Goal: Transaction & Acquisition: Purchase product/service

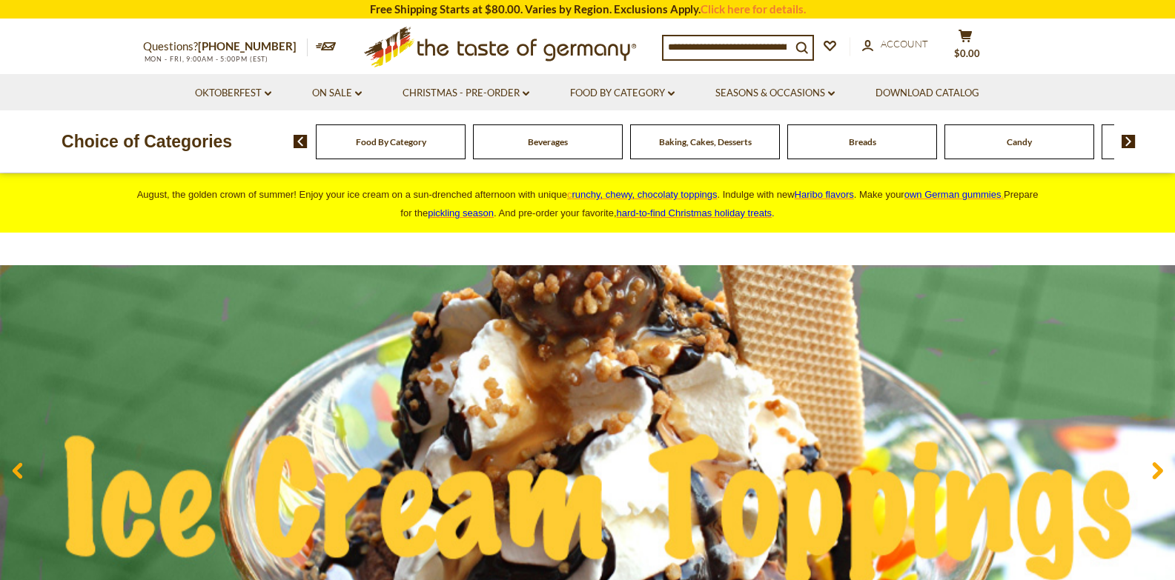
click at [669, 44] on input at bounding box center [726, 46] width 127 height 21
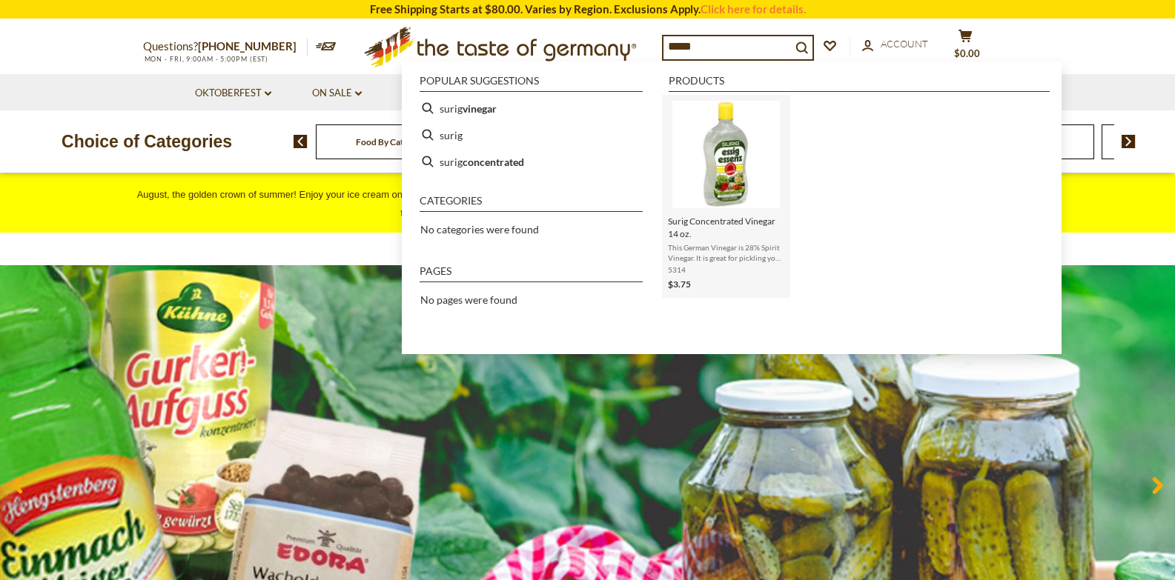
type input "*****"
click at [712, 208] on img "Surig Concentrated Vinegar 14 oz." at bounding box center [725, 154] width 107 height 107
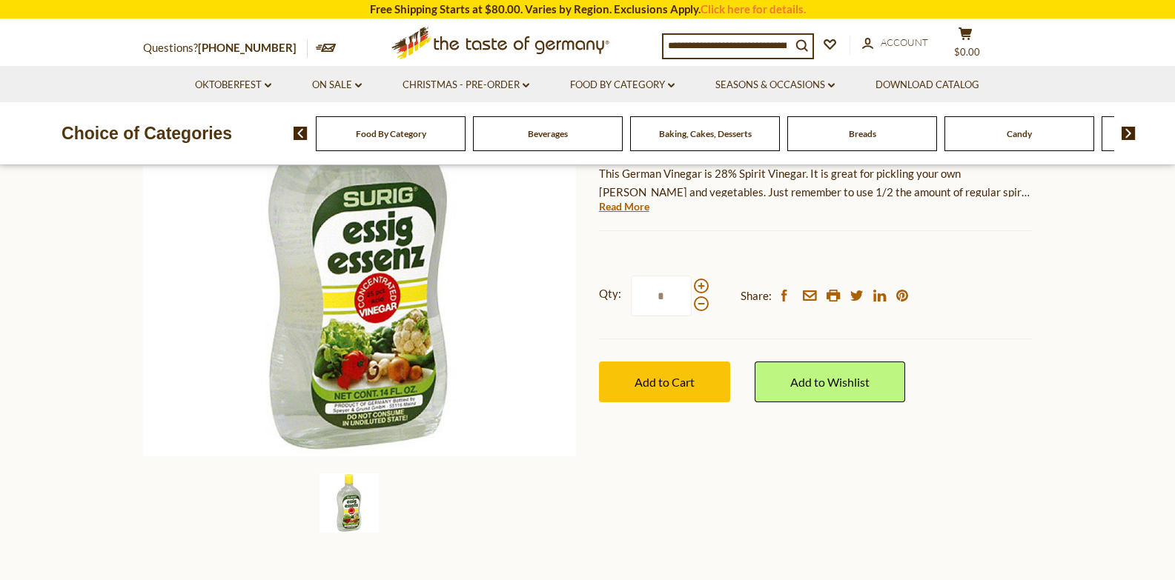
scroll to position [233, 0]
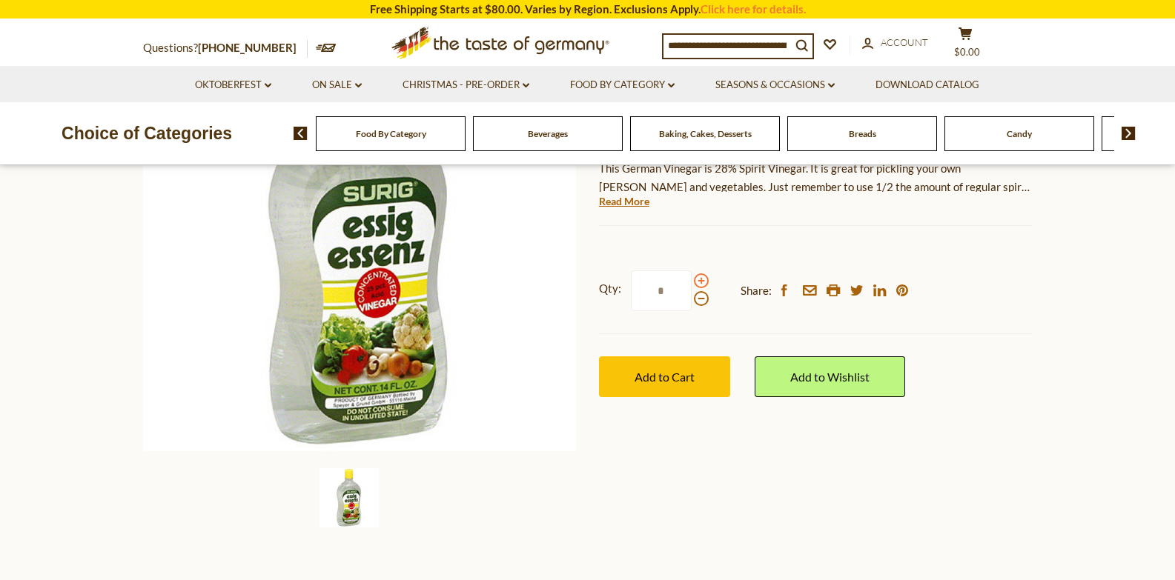
click at [702, 280] on span at bounding box center [701, 281] width 15 height 15
click at [692, 280] on input "*" at bounding box center [661, 291] width 61 height 41
click at [698, 302] on span at bounding box center [701, 298] width 15 height 15
click at [692, 302] on input "*" at bounding box center [661, 291] width 61 height 41
click at [700, 285] on span at bounding box center [701, 281] width 15 height 15
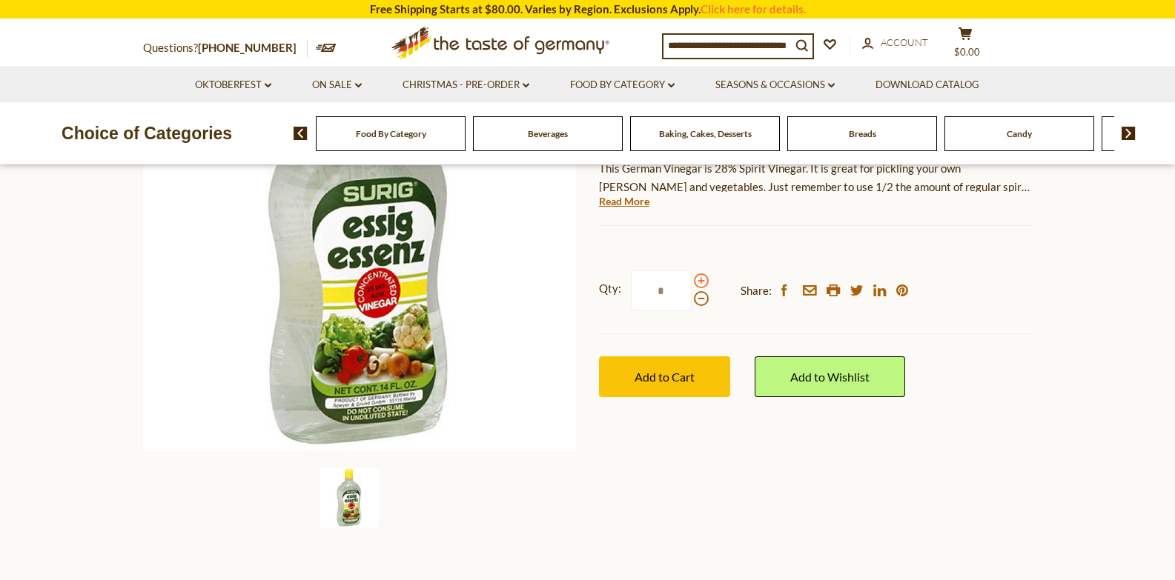
click at [692, 285] on input "*" at bounding box center [661, 291] width 61 height 41
type input "*"
click at [651, 376] on span "Add to Cart" at bounding box center [664, 377] width 60 height 14
click at [343, 83] on link "On Sale dropdown_arrow" at bounding box center [337, 85] width 50 height 16
click at [333, 121] on link "All On Sale" at bounding box center [330, 123] width 53 height 13
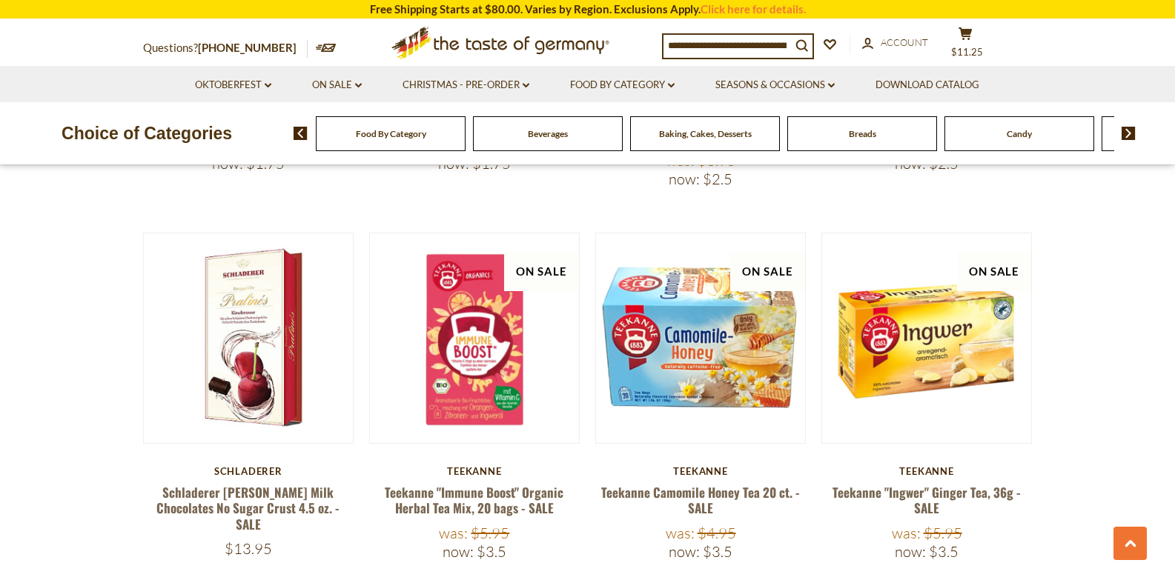
scroll to position [1706, 0]
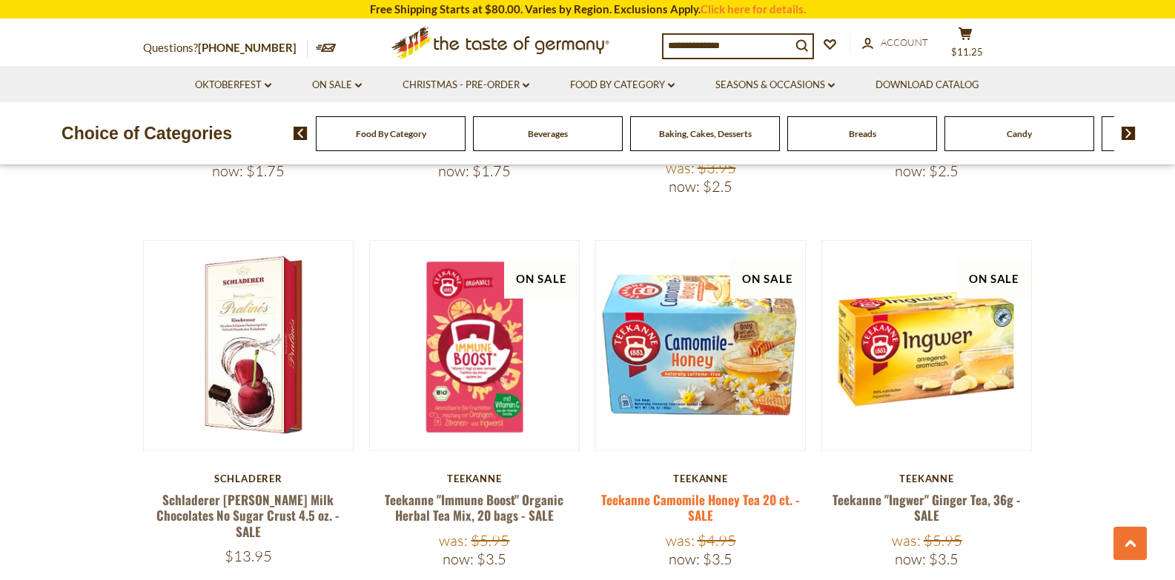
click at [704, 491] on link "Teekanne Camomile Honey Tea 20 ct. - SALE" at bounding box center [700, 508] width 199 height 34
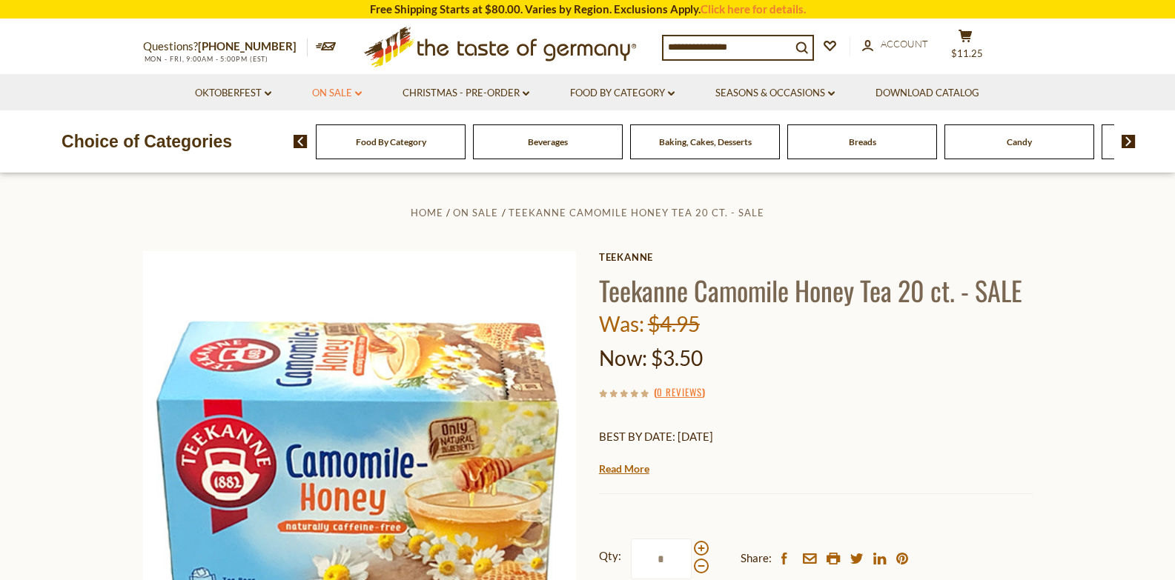
click at [334, 91] on link "On Sale dropdown_arrow" at bounding box center [337, 93] width 50 height 16
click at [335, 129] on link "All On Sale" at bounding box center [330, 131] width 53 height 13
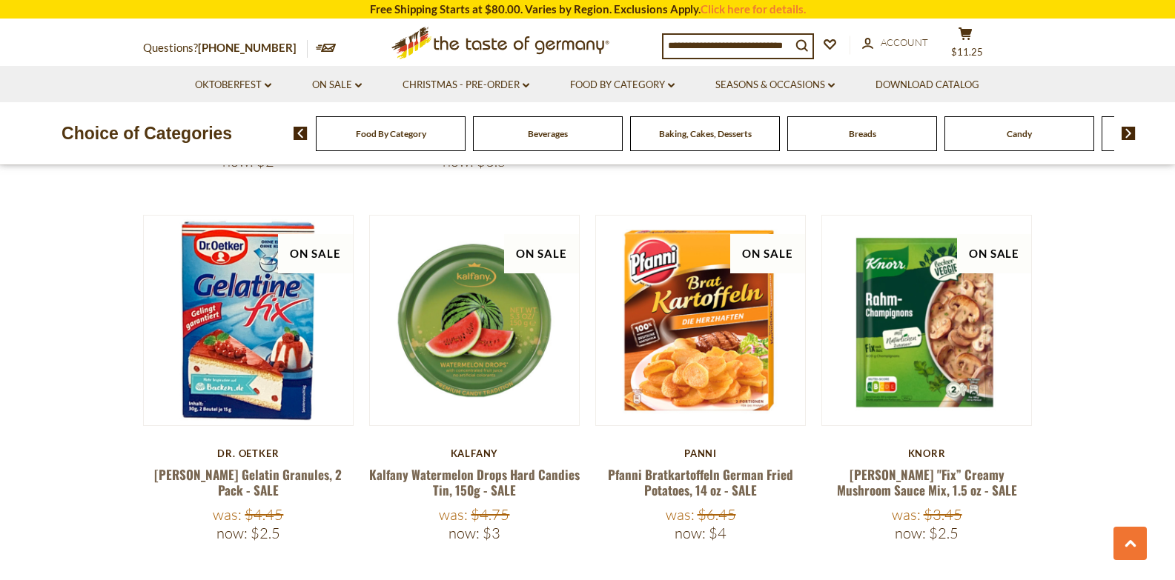
scroll to position [3275, 0]
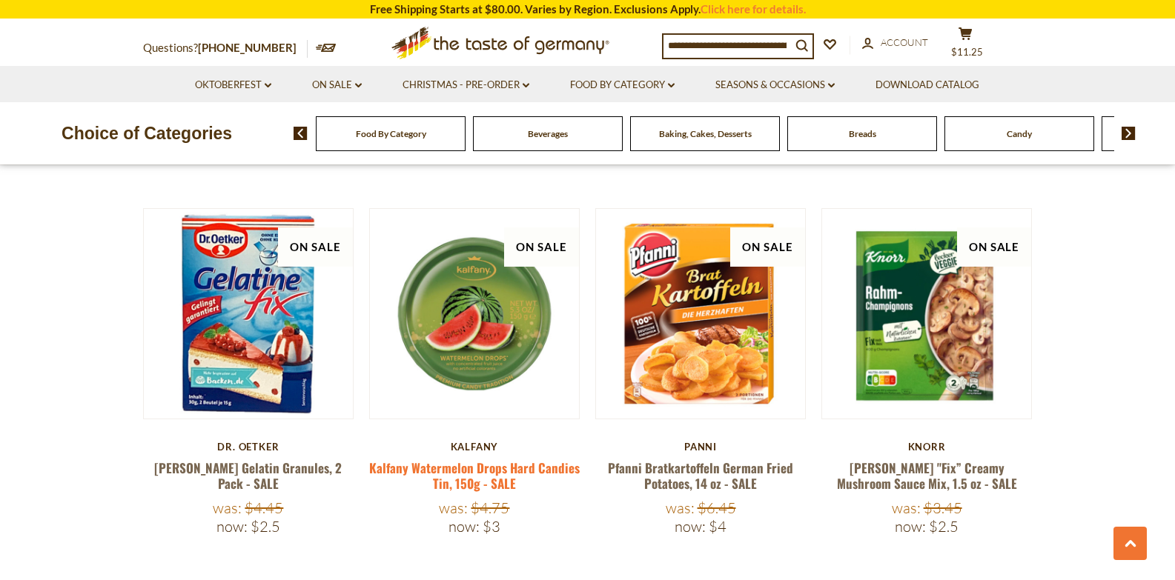
click at [488, 459] on link "Kalfany Watermelon Drops Hard Candies Tin, 150g - SALE" at bounding box center [474, 476] width 211 height 34
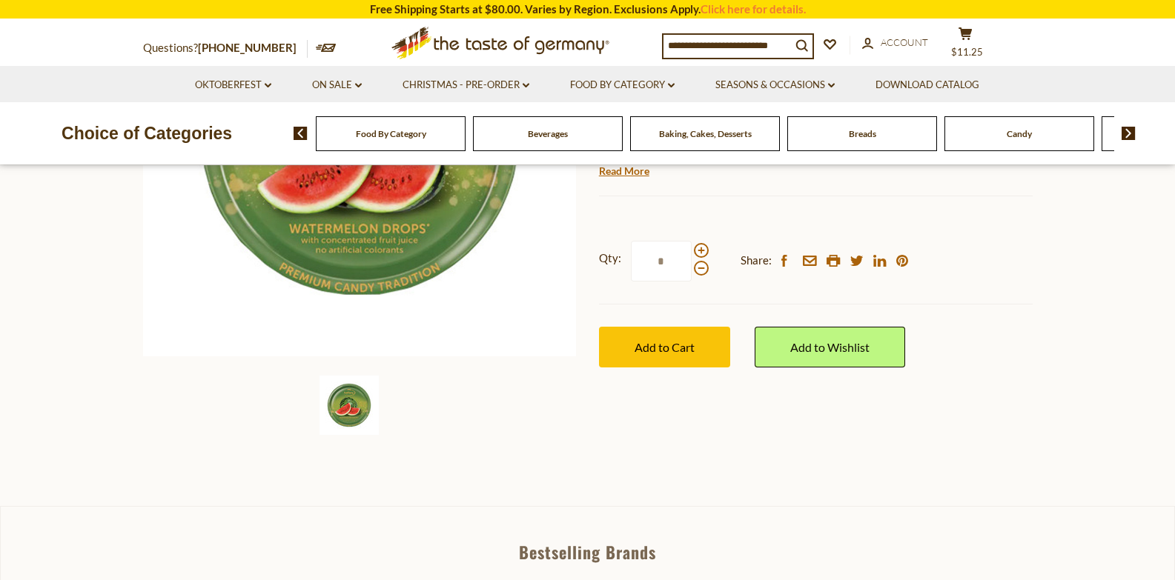
scroll to position [336, 0]
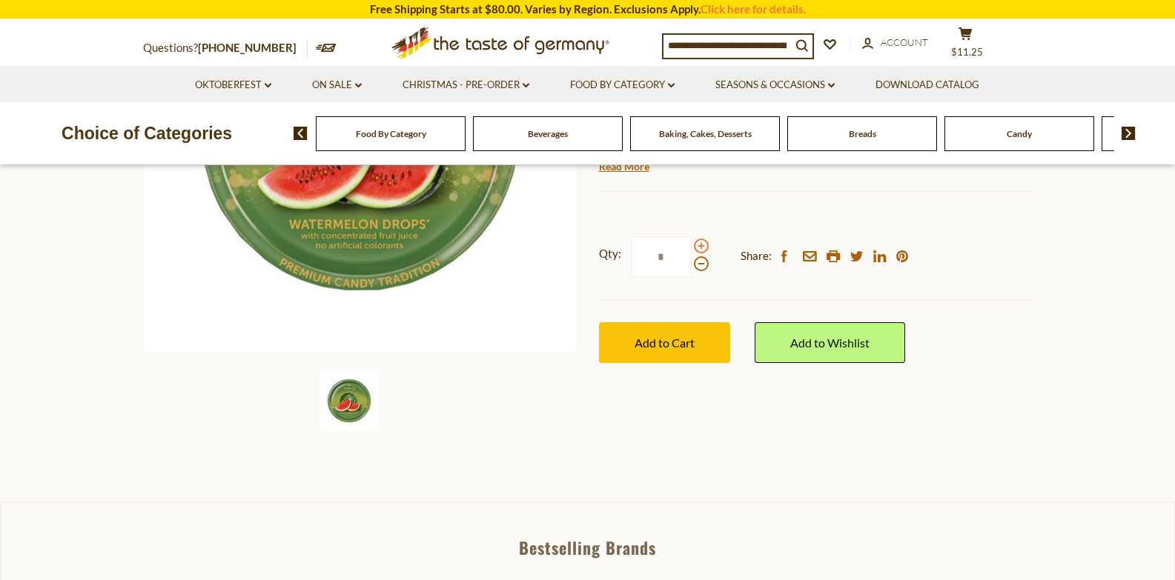
click at [703, 248] on span at bounding box center [701, 246] width 15 height 15
click at [692, 248] on input "*" at bounding box center [661, 256] width 61 height 41
type input "*"
click at [634, 333] on button "Add to Cart" at bounding box center [664, 342] width 131 height 41
click at [465, 140] on div "Beverages" at bounding box center [391, 133] width 150 height 35
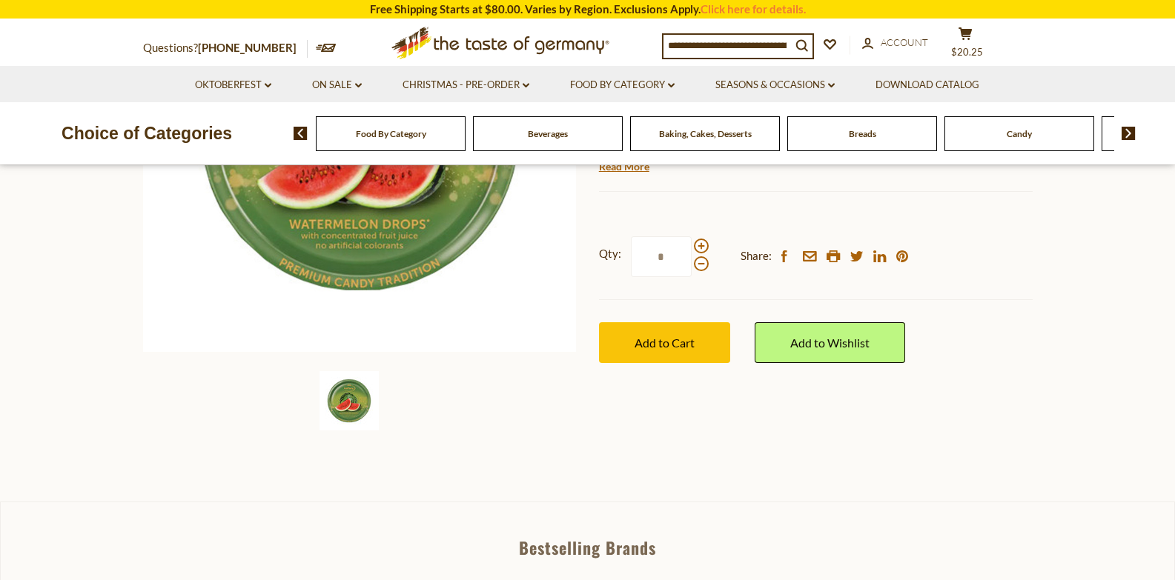
click at [465, 140] on div "Beverages" at bounding box center [391, 133] width 150 height 35
click at [334, 85] on link "On Sale dropdown_arrow" at bounding box center [337, 85] width 50 height 16
click at [334, 120] on link "All On Sale" at bounding box center [330, 123] width 53 height 13
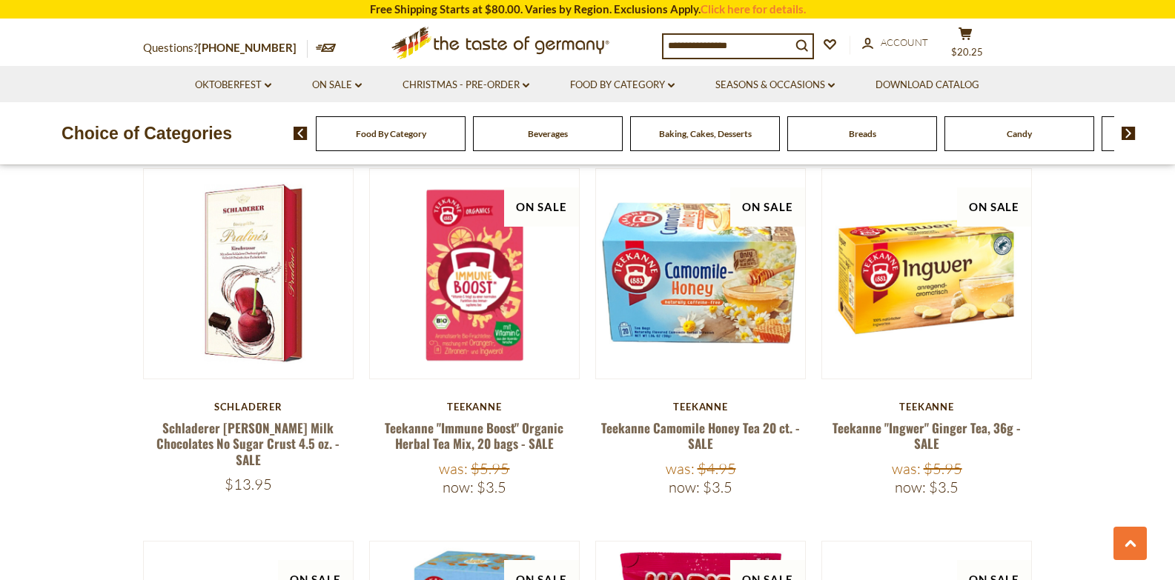
scroll to position [1799, 0]
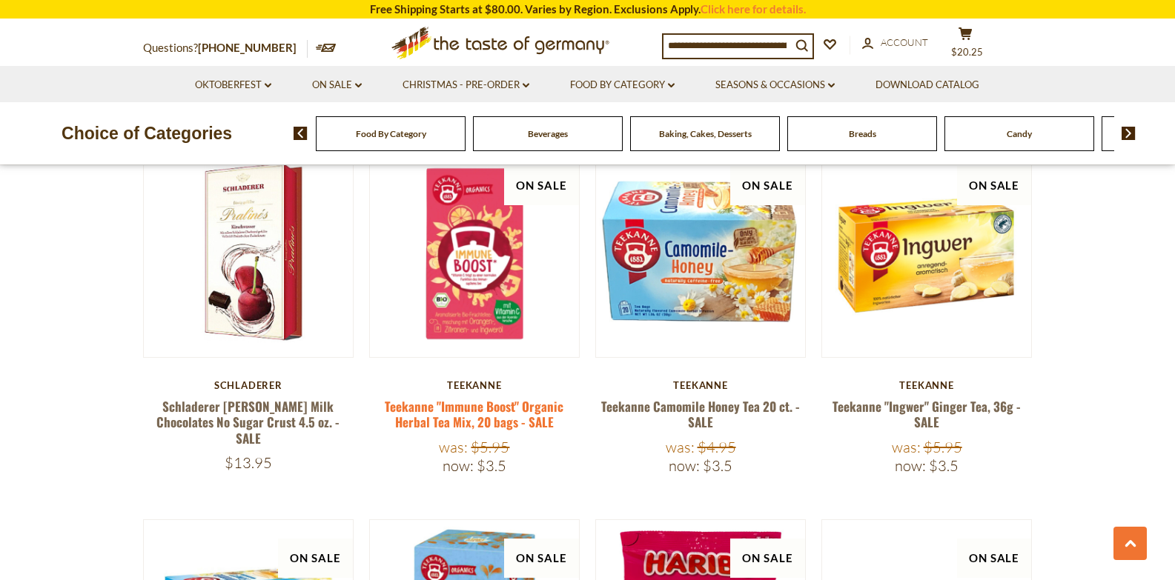
click at [483, 397] on link "Teekanne "Immune Boost" Organic Herbal Tea Mix, 20 bags - SALE" at bounding box center [474, 414] width 179 height 34
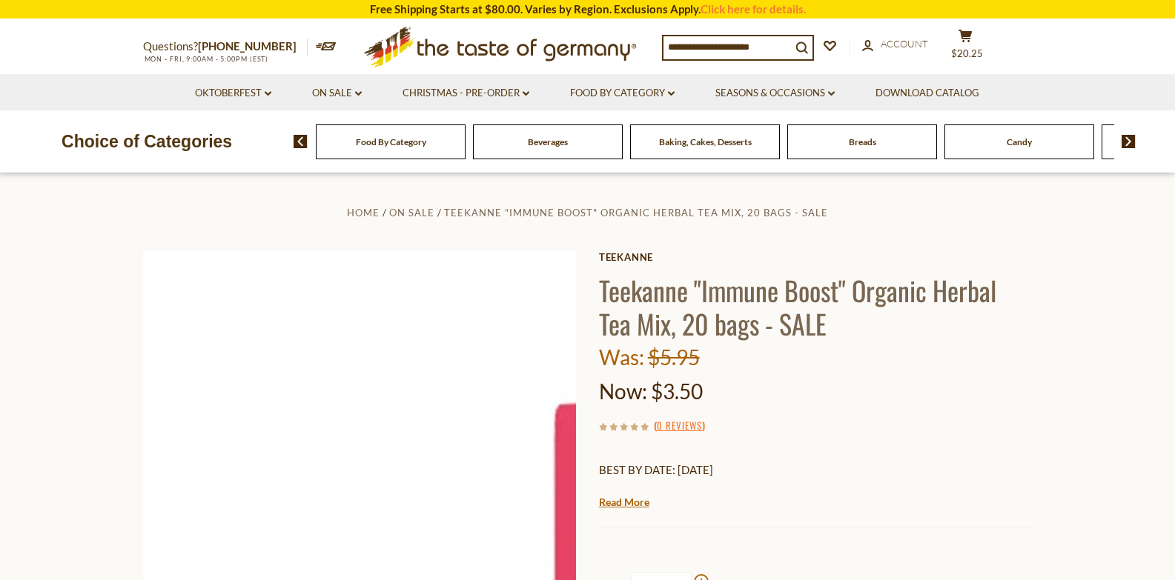
click at [483, 379] on img at bounding box center [360, 468] width 434 height 434
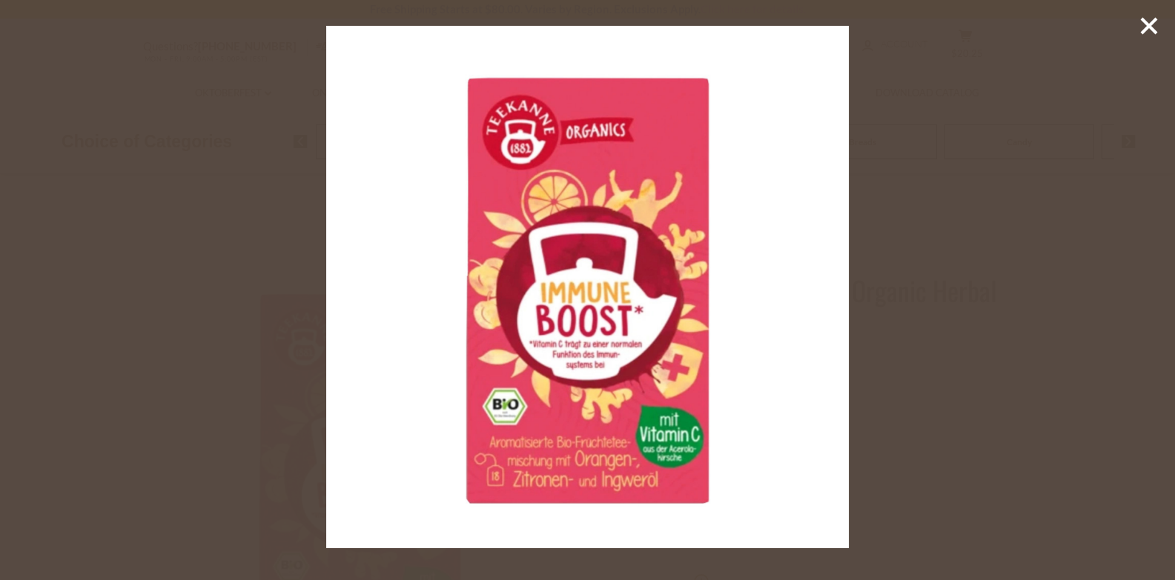
click at [1145, 24] on line at bounding box center [1148, 26] width 15 height 15
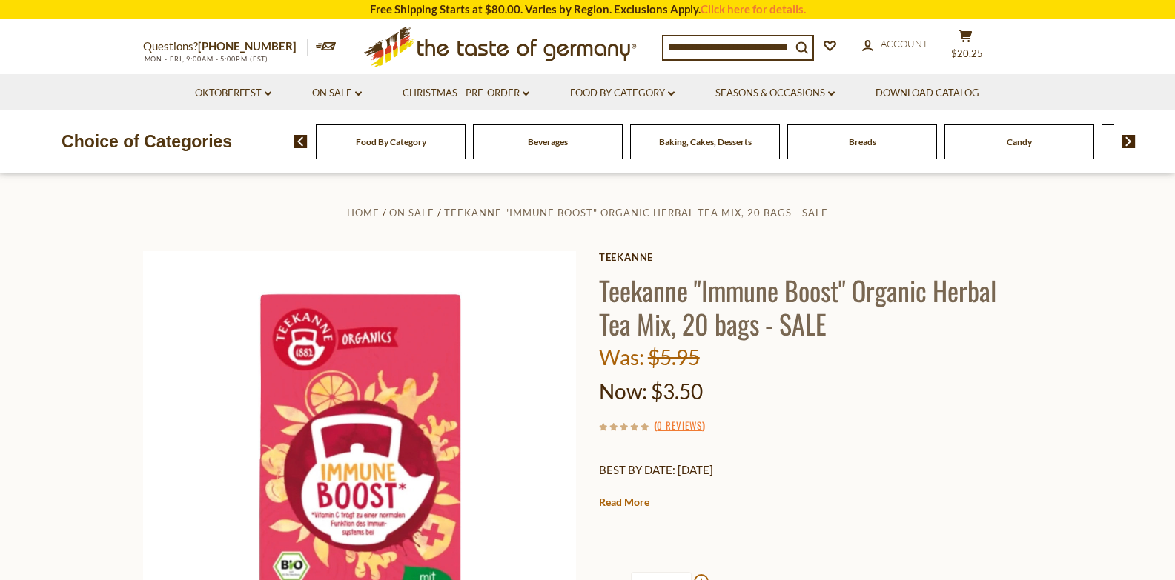
click at [1145, 24] on section "Questions? 800-881-6419 MON - FRI, 9:00AM - 5:00PM (EST) × Questions? 800-881-6…" at bounding box center [587, 47] width 1175 height 54
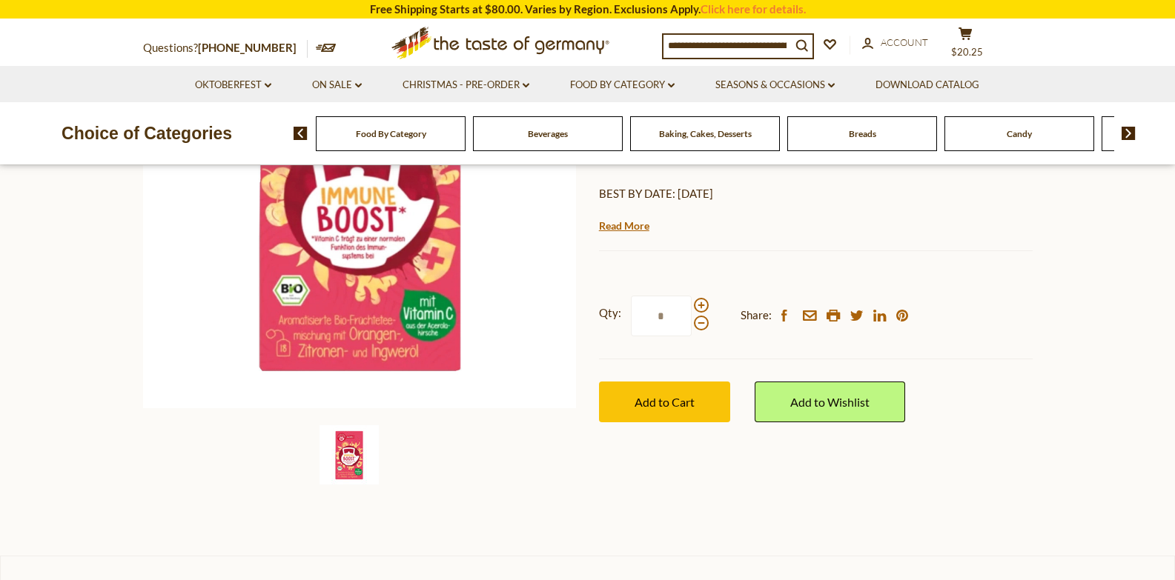
scroll to position [314, 0]
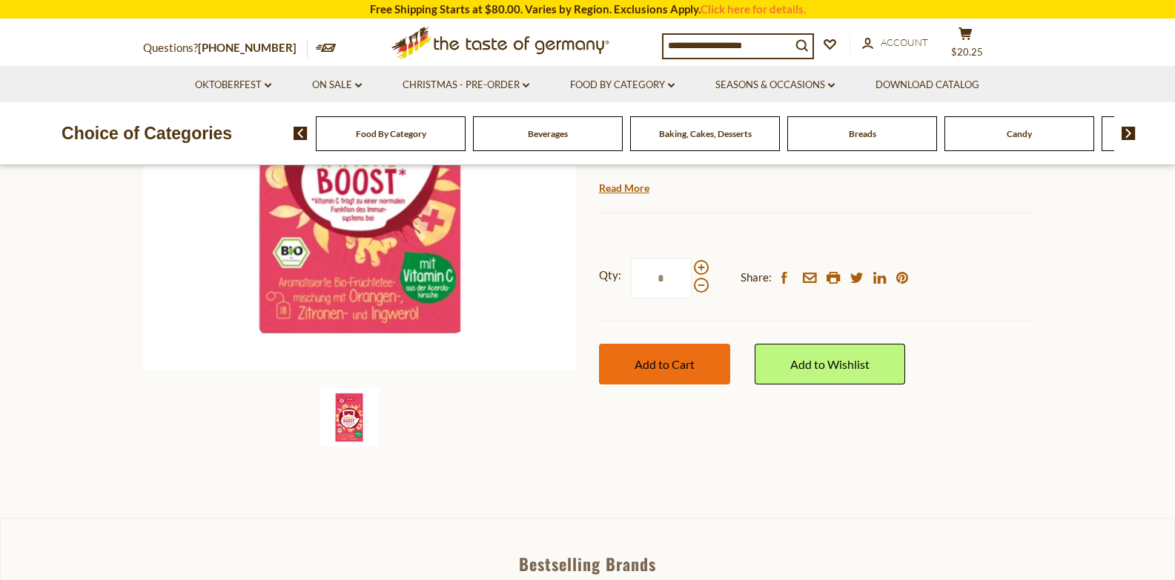
click at [664, 364] on span "Add to Cart" at bounding box center [664, 364] width 60 height 14
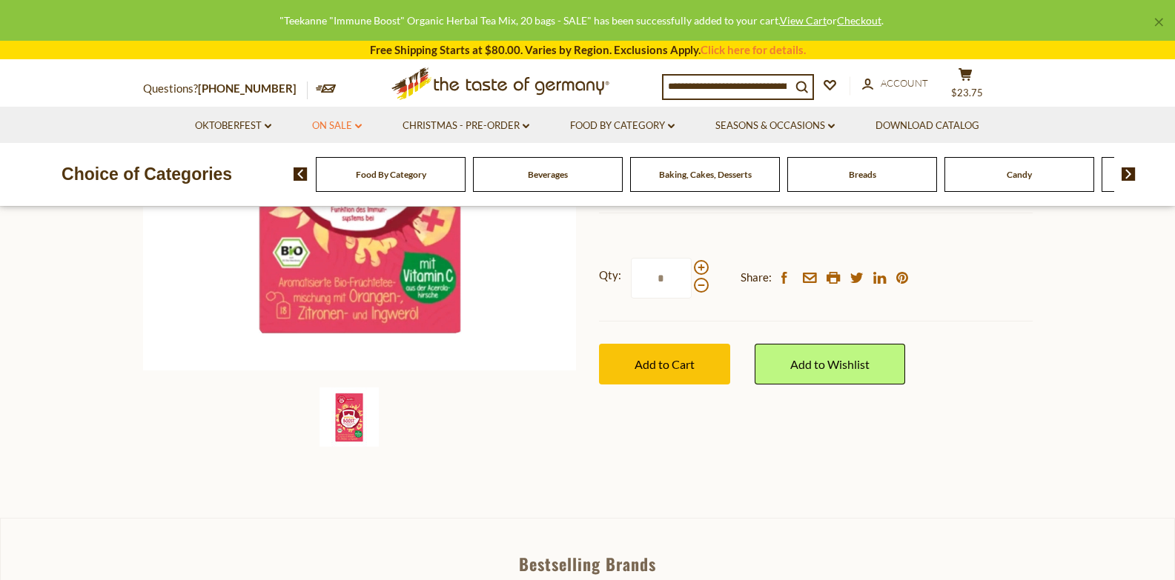
click at [328, 125] on link "On Sale dropdown_arrow" at bounding box center [337, 126] width 50 height 16
click at [325, 164] on link "All On Sale" at bounding box center [330, 164] width 53 height 13
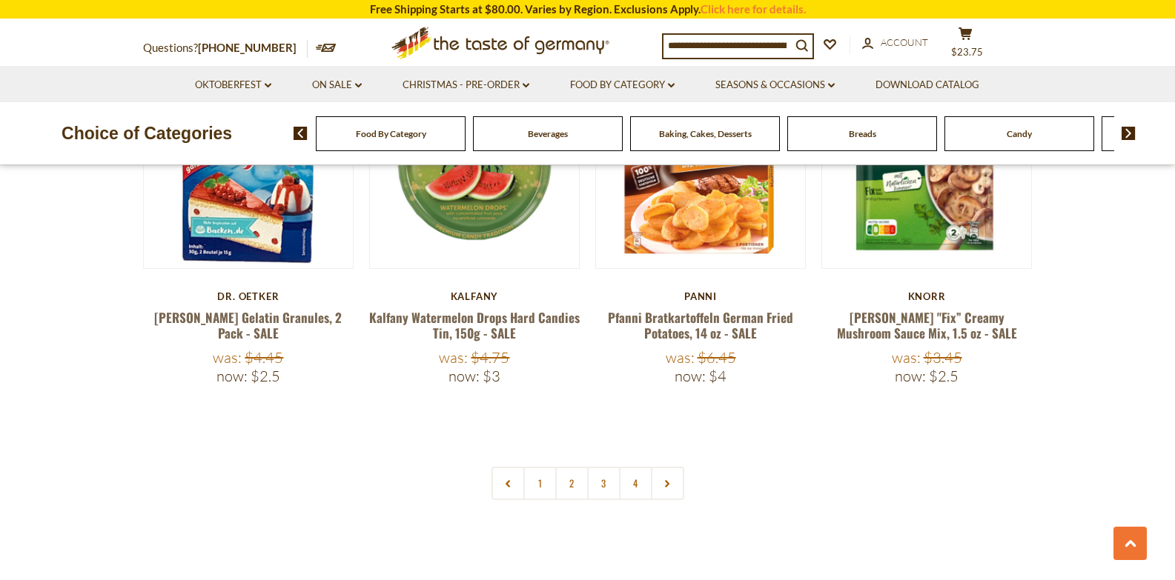
scroll to position [3433, 0]
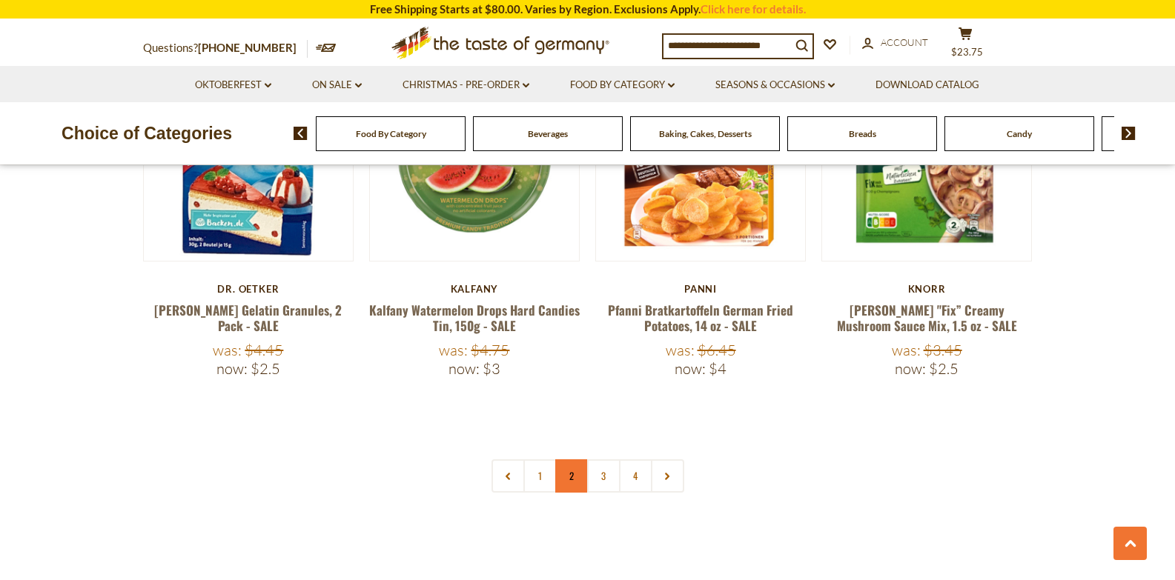
click at [580, 460] on link "2" at bounding box center [571, 476] width 33 height 33
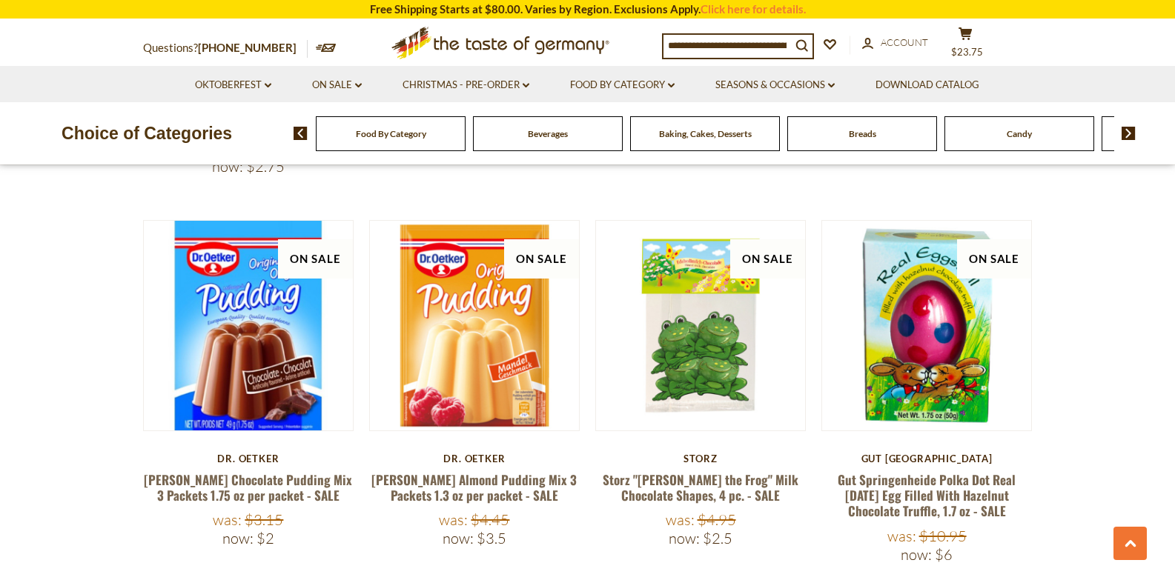
scroll to position [1703, 0]
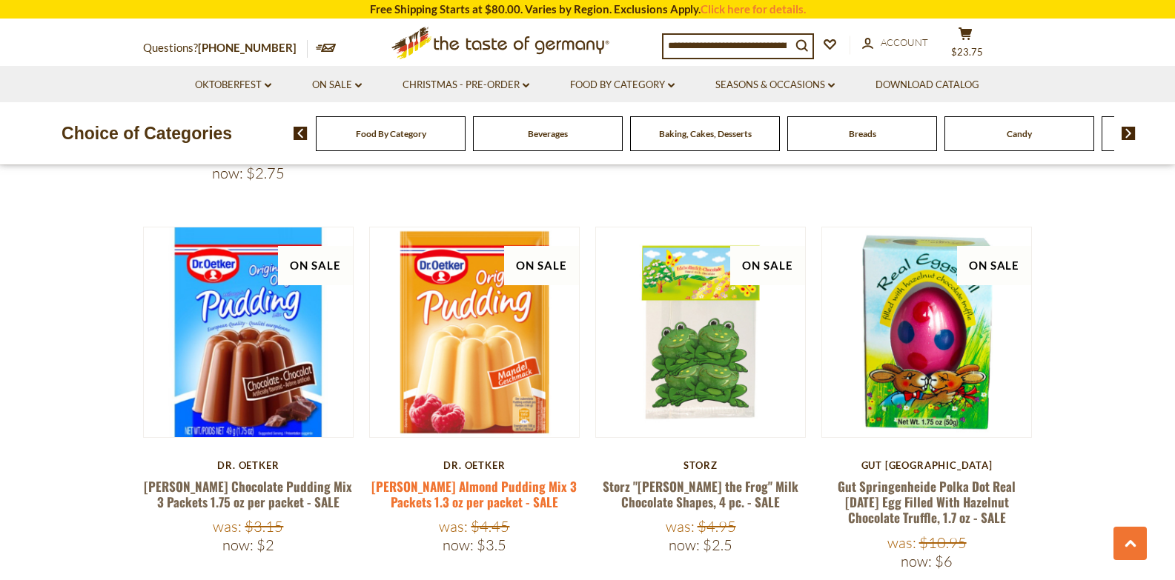
click at [460, 477] on link "[PERSON_NAME] Almond Pudding Mix 3 Packets 1.3 oz per packet - SALE" at bounding box center [473, 494] width 205 height 34
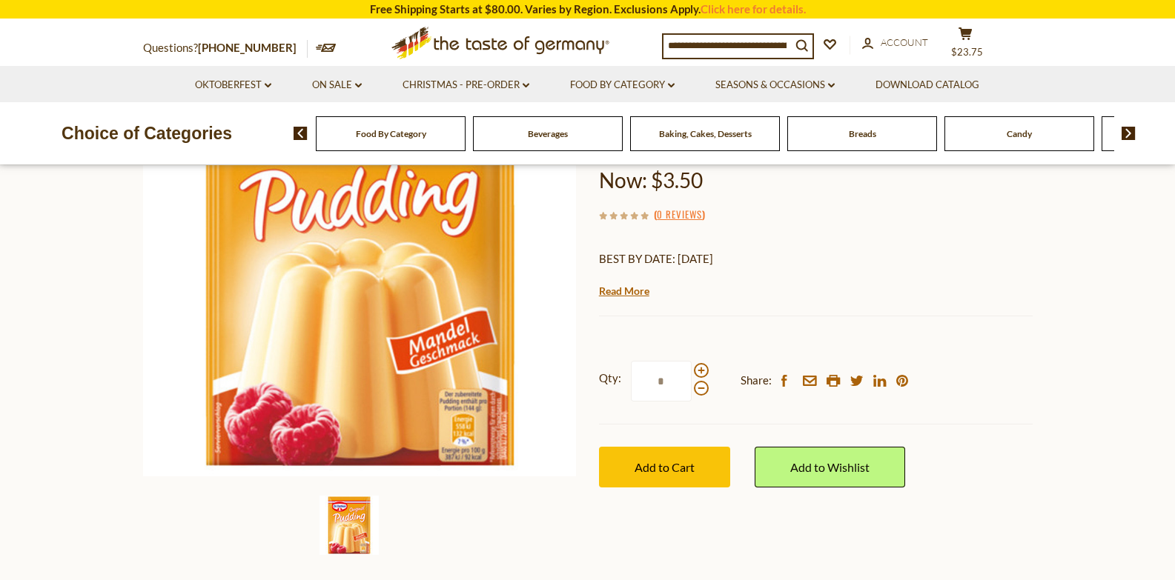
scroll to position [216, 0]
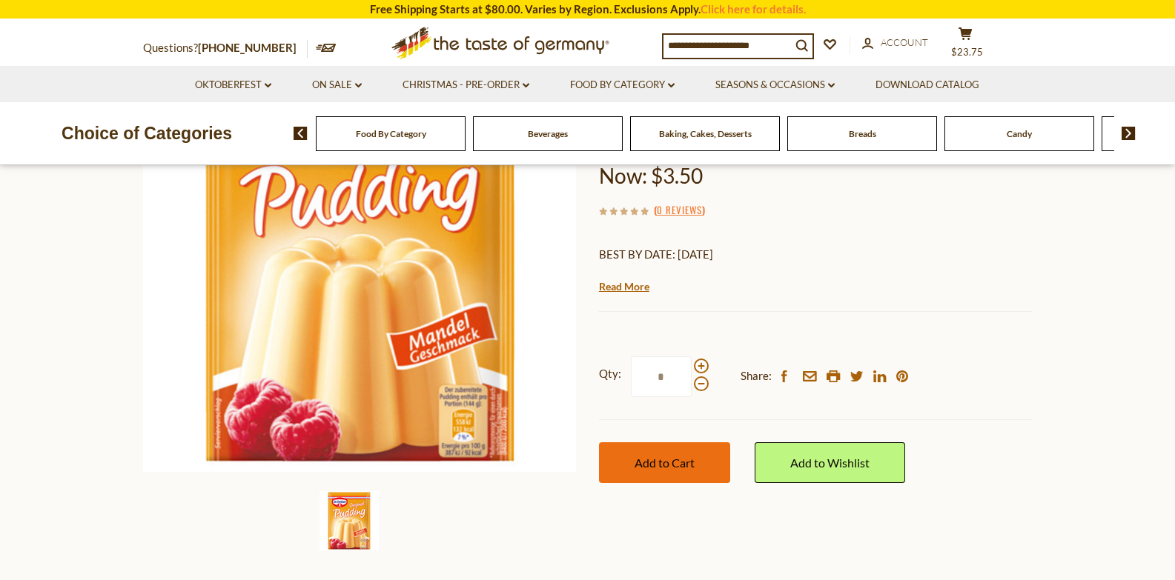
click at [641, 468] on span "Add to Cart" at bounding box center [664, 463] width 60 height 14
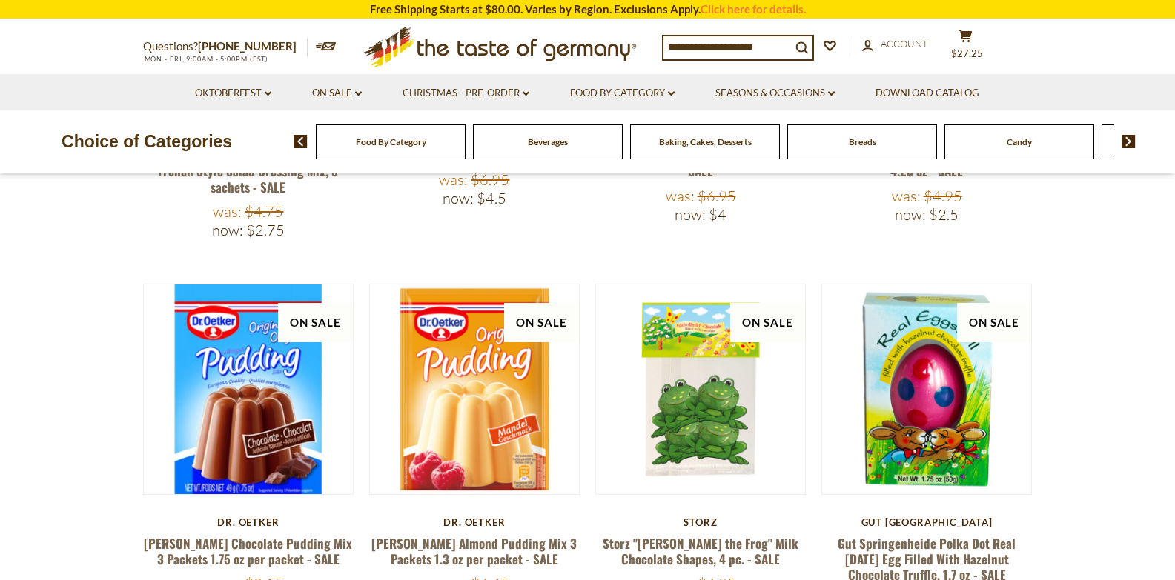
scroll to position [1703, 0]
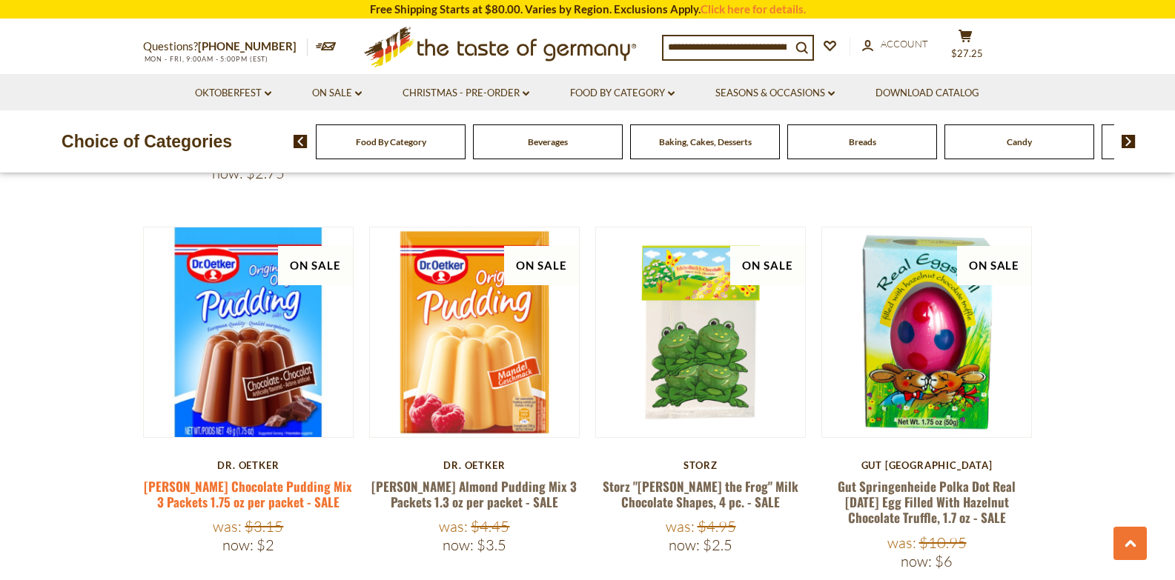
click at [245, 477] on link "[PERSON_NAME] Chocolate Pudding Mix 3 Packets 1.75 oz per packet - SALE" at bounding box center [248, 494] width 208 height 34
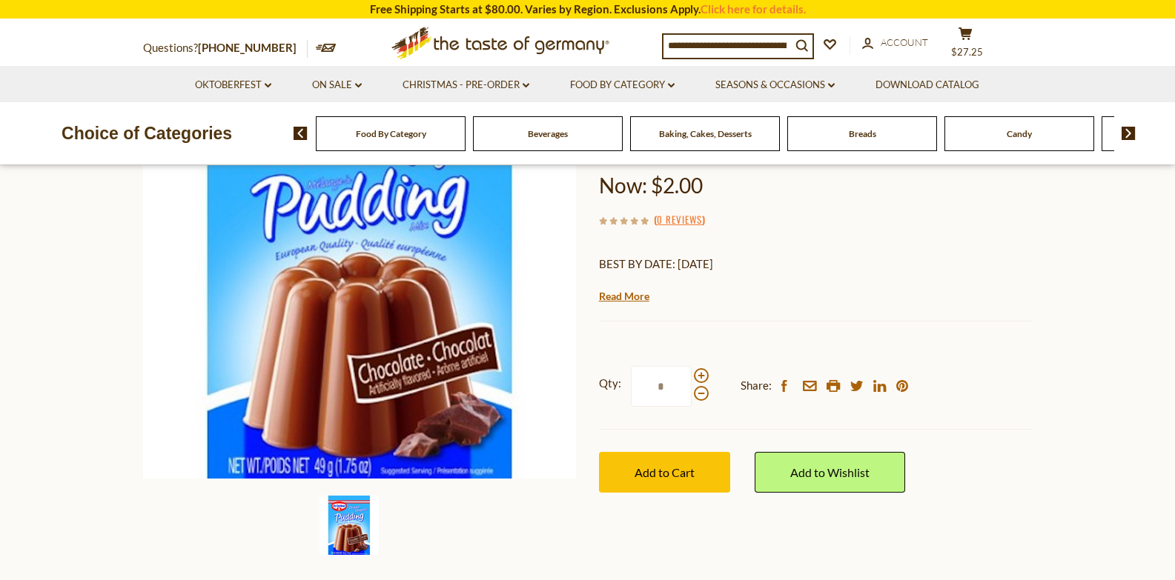
scroll to position [211, 0]
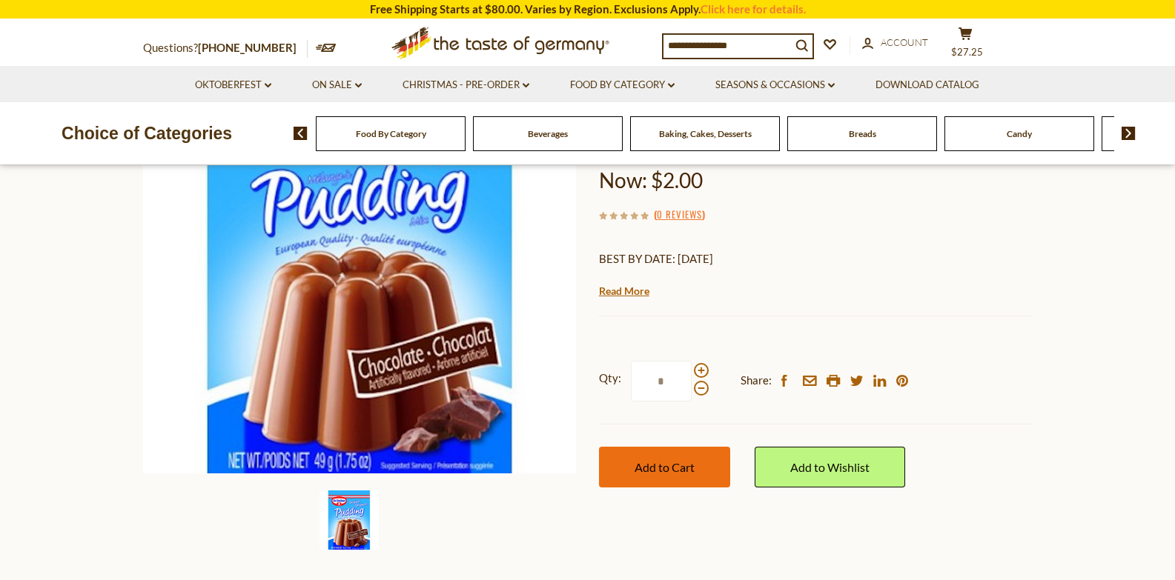
click at [665, 465] on span "Add to Cart" at bounding box center [664, 467] width 60 height 14
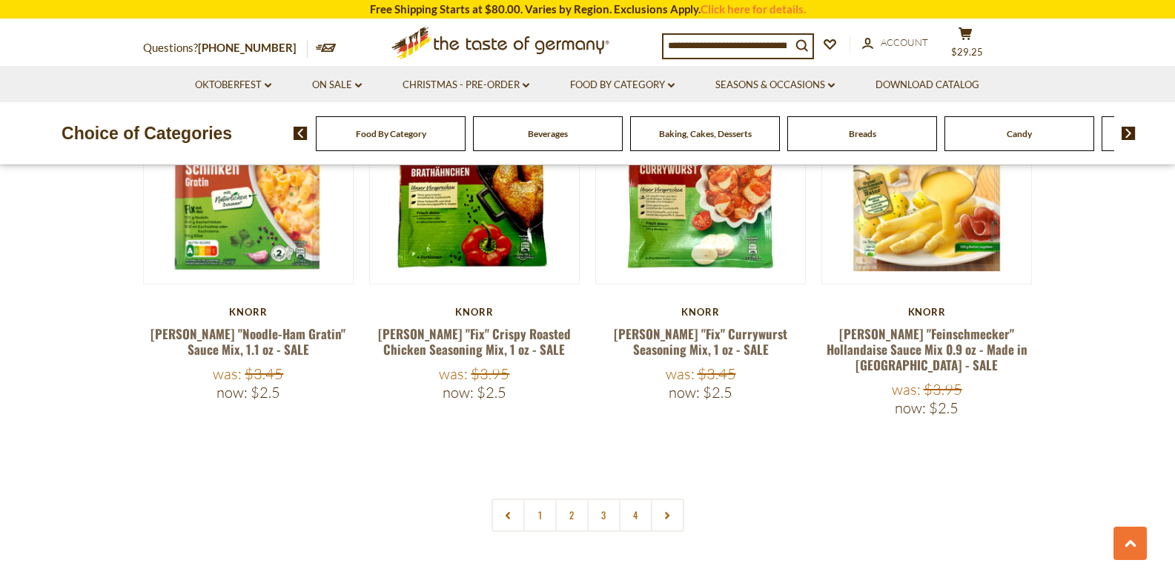
scroll to position [3401, 0]
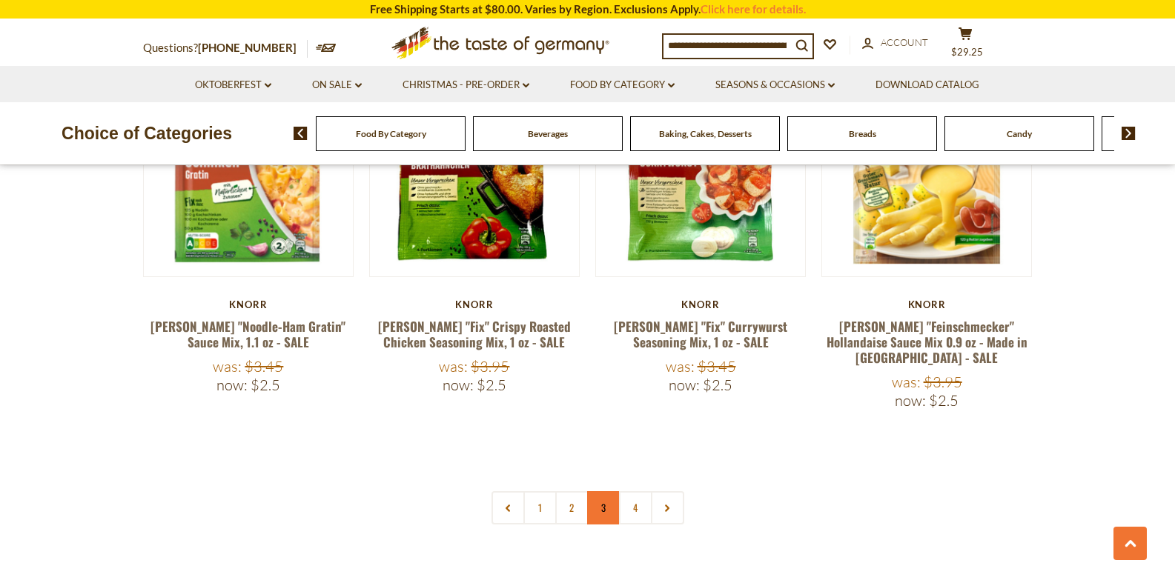
click at [596, 491] on link "3" at bounding box center [603, 507] width 33 height 33
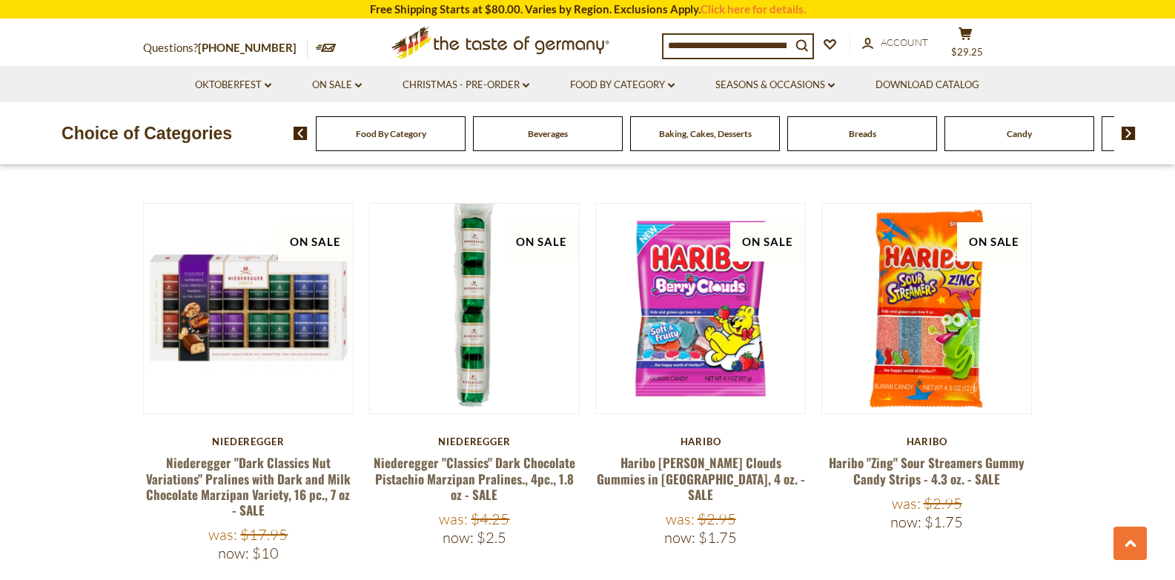
scroll to position [595, 0]
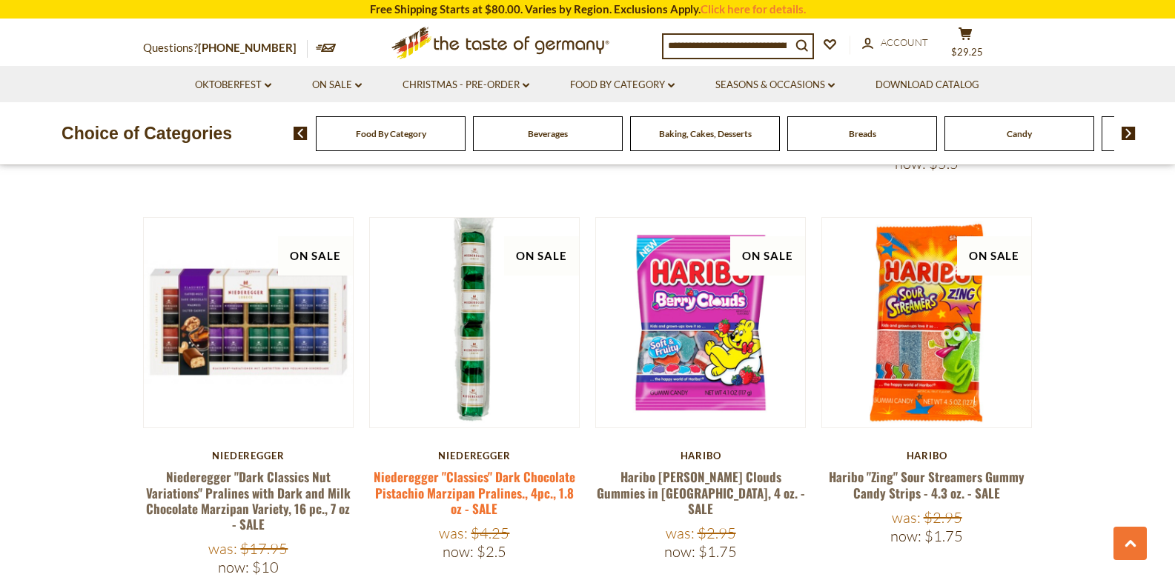
click at [465, 468] on link "Niederegger "Classics" Dark Chocolate Pistachio Marzipan Pralines., 4pc., 1.8 o…" at bounding box center [475, 493] width 202 height 50
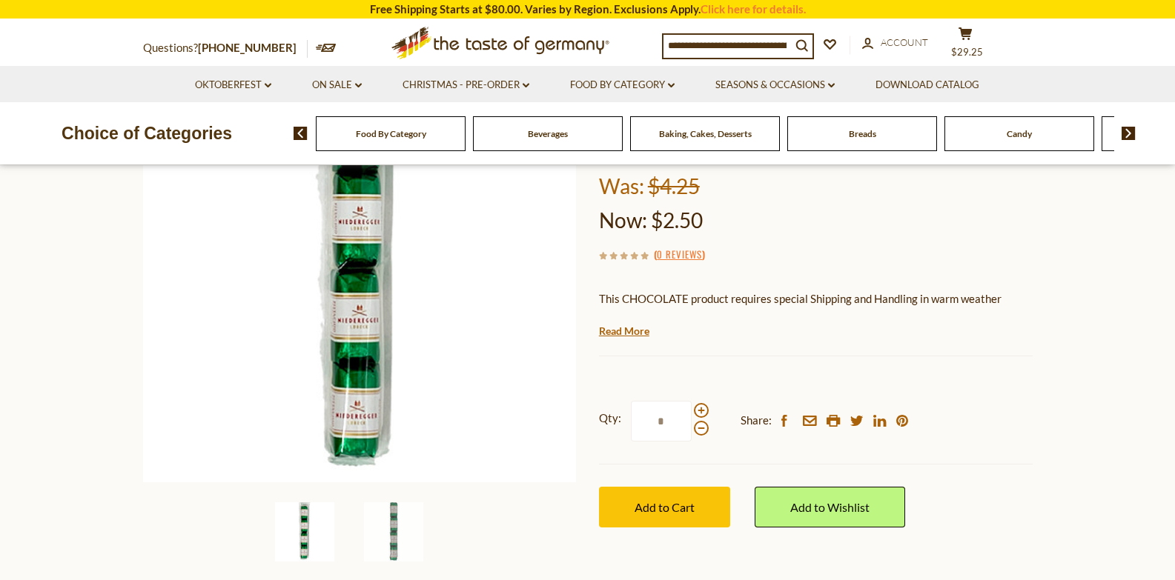
scroll to position [280, 0]
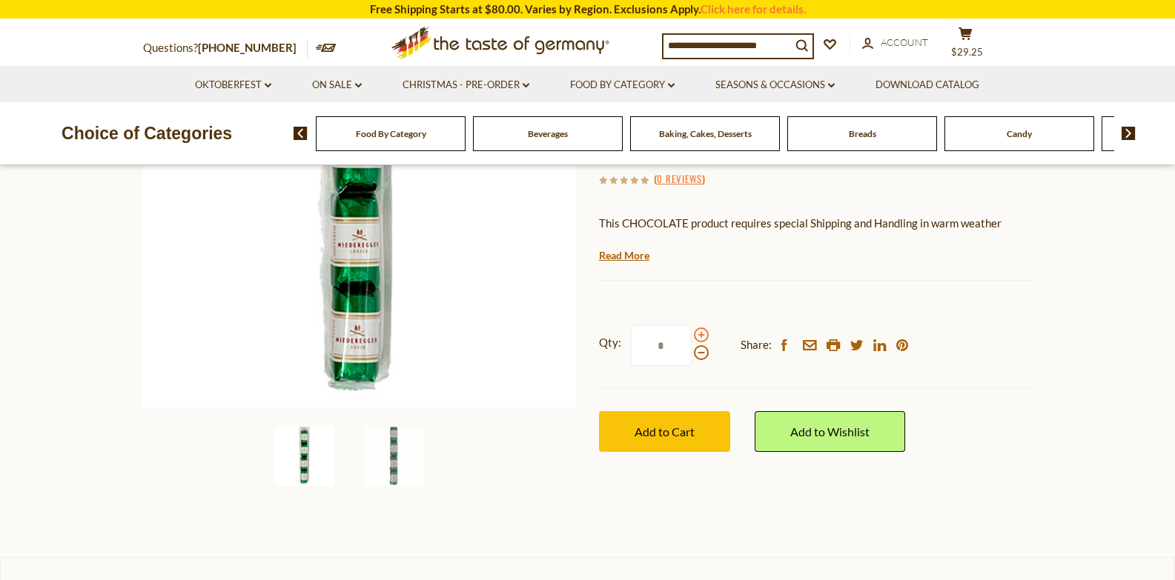
click at [701, 336] on span at bounding box center [701, 335] width 15 height 15
click at [692, 336] on input "*" at bounding box center [661, 345] width 61 height 41
type input "*"
click at [627, 438] on button "Add to Cart" at bounding box center [664, 431] width 131 height 41
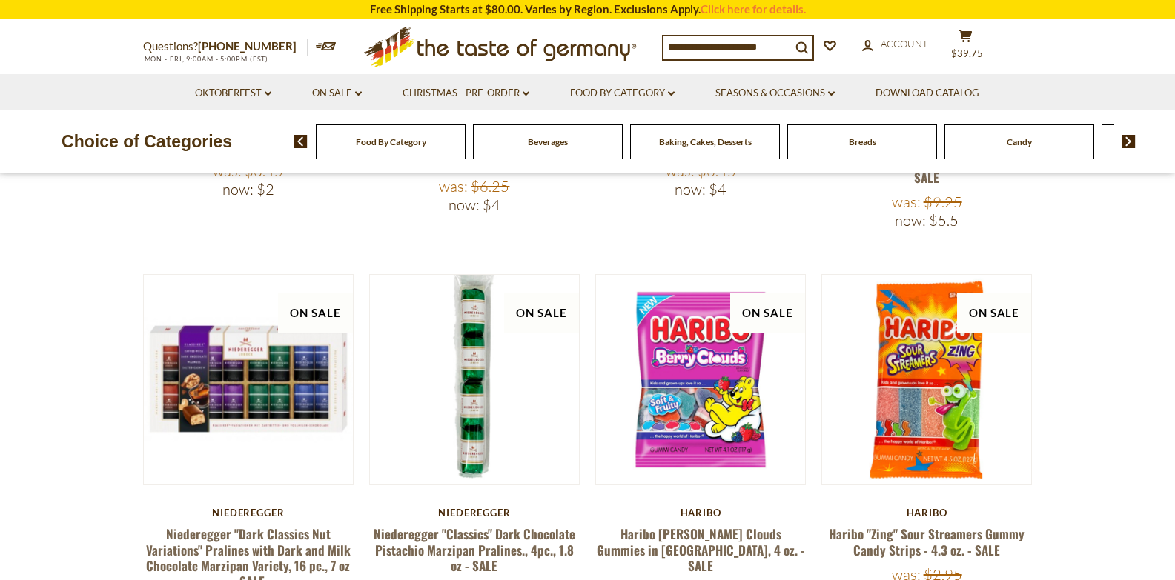
scroll to position [595, 0]
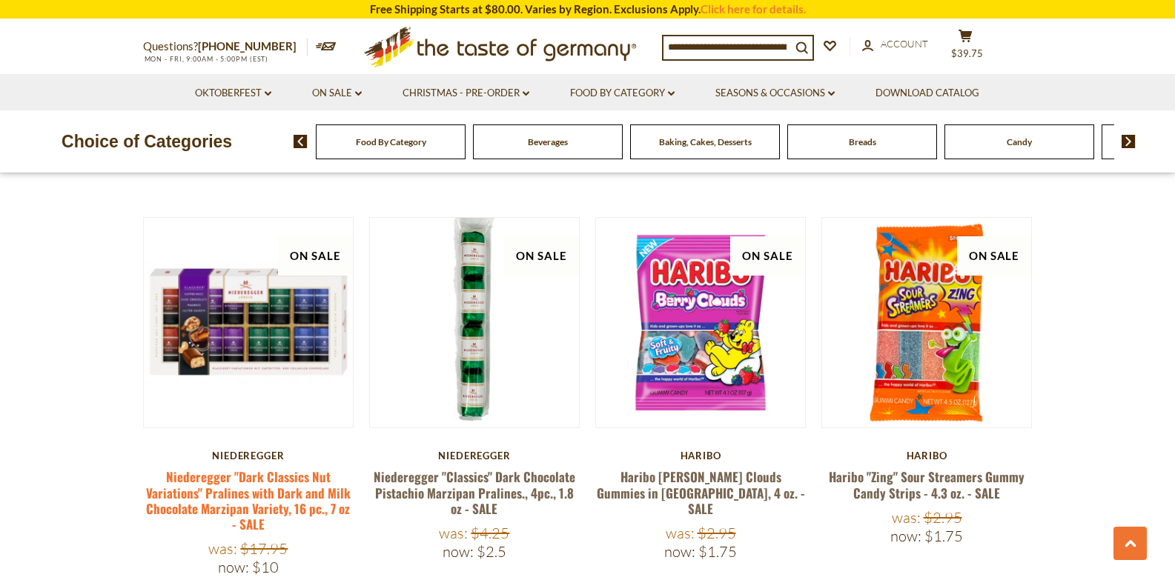
click at [233, 478] on link "Niederegger "Dark Classics Nut Variations" Pralines with Dark and Milk Chocolat…" at bounding box center [248, 501] width 205 height 66
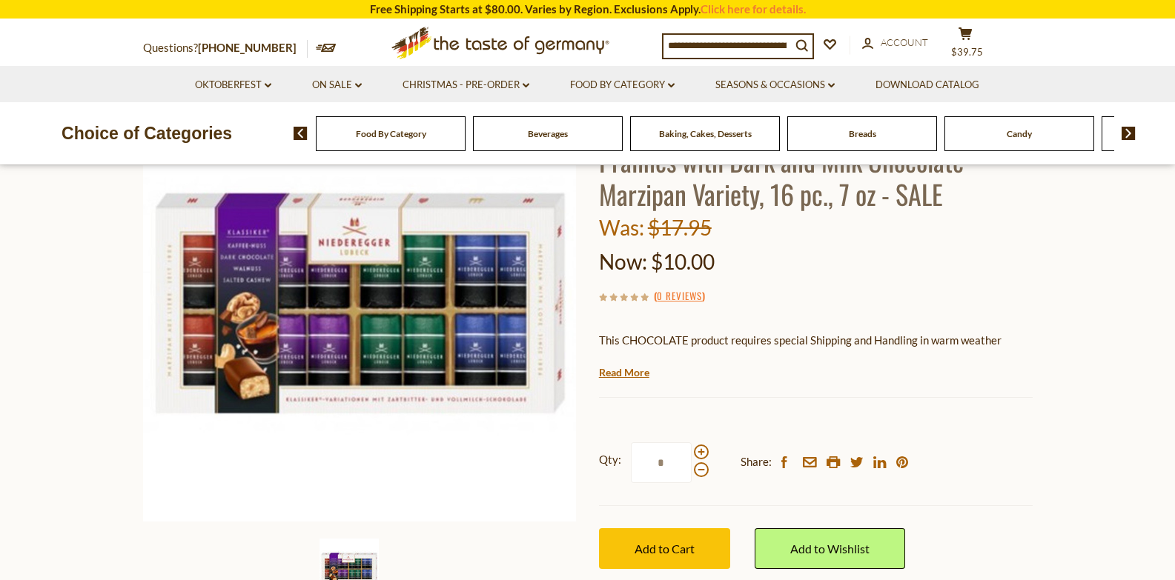
scroll to position [321, 0]
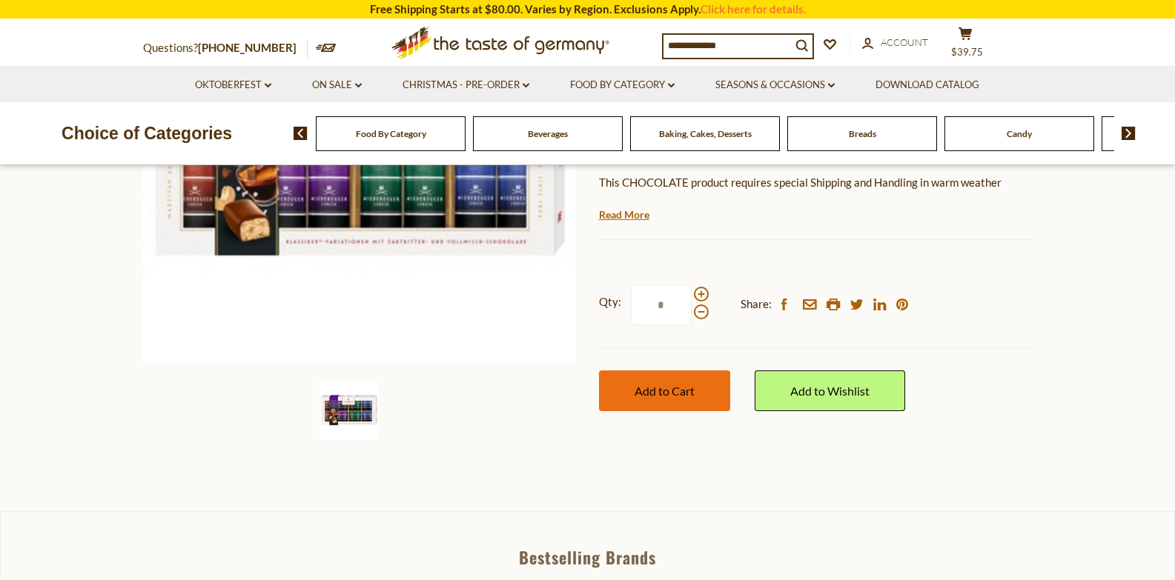
click at [664, 385] on span "Add to Cart" at bounding box center [664, 391] width 60 height 14
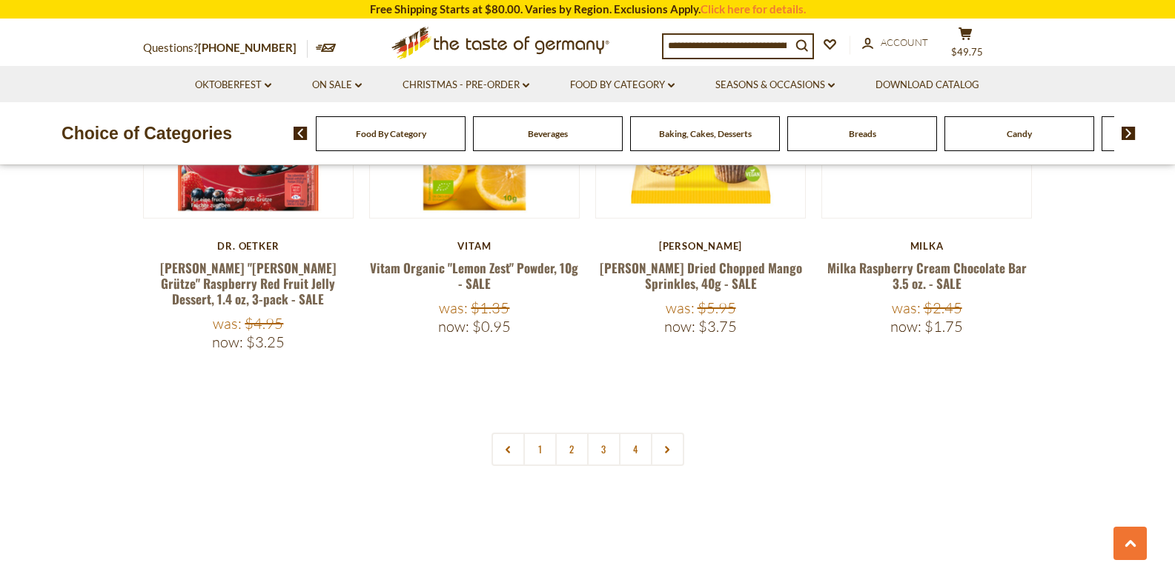
scroll to position [3529, 0]
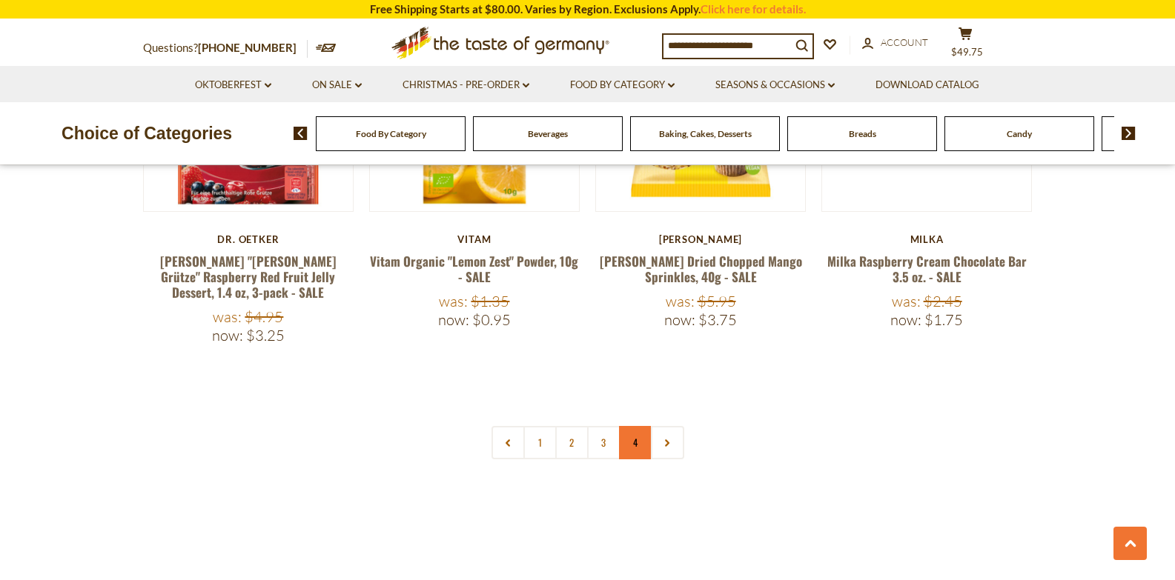
click at [644, 426] on link "4" at bounding box center [635, 442] width 33 height 33
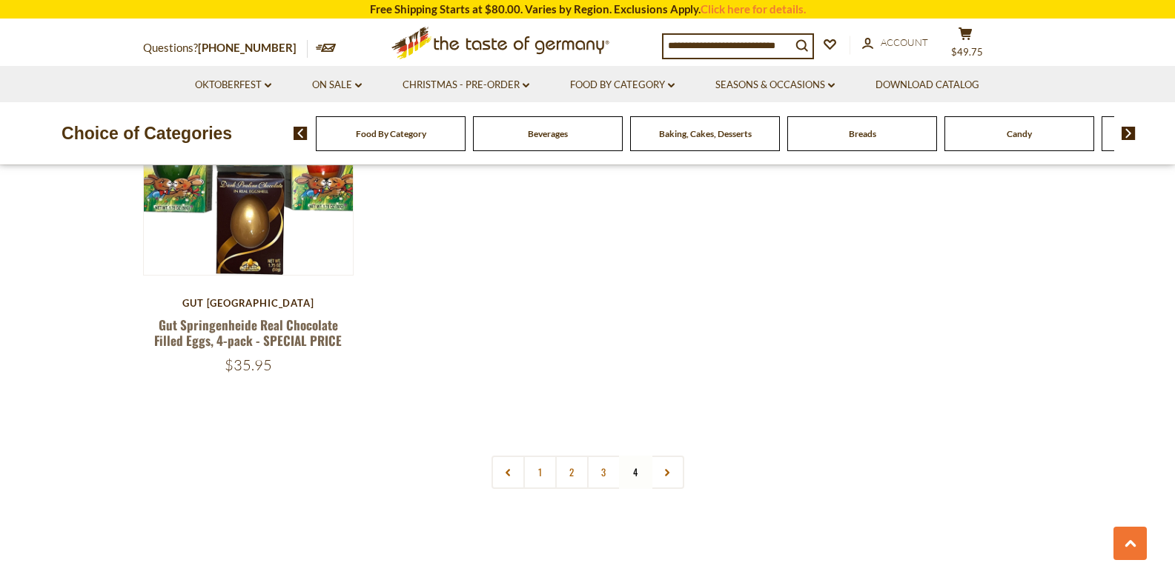
scroll to position [2606, 0]
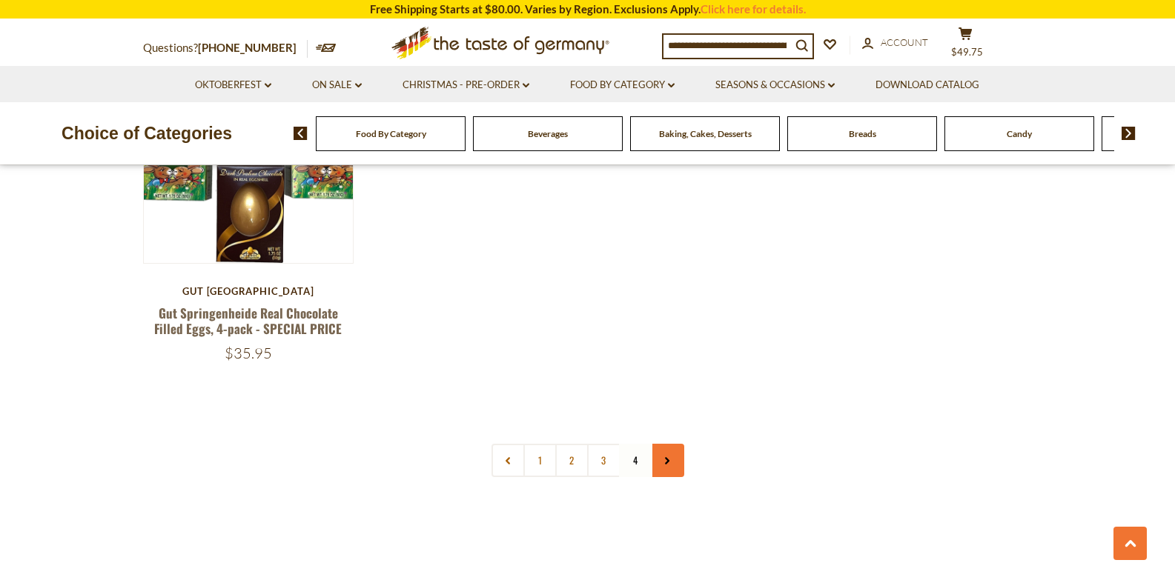
click at [665, 462] on icon at bounding box center [667, 460] width 9 height 7
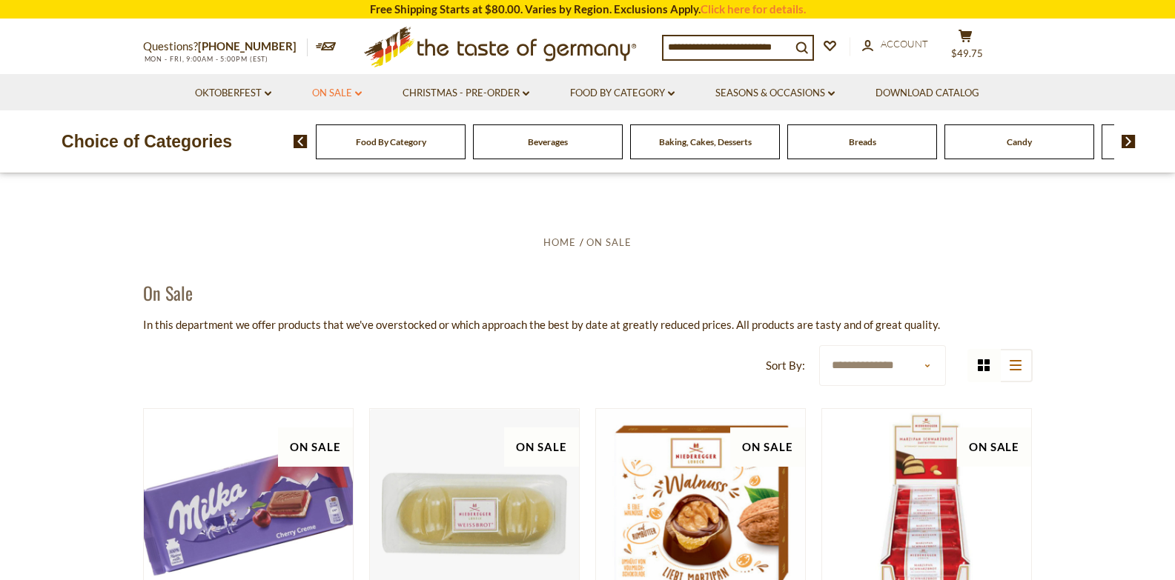
click at [334, 96] on link "On Sale dropdown_arrow" at bounding box center [337, 93] width 50 height 16
click at [335, 157] on link "Best By Deals" at bounding box center [338, 156] width 69 height 13
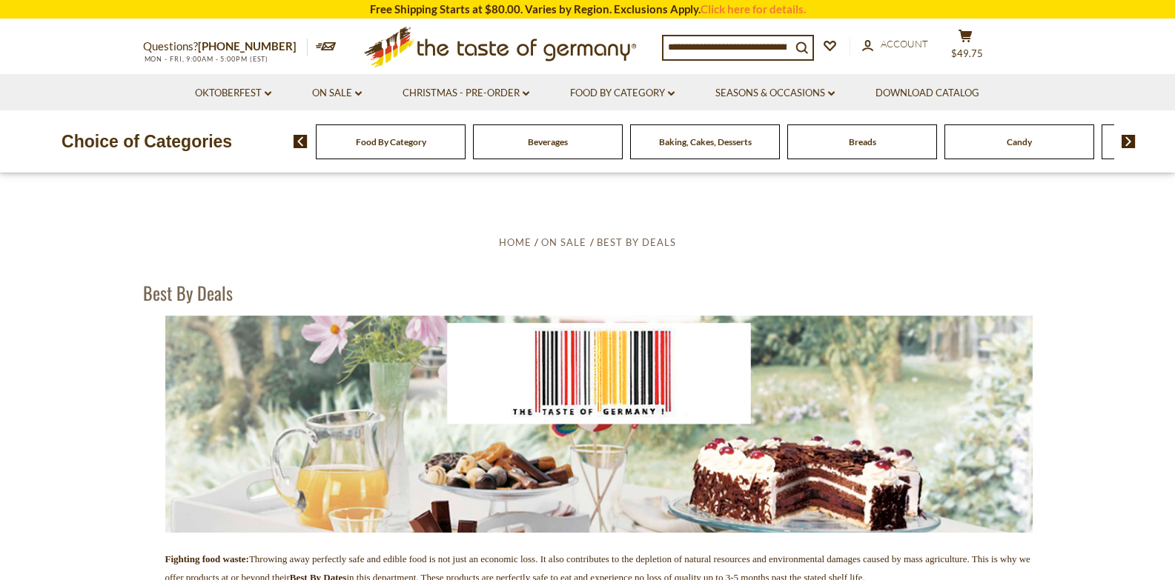
click at [791, 45] on input at bounding box center [726, 46] width 127 height 21
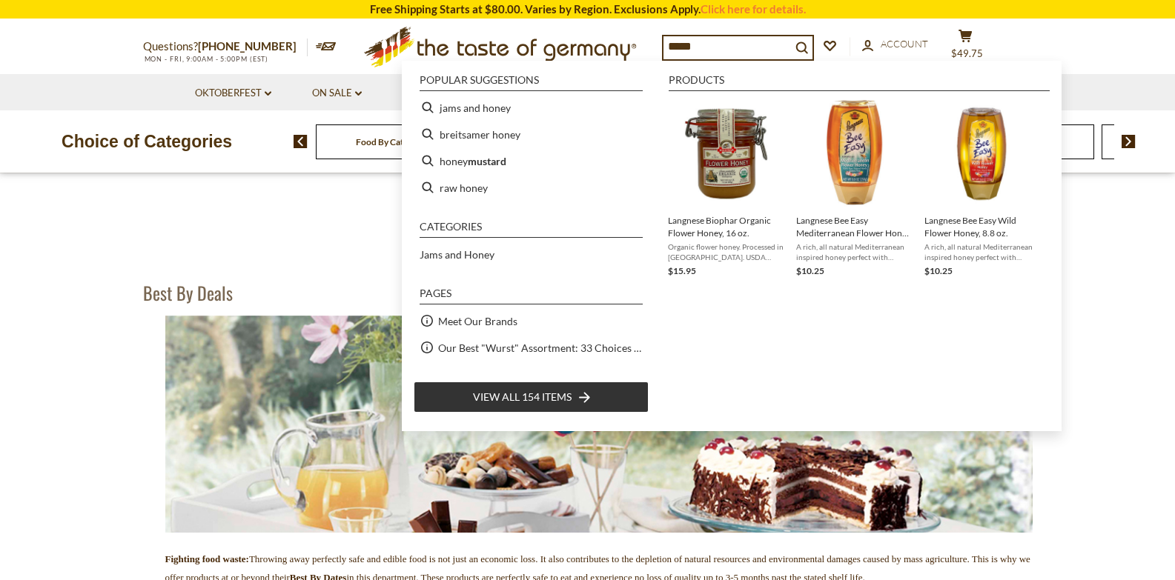
type input "*****"
drag, startPoint x: 557, startPoint y: 398, endPoint x: 583, endPoint y: 397, distance: 26.0
click at [583, 397] on icon "Instant Search Results" at bounding box center [584, 397] width 11 height 11
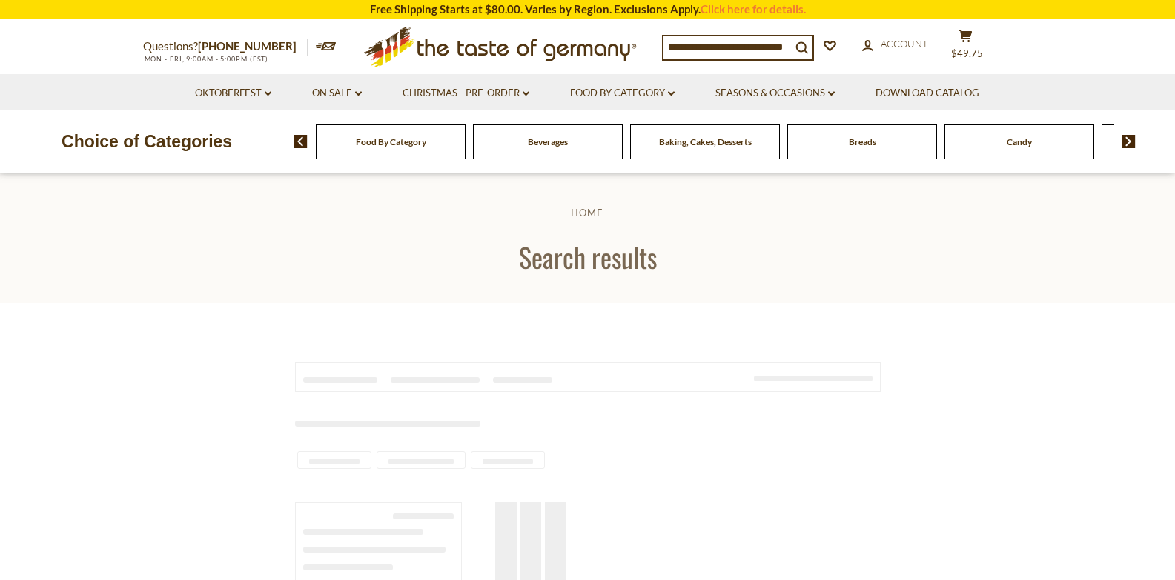
type input "*****"
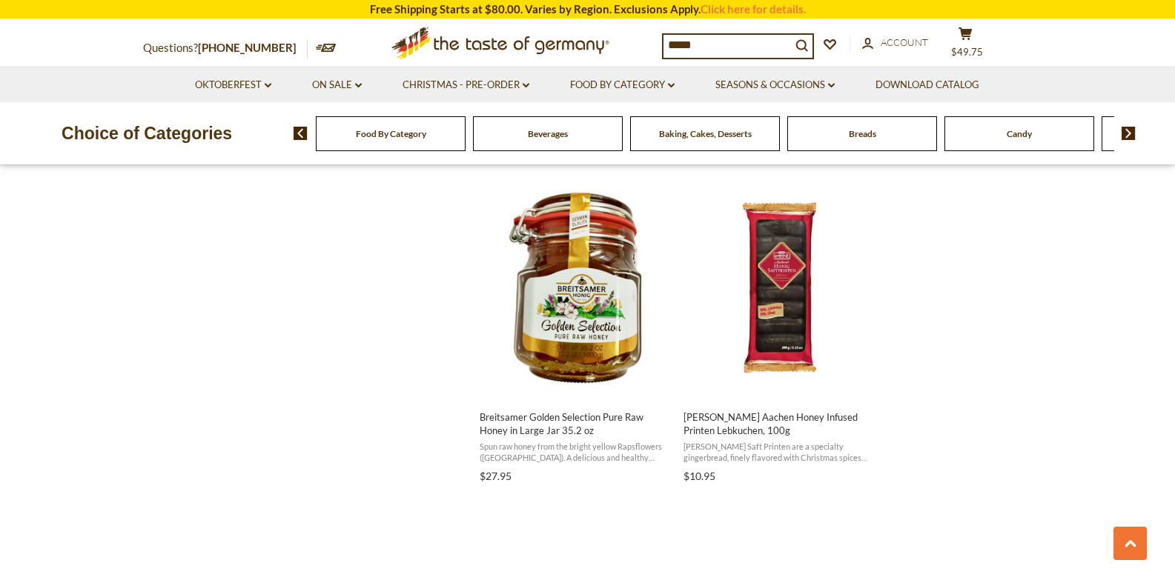
scroll to position [1574, 0]
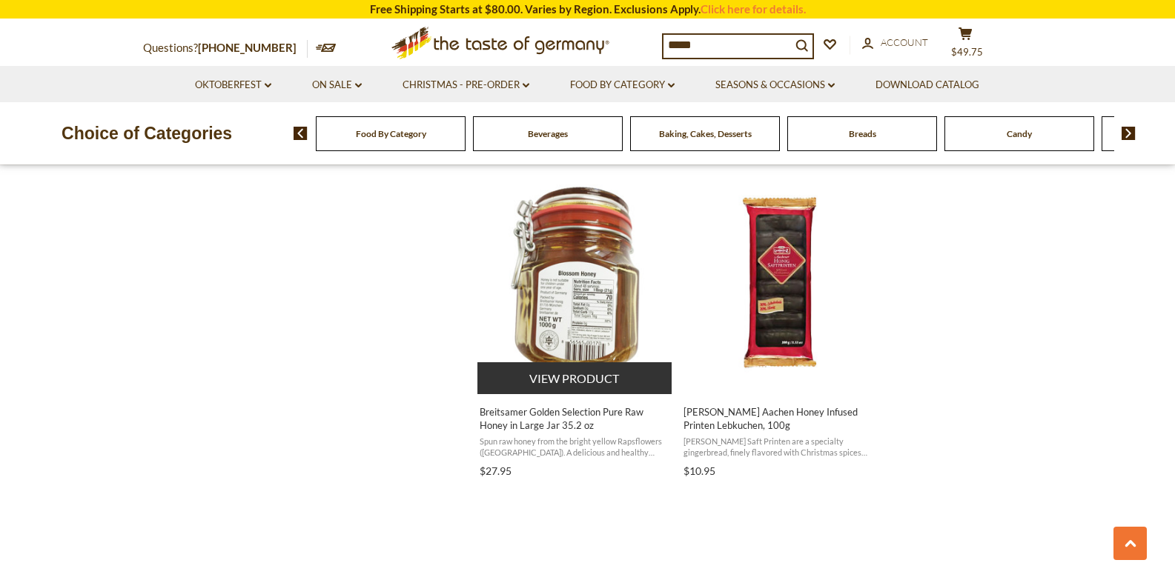
click at [572, 373] on button "View product" at bounding box center [574, 378] width 195 height 32
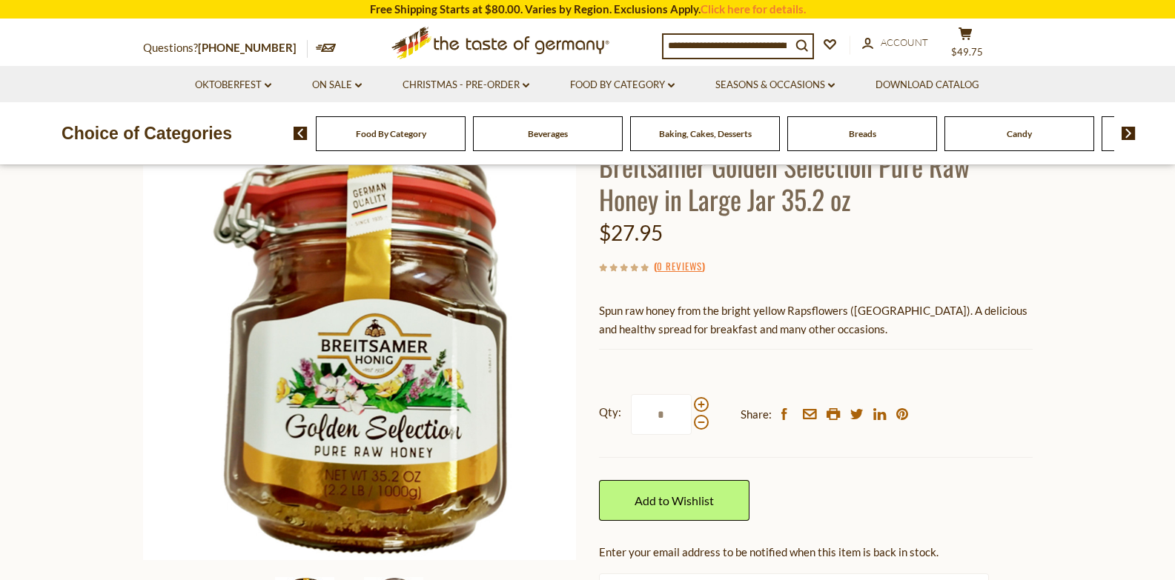
scroll to position [120, 0]
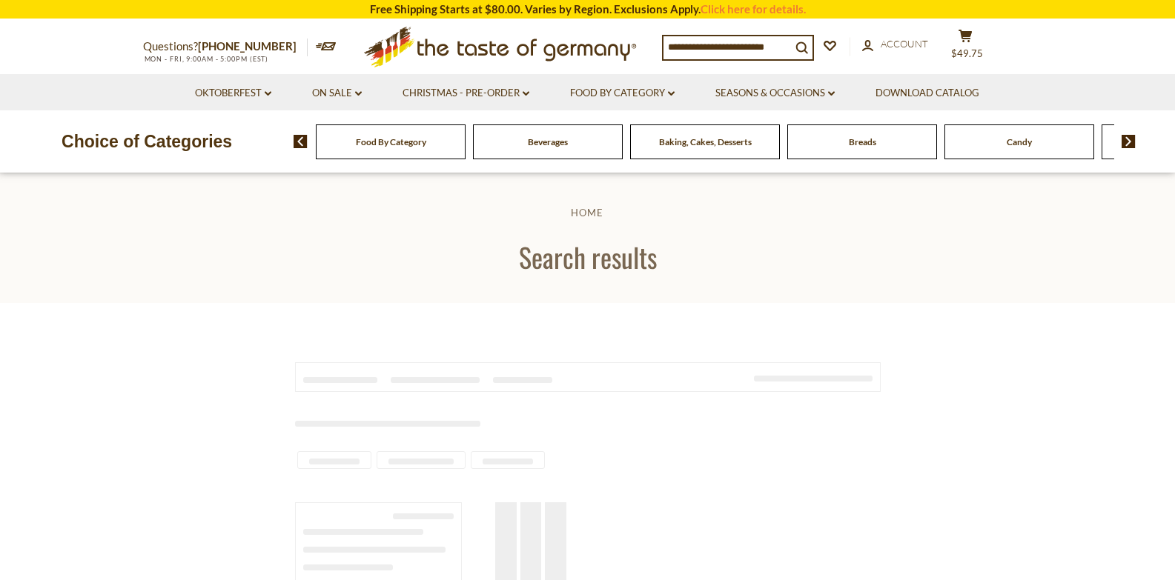
type input "*****"
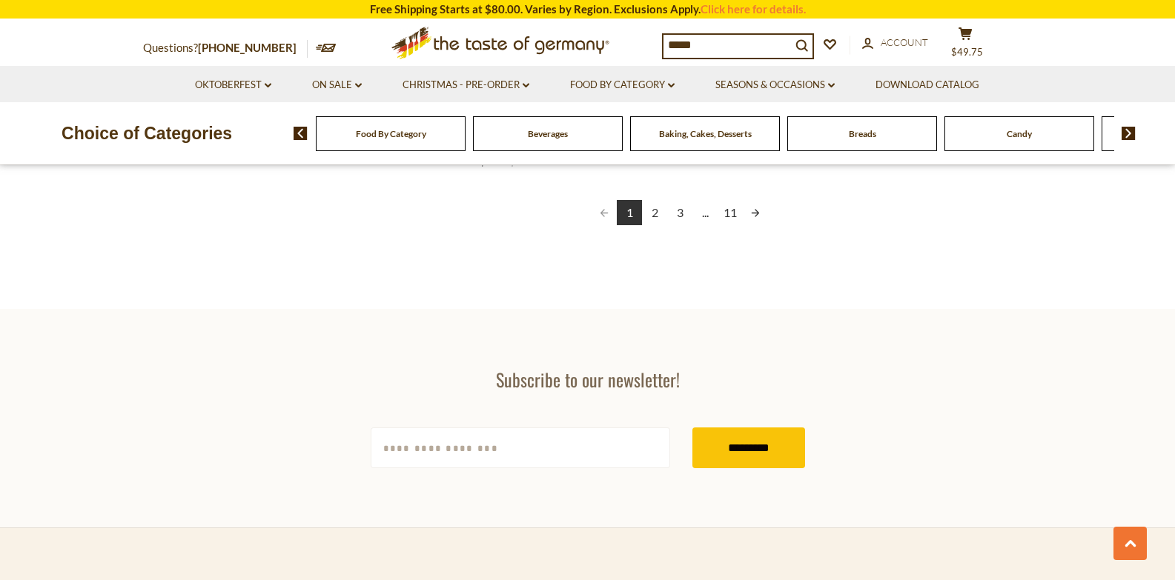
scroll to position [2817, 0]
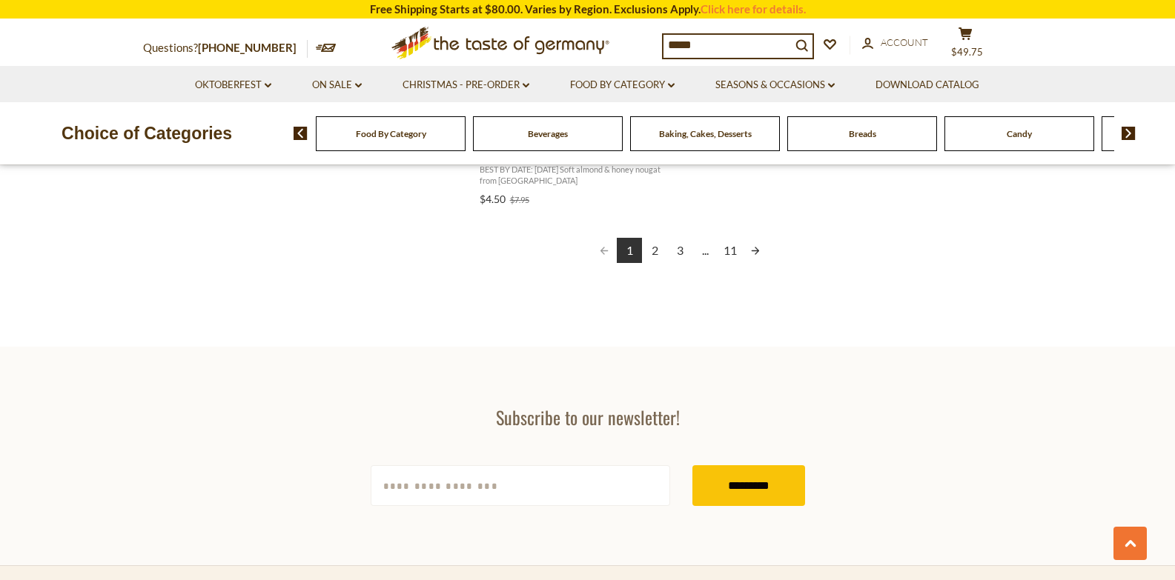
click at [655, 251] on link "2" at bounding box center [654, 250] width 25 height 25
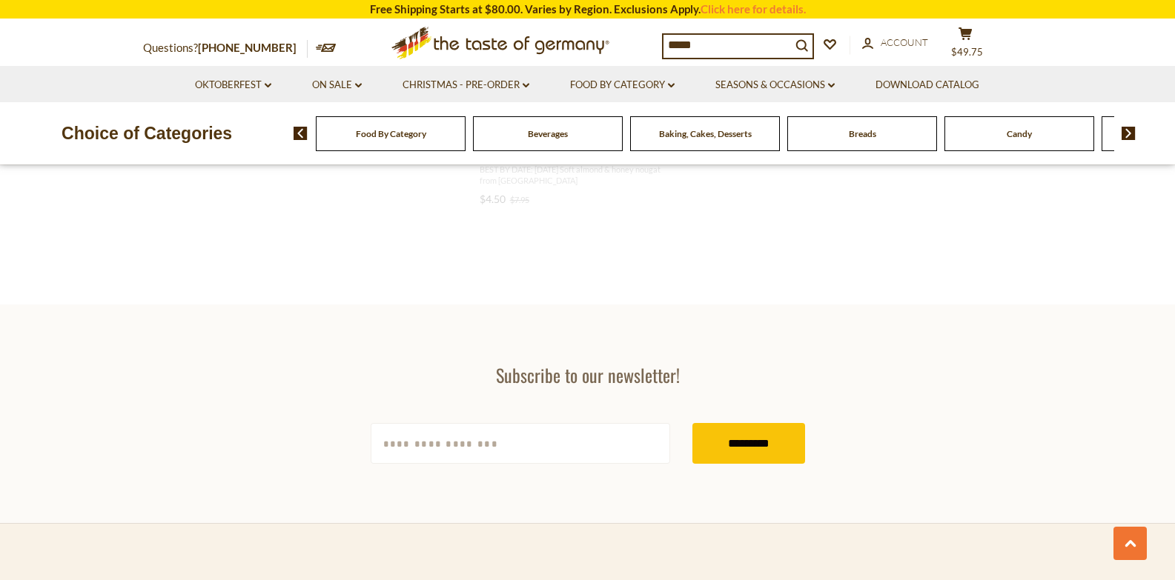
scroll to position [2457, 0]
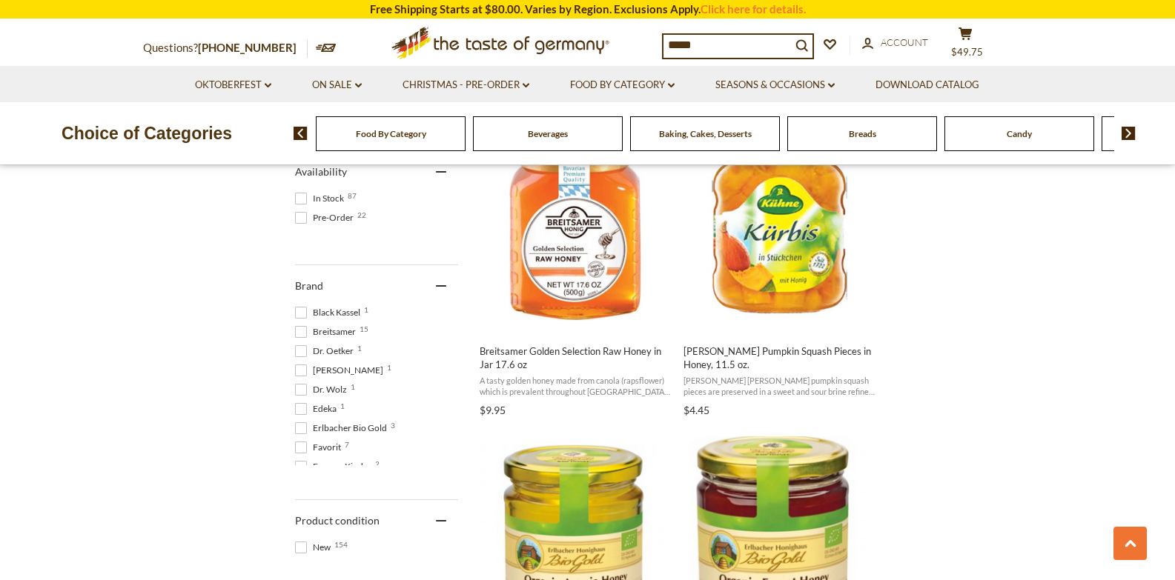
scroll to position [670, 0]
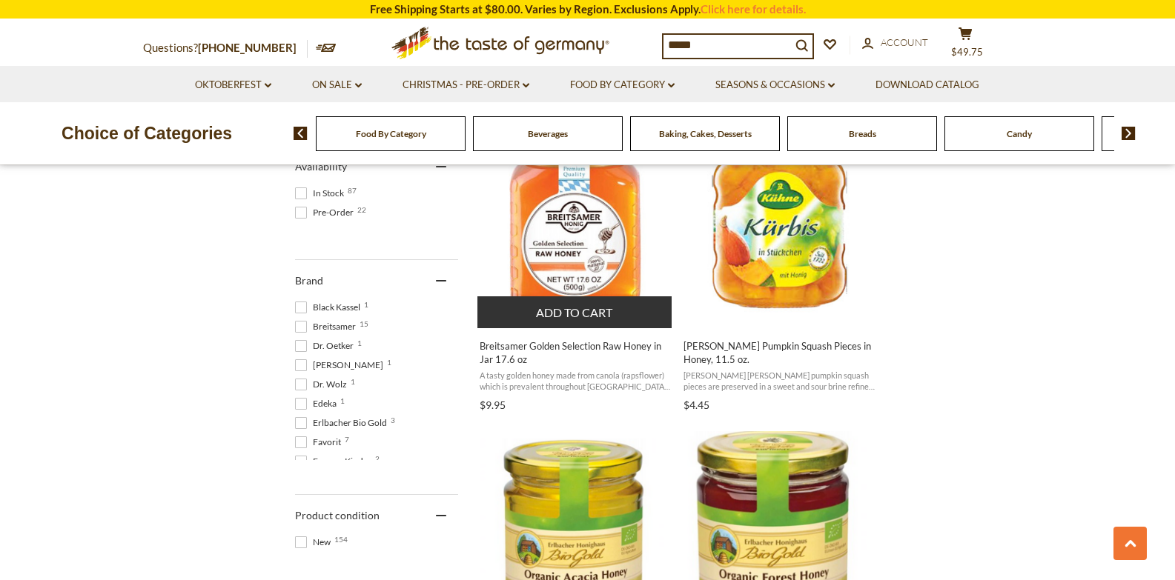
click at [577, 348] on span "Breitsamer Golden Selection Raw Honey in Jar 17.6 oz" at bounding box center [576, 352] width 192 height 27
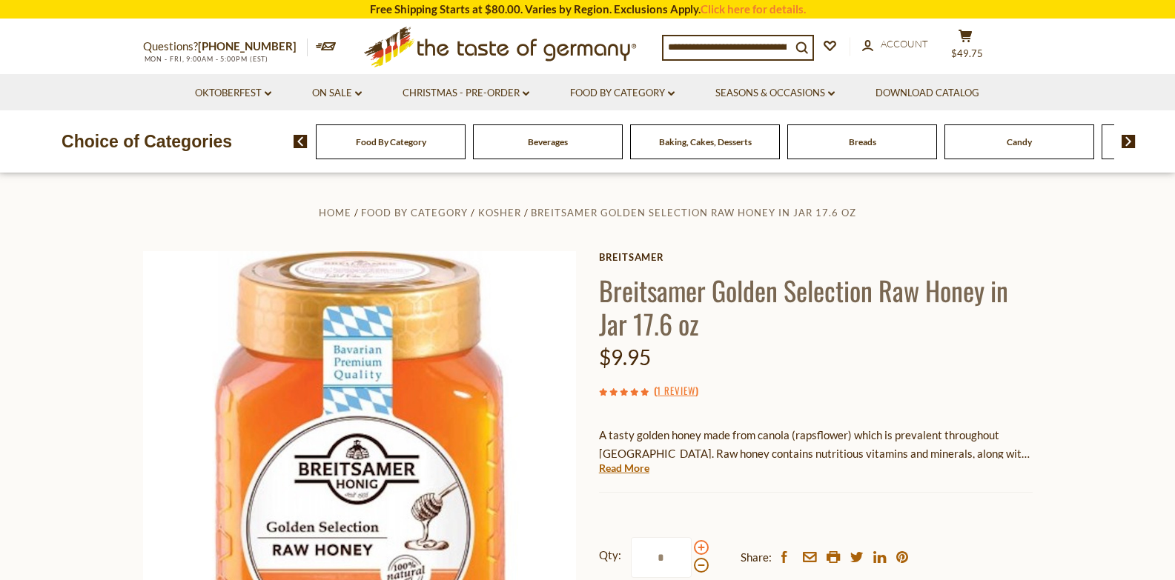
click at [702, 550] on span at bounding box center [701, 547] width 15 height 15
click at [692, 550] on input "*" at bounding box center [661, 557] width 61 height 41
type input "*"
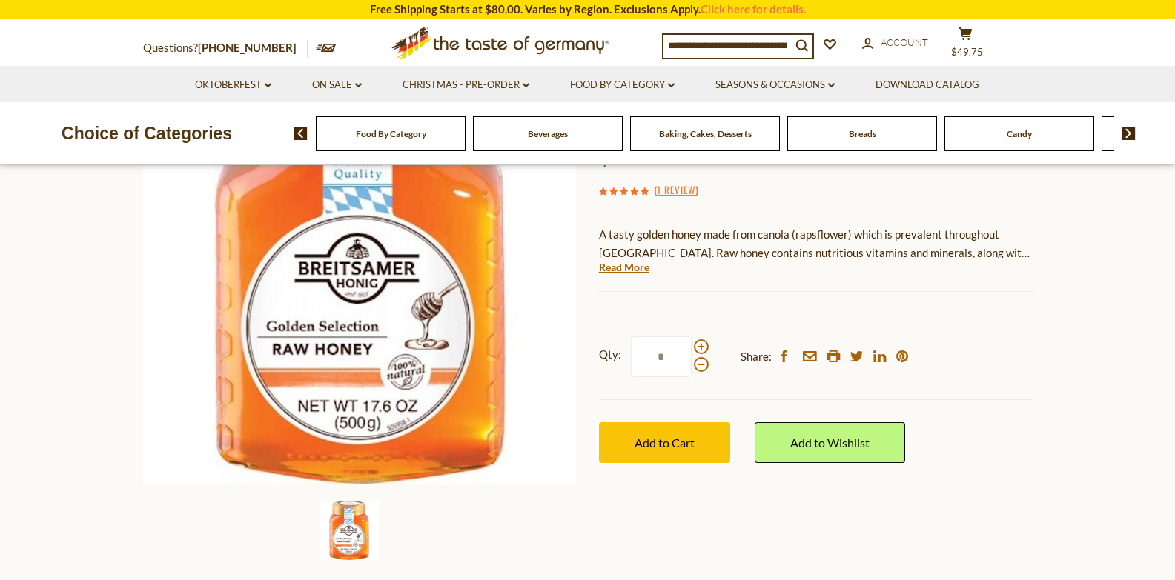
scroll to position [225, 0]
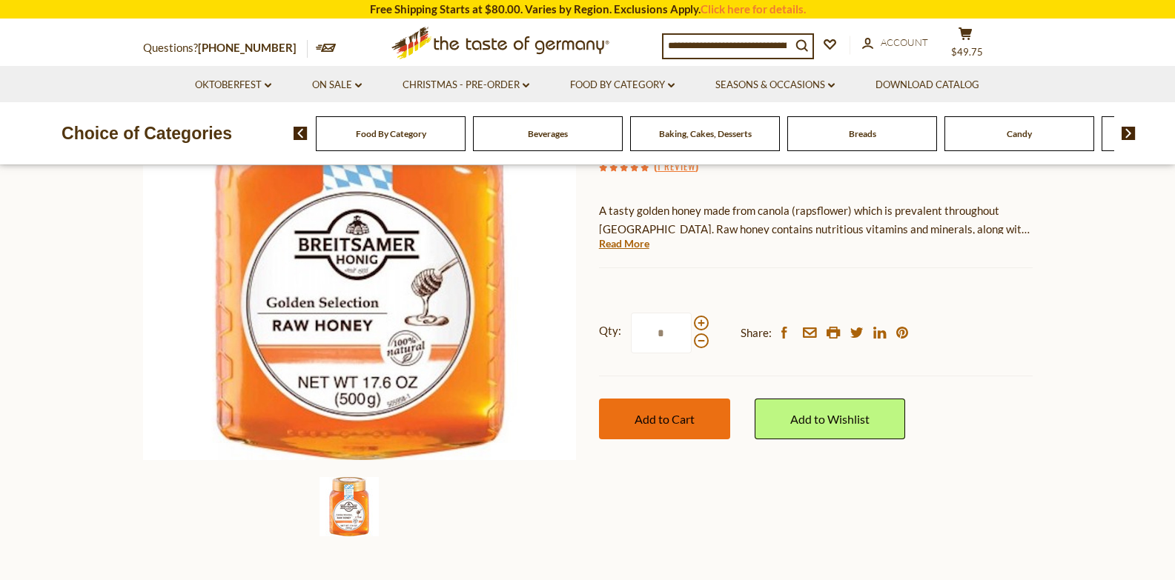
click at [674, 411] on button "Add to Cart" at bounding box center [664, 419] width 131 height 41
click at [791, 45] on input at bounding box center [726, 45] width 127 height 21
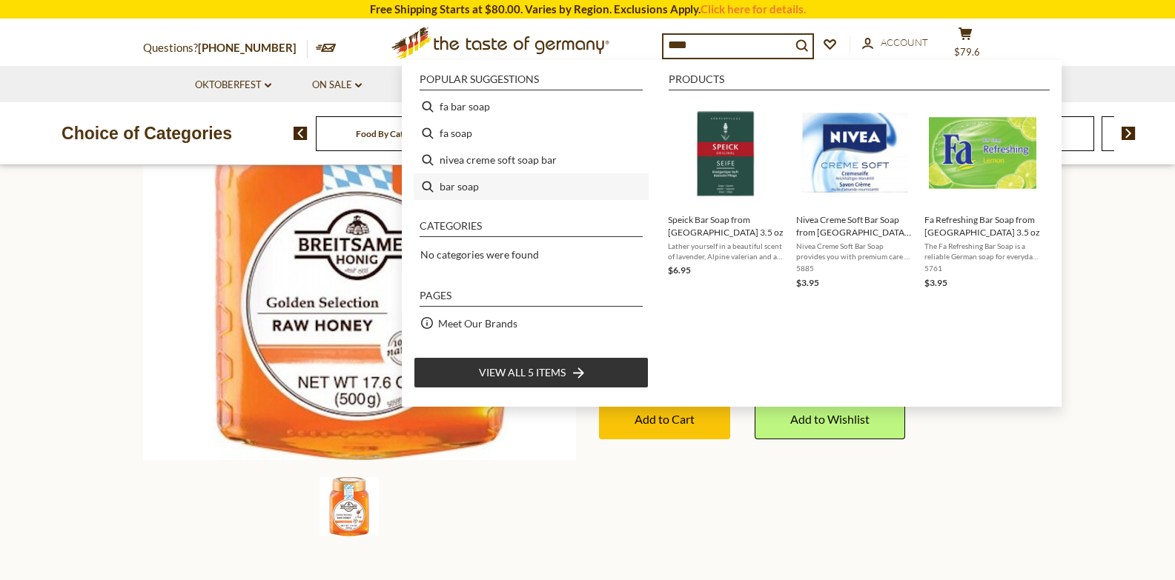
click at [460, 189] on li "bar soap" at bounding box center [531, 186] width 235 height 27
type input "********"
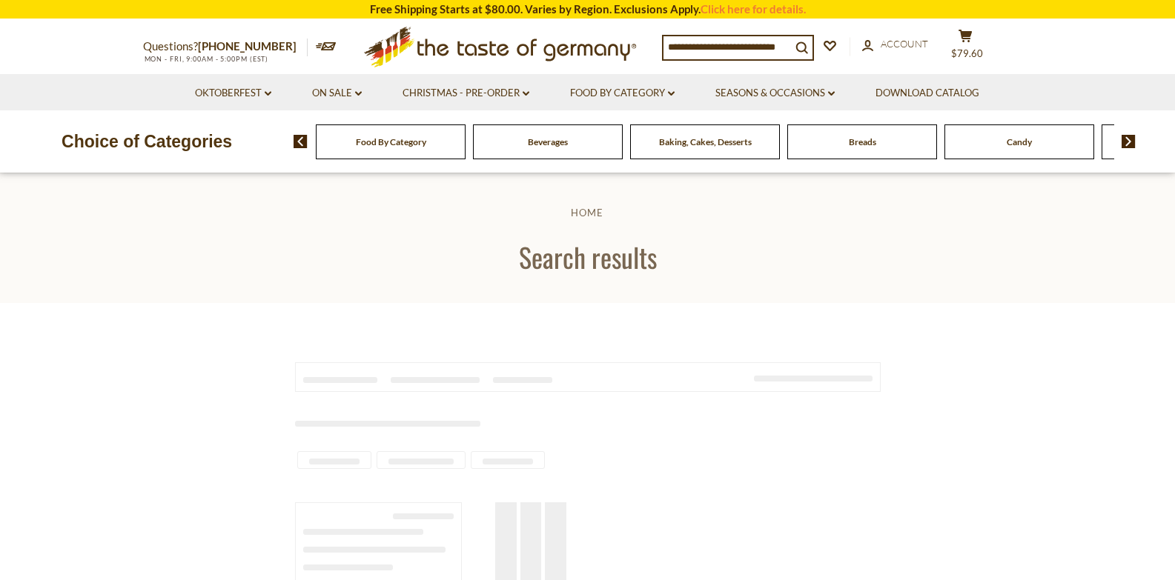
type input "********"
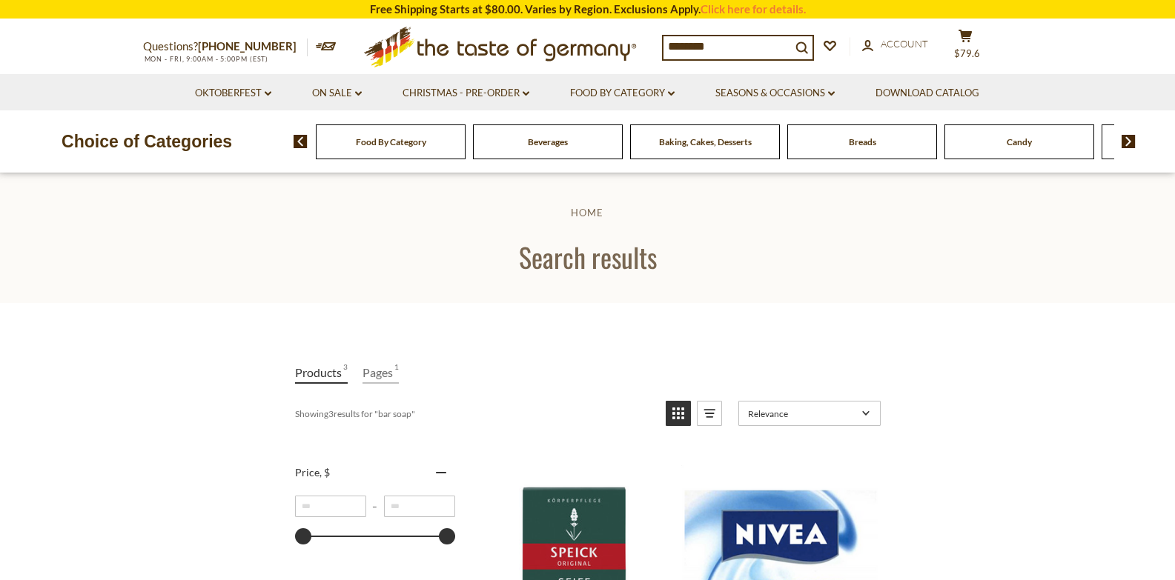
click at [401, 151] on div "Food By Category" at bounding box center [391, 142] width 150 height 35
click at [742, 44] on input "********" at bounding box center [726, 46] width 127 height 21
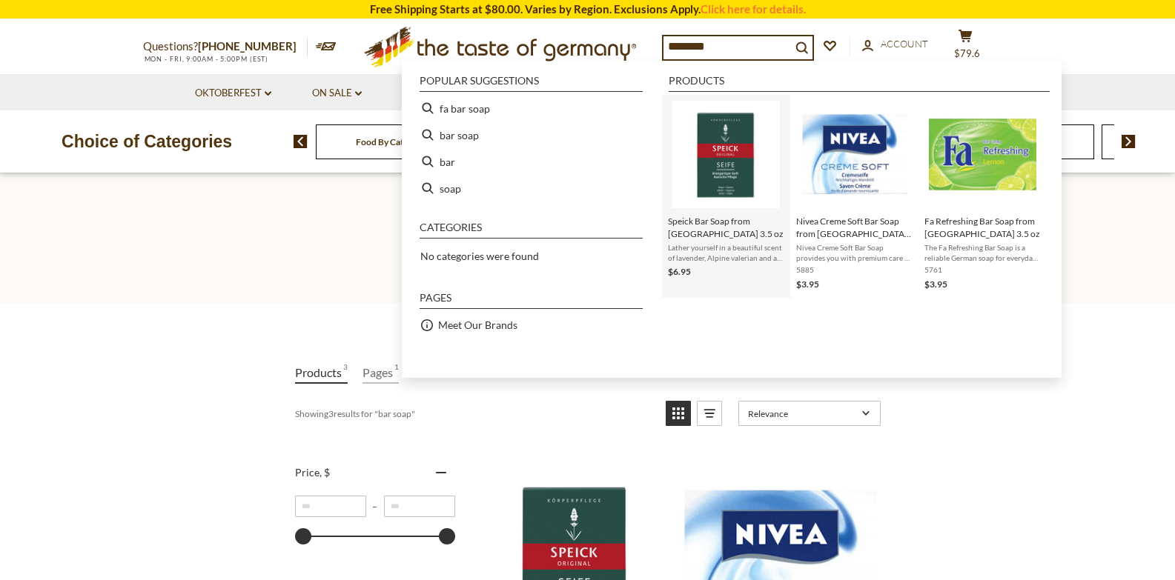
click at [719, 220] on span "Speick Bar Soap from [GEOGRAPHIC_DATA] 3.5 oz" at bounding box center [726, 227] width 116 height 25
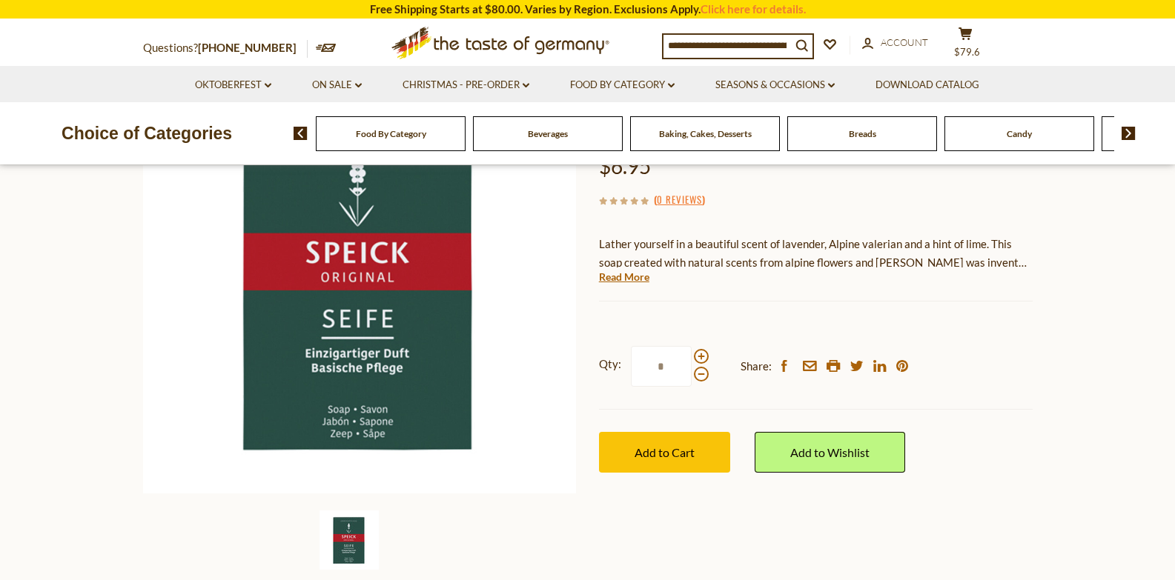
scroll to position [196, 0]
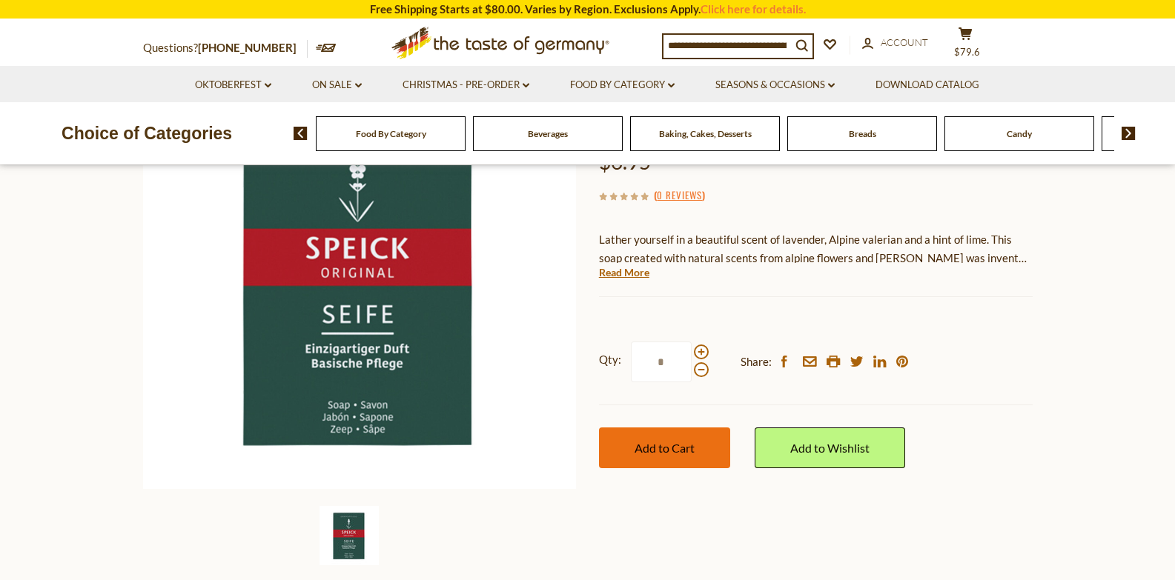
click at [668, 441] on span "Add to Cart" at bounding box center [664, 448] width 60 height 14
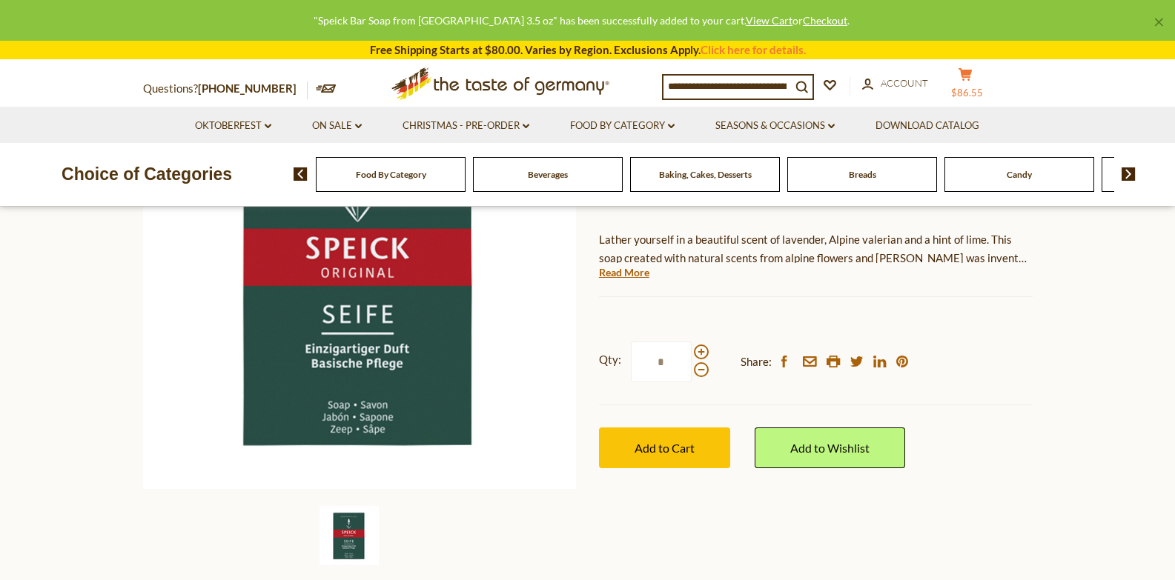
click at [975, 93] on span "$86.55" at bounding box center [967, 93] width 32 height 12
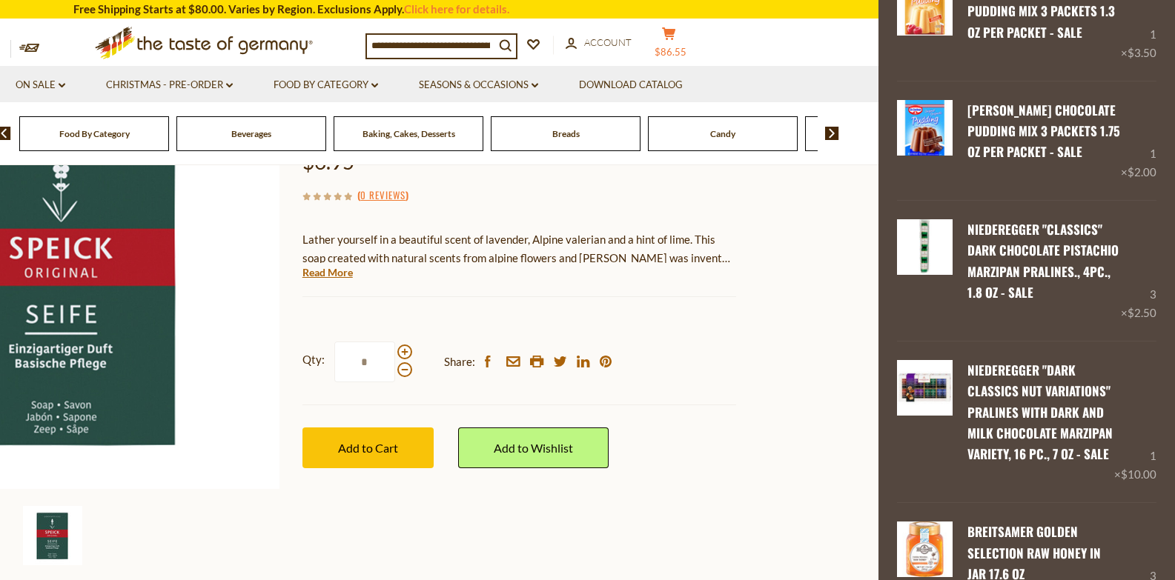
scroll to position [476, 0]
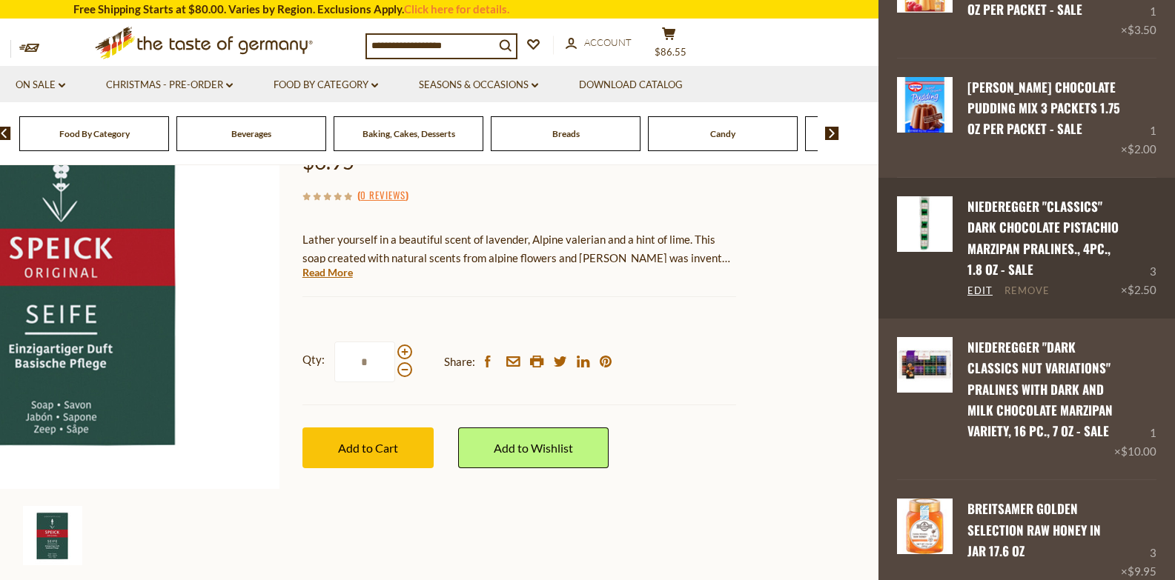
click at [1024, 298] on link "Remove" at bounding box center [1026, 291] width 45 height 13
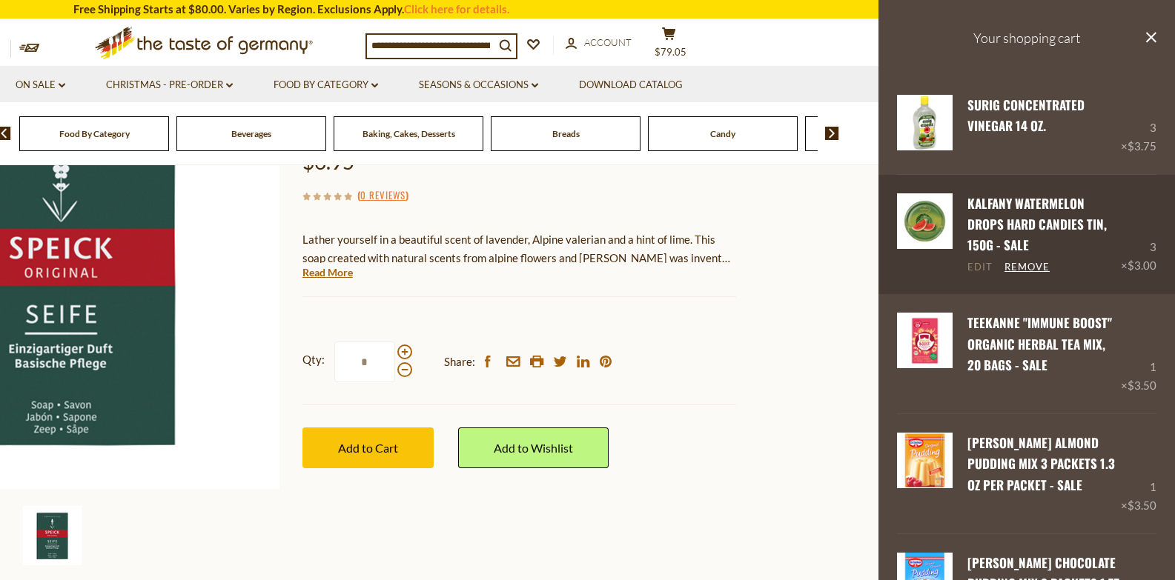
click at [981, 268] on link "Edit" at bounding box center [979, 267] width 25 height 13
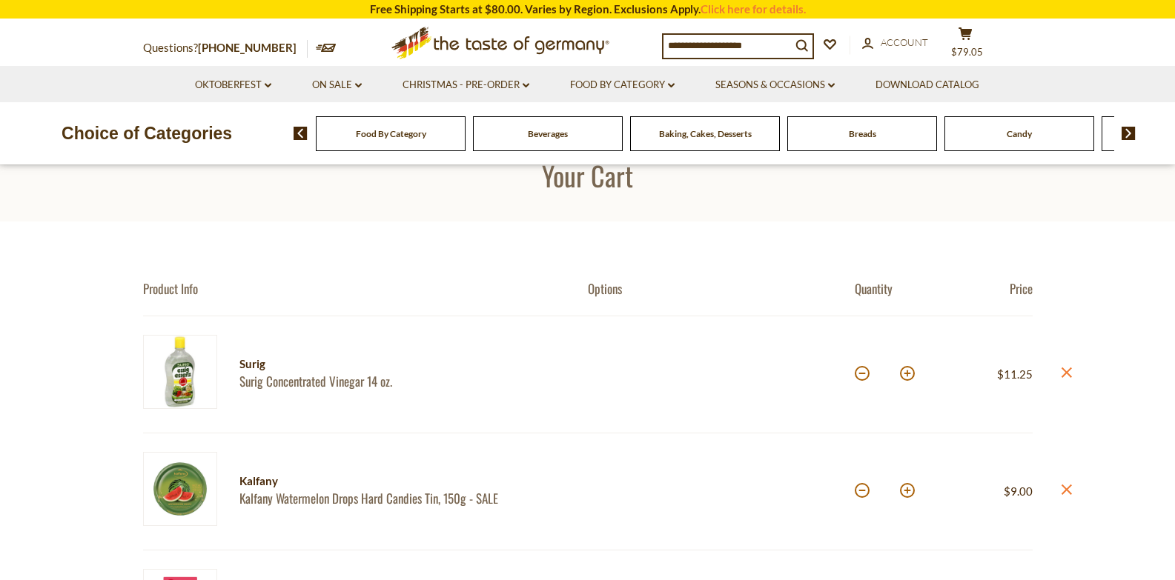
scroll to position [280, 0]
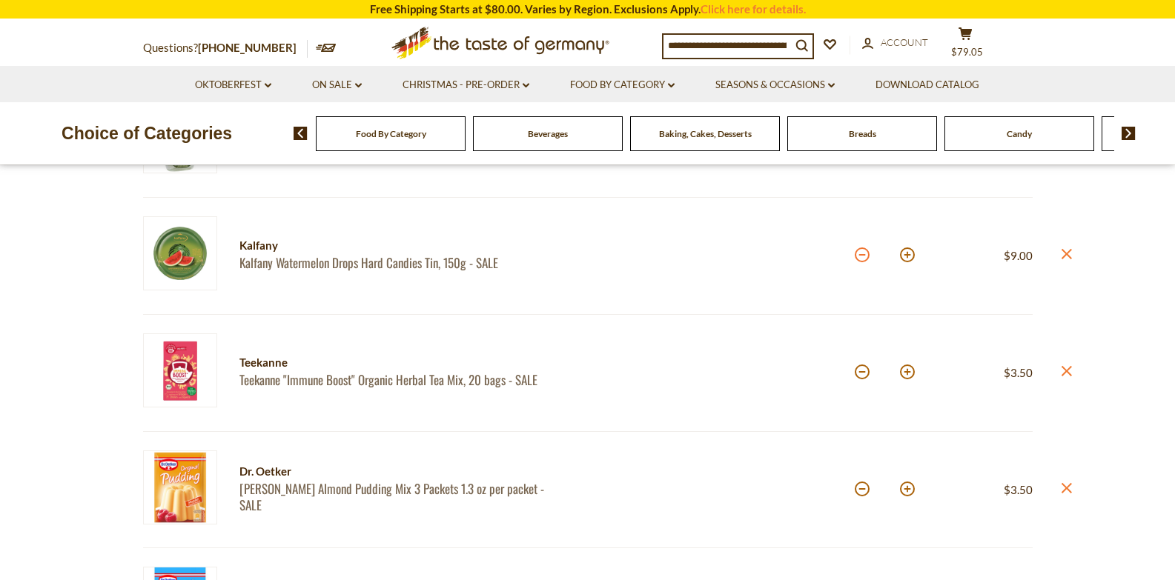
click at [860, 258] on button at bounding box center [862, 255] width 15 height 15
type input "*"
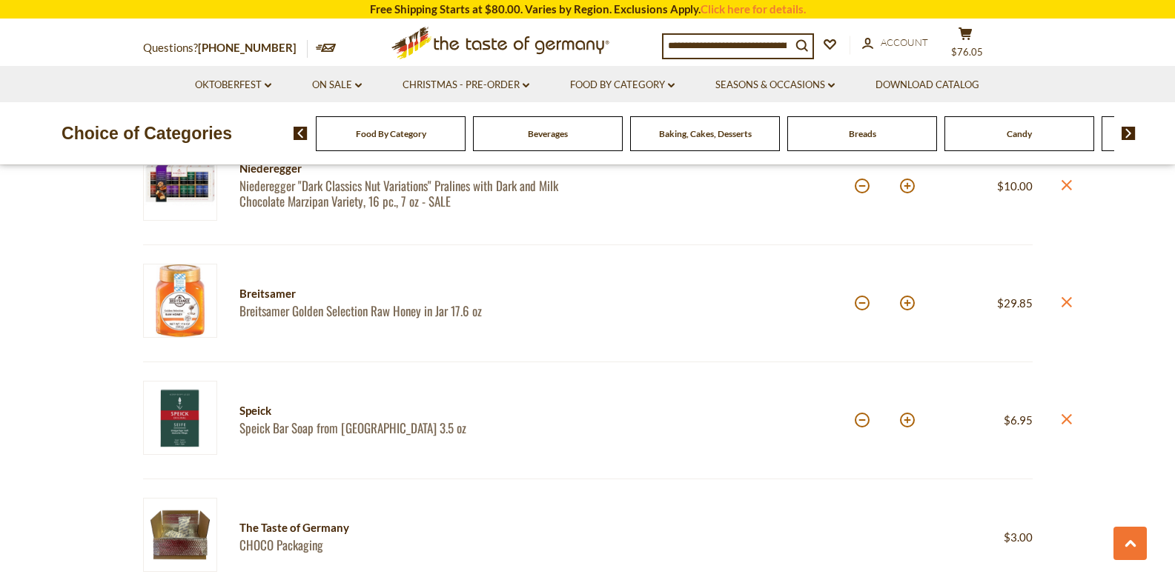
scroll to position [835, 0]
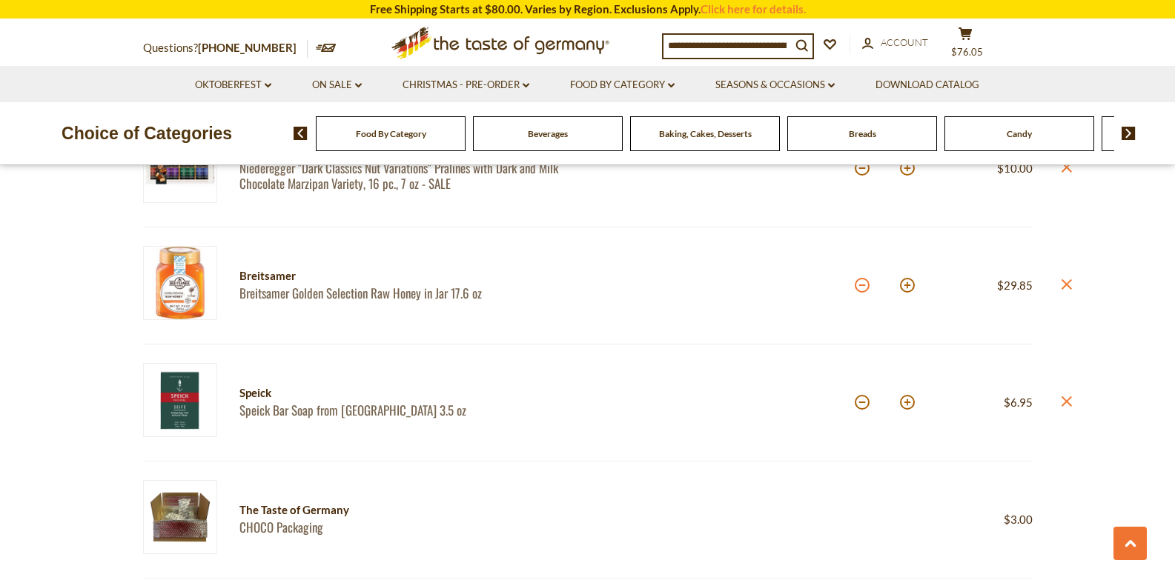
click at [863, 287] on button at bounding box center [862, 285] width 15 height 15
type input "*"
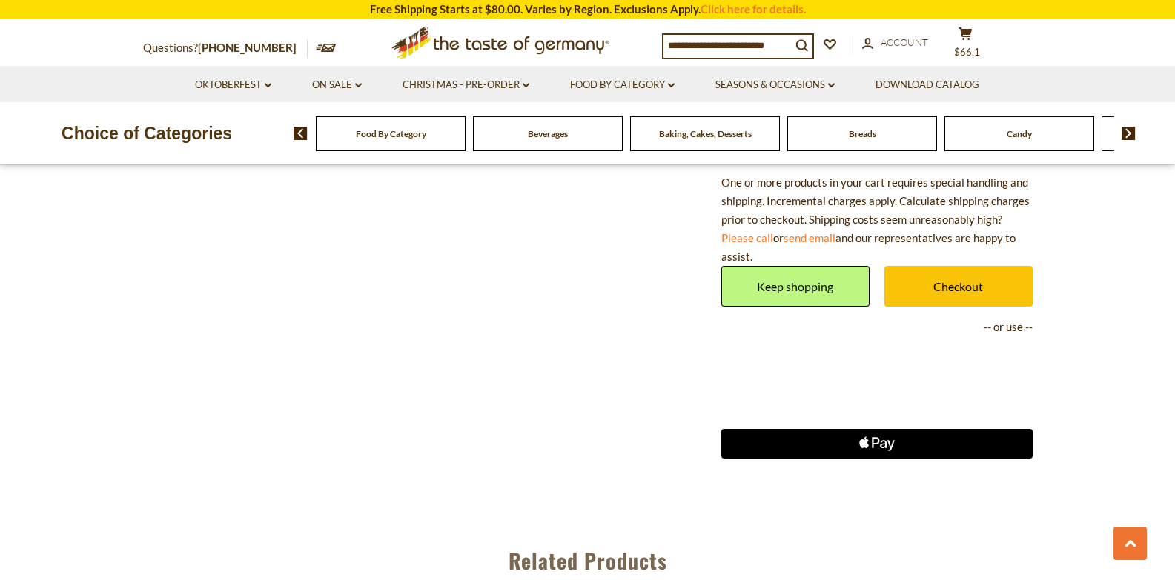
scroll to position [1545, 0]
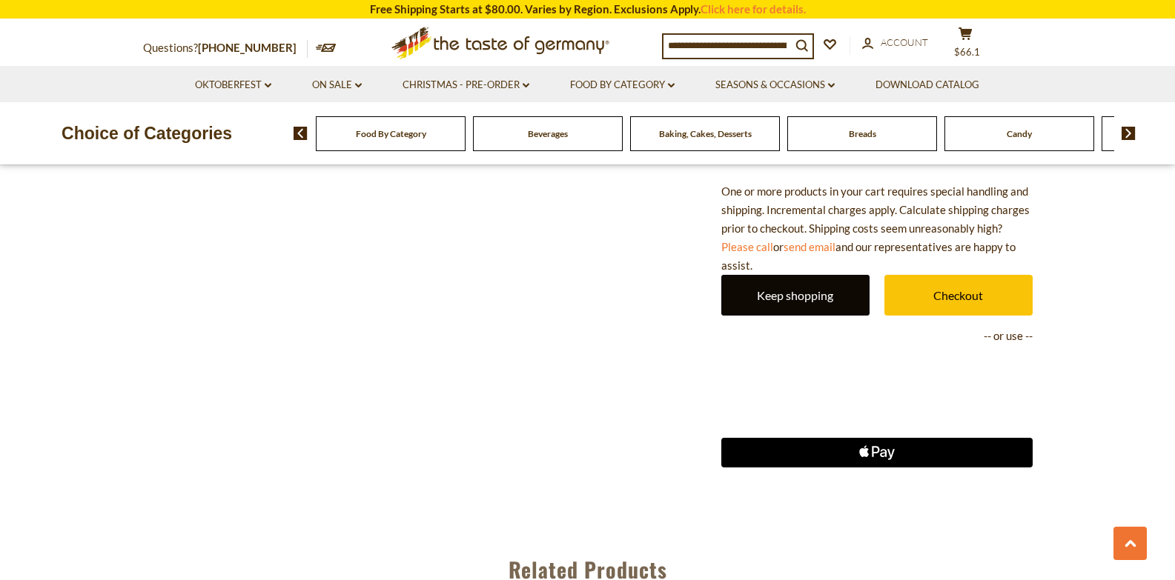
click at [815, 298] on link "Keep shopping" at bounding box center [795, 295] width 148 height 41
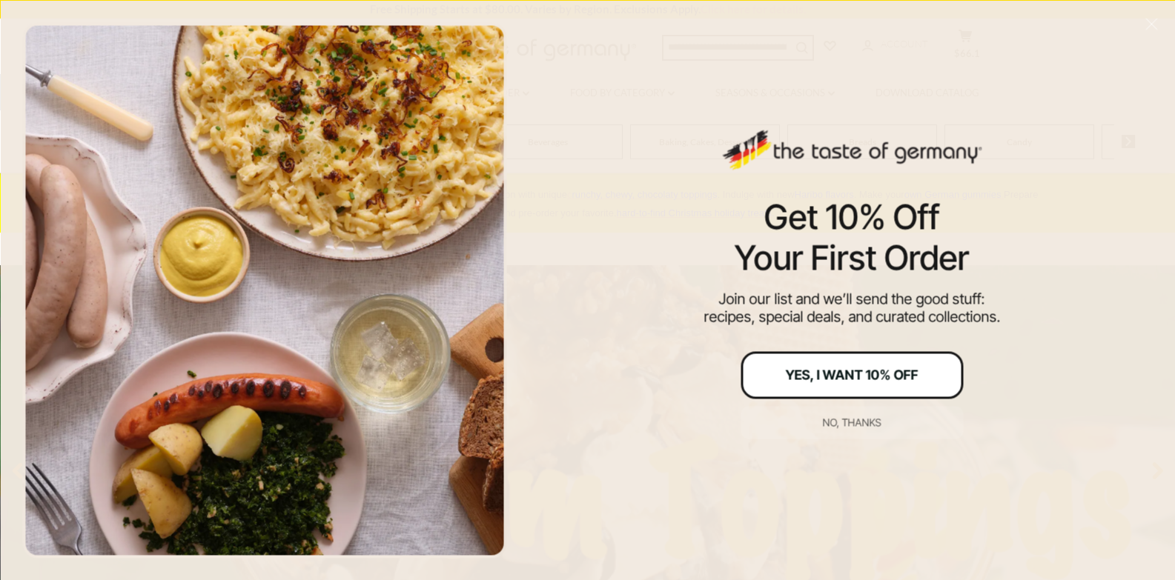
click at [834, 376] on div "Yes, I Want 10% Off" at bounding box center [852, 374] width 133 height 13
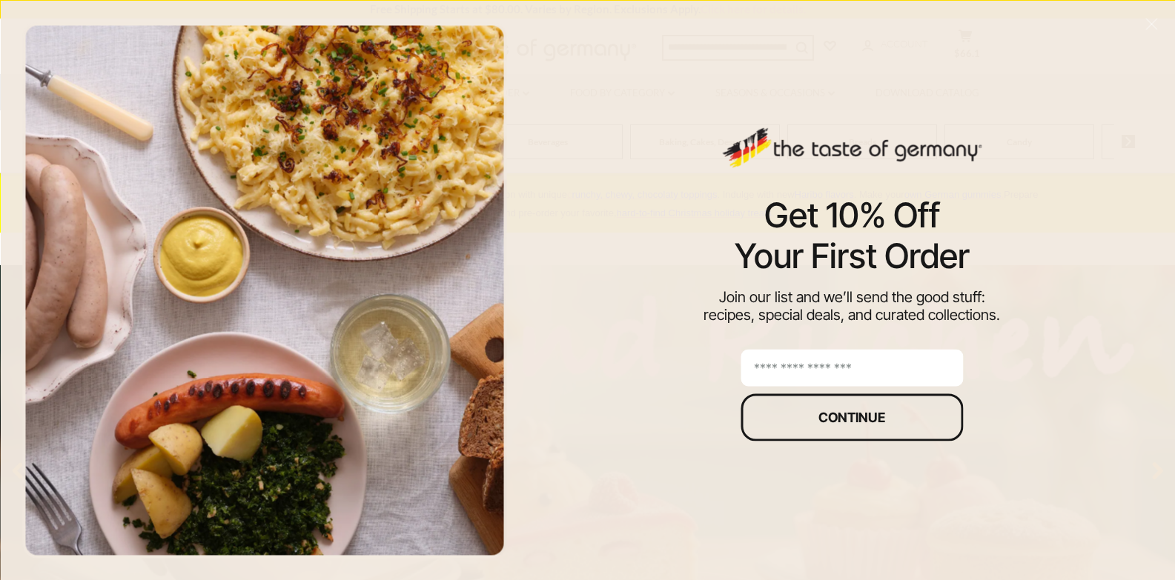
click at [862, 369] on input "email" at bounding box center [851, 367] width 222 height 37
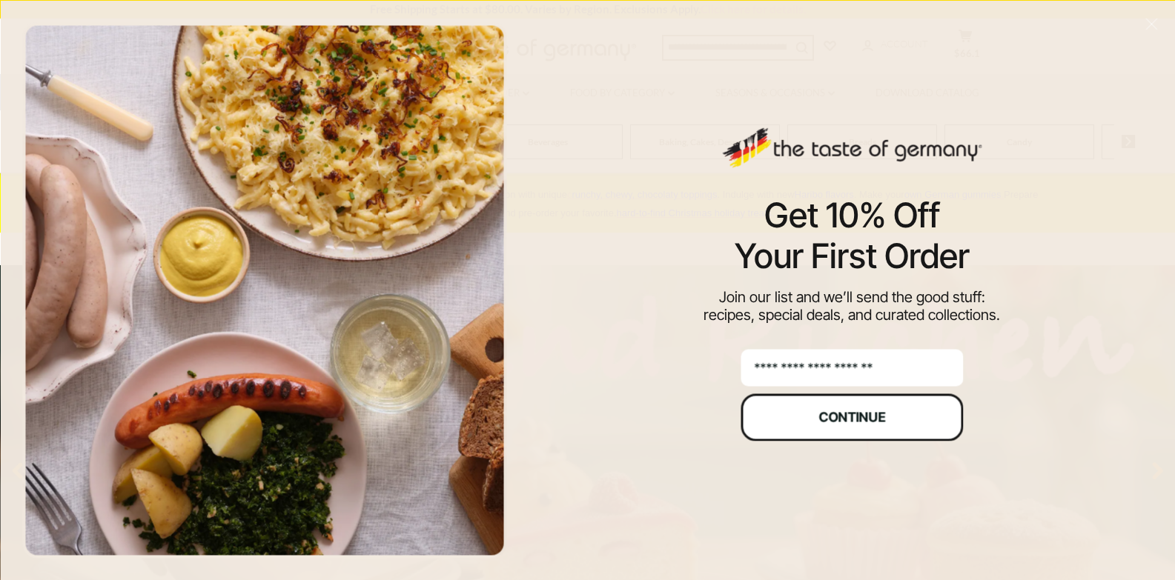
type input "**********"
click at [869, 408] on button "Continue" at bounding box center [851, 417] width 222 height 47
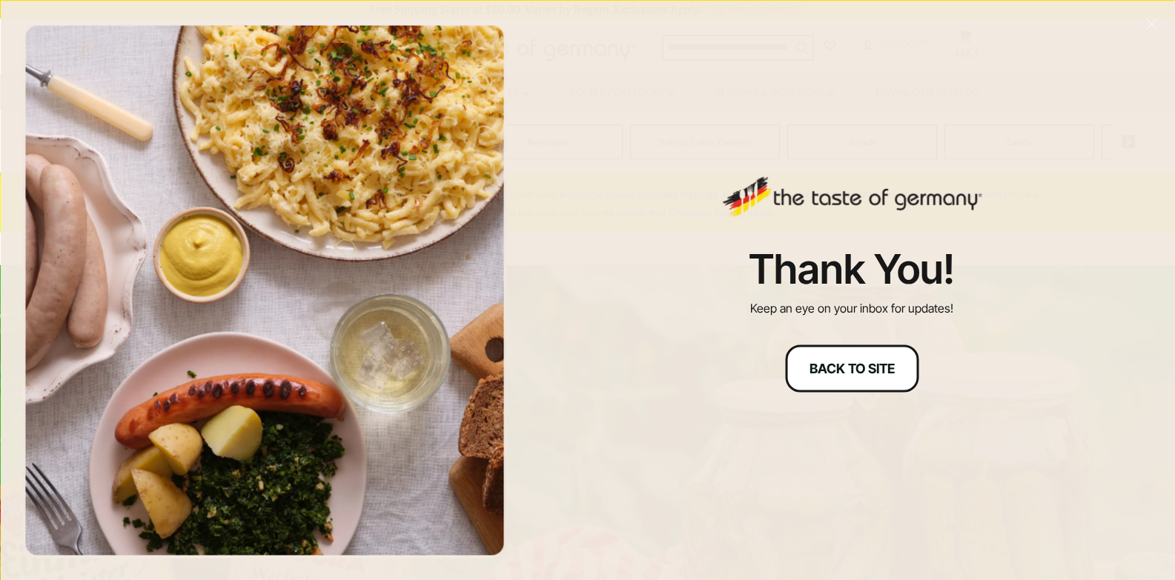
click at [855, 368] on div "Back to site" at bounding box center [851, 368] width 85 height 13
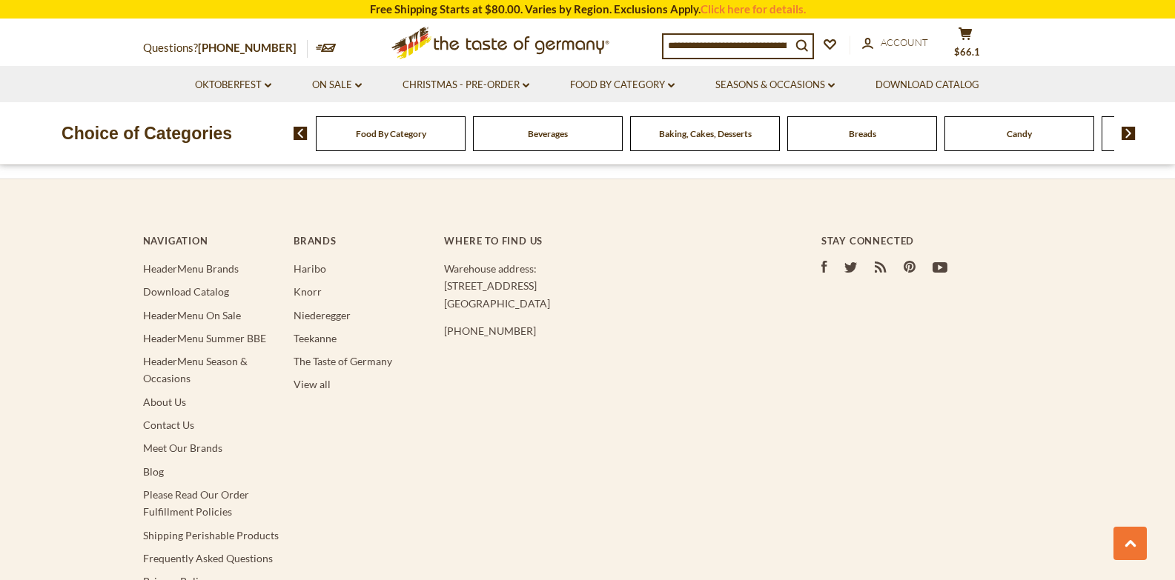
scroll to position [2878, 0]
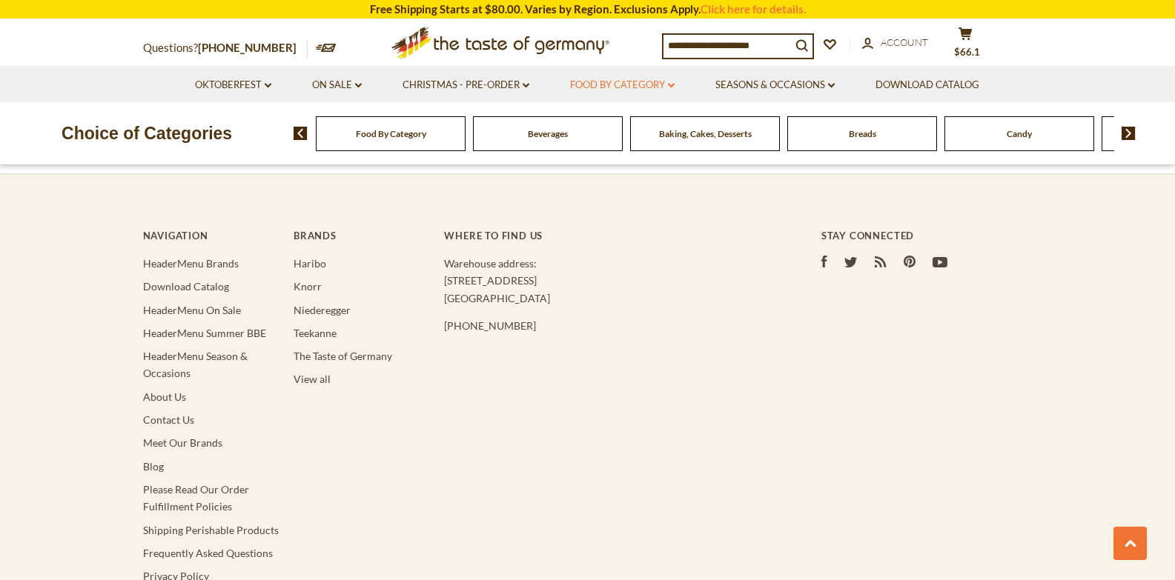
click at [672, 86] on icon at bounding box center [671, 85] width 7 height 4
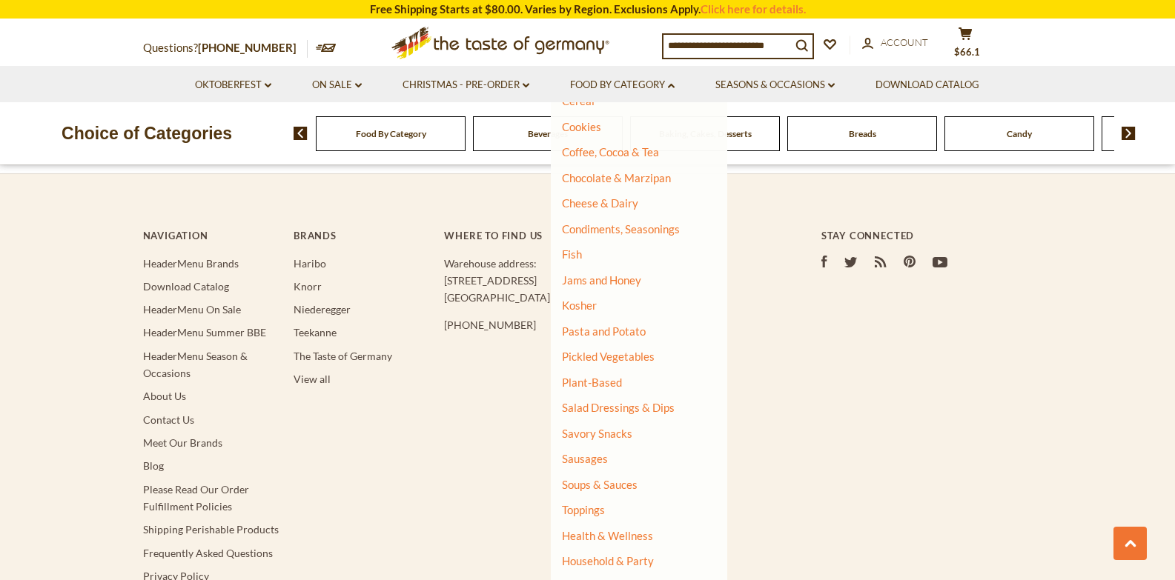
scroll to position [201, 0]
click at [623, 357] on link "Pickled Vegetables" at bounding box center [608, 357] width 93 height 13
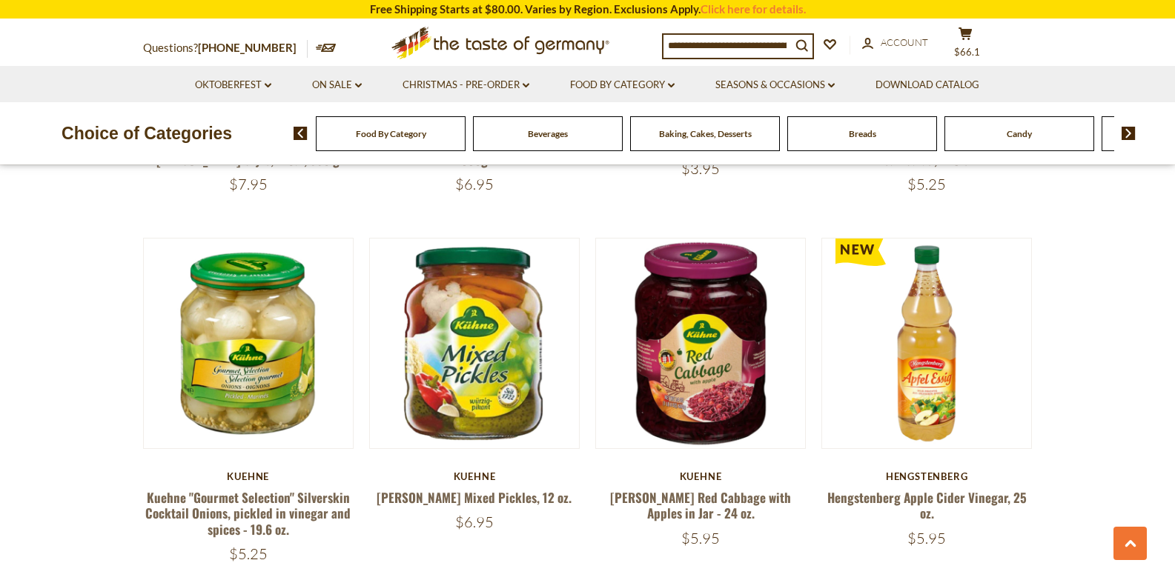
scroll to position [1492, 0]
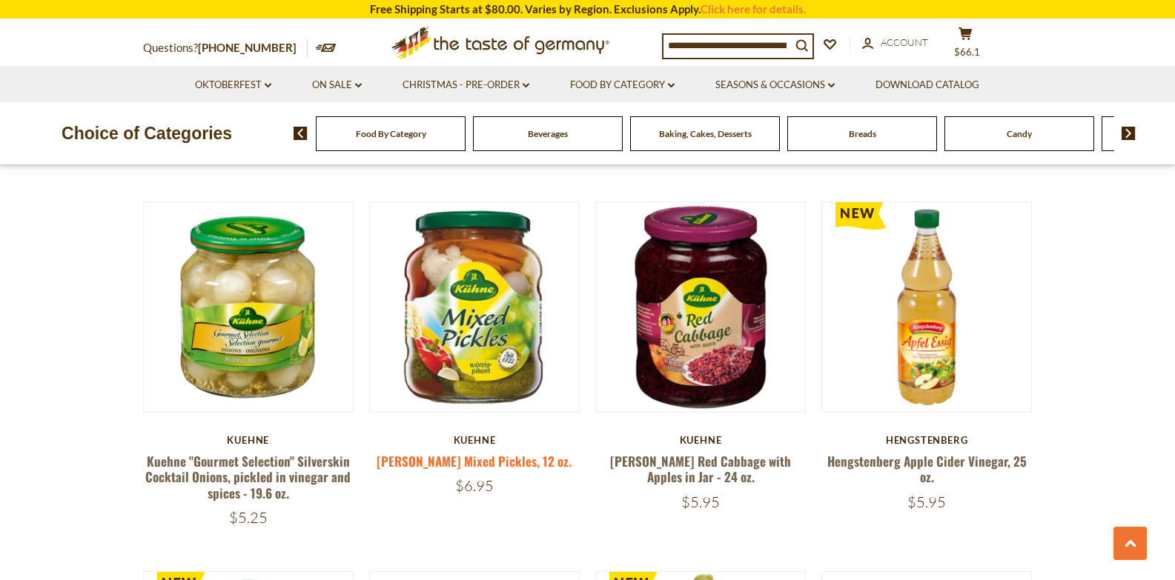
click at [478, 458] on link "[PERSON_NAME] Mixed Pickles, 12 oz." at bounding box center [474, 461] width 195 height 19
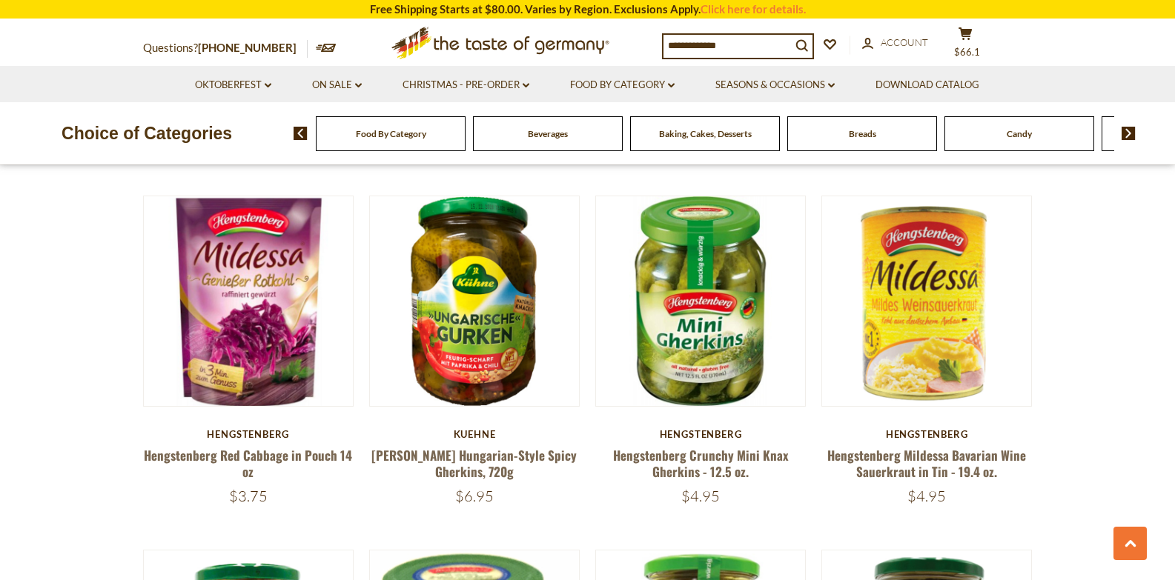
scroll to position [2969, 0]
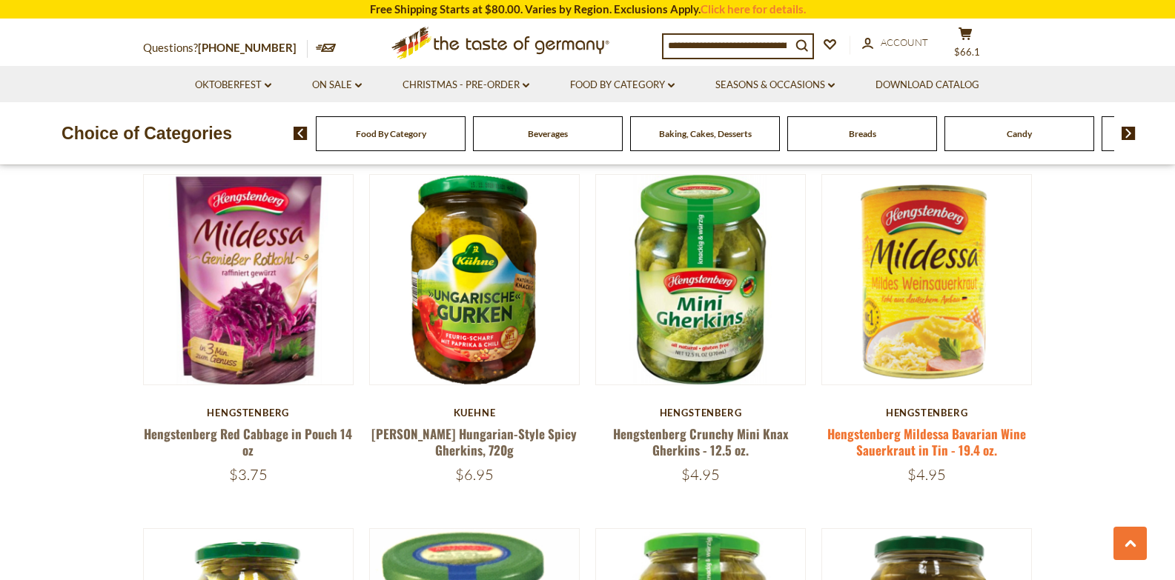
click at [927, 434] on link "Hengstenberg Mildessa Bavarian Wine Sauerkraut in Tin - 19.4 oz." at bounding box center [926, 442] width 199 height 34
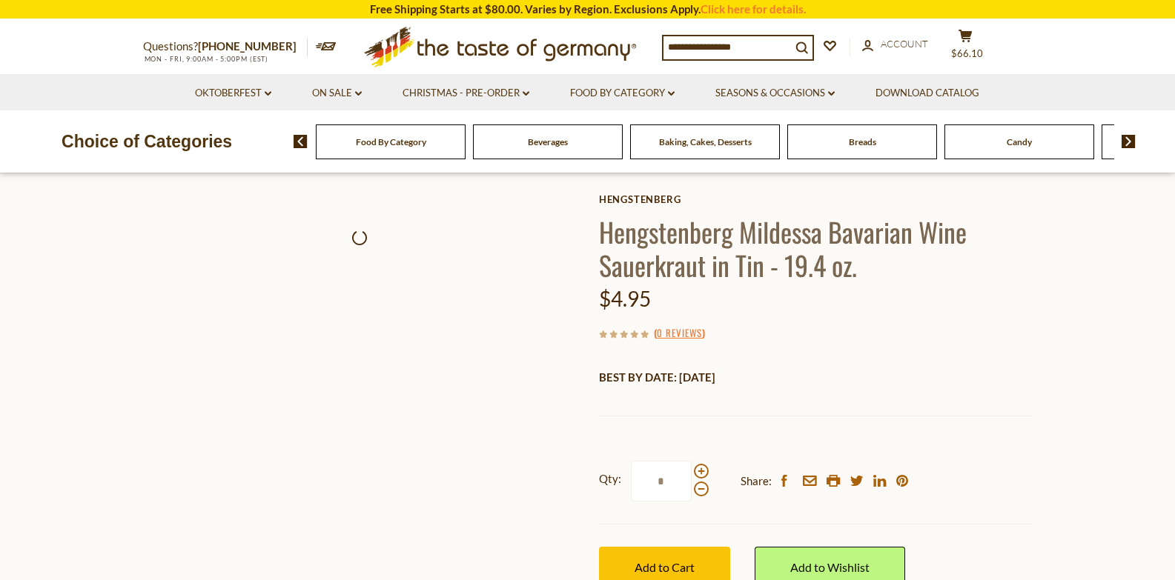
click at [660, 555] on div "Qty: * Share: facebook email printer twitter linkedin pinterest Add to Cart" at bounding box center [816, 524] width 434 height 171
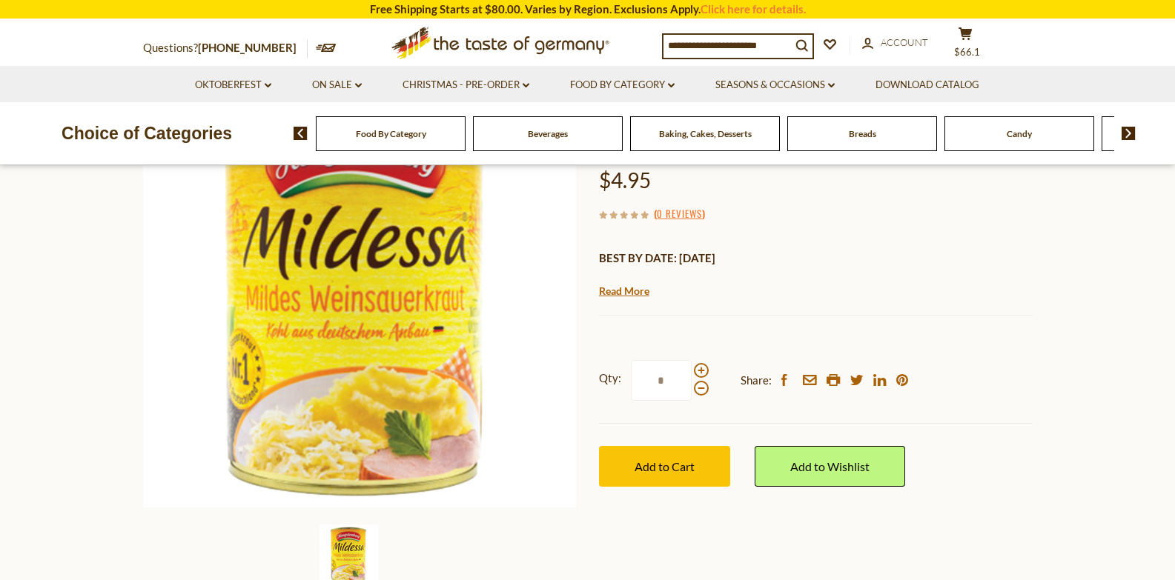
scroll to position [201, 0]
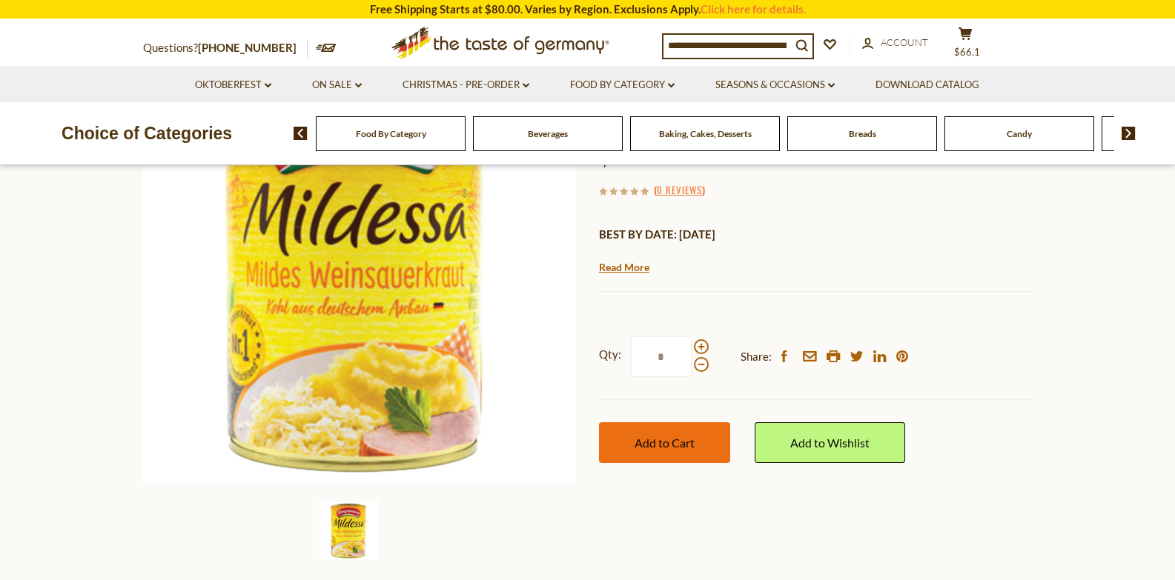
click at [641, 437] on span "Add to Cart" at bounding box center [664, 443] width 60 height 14
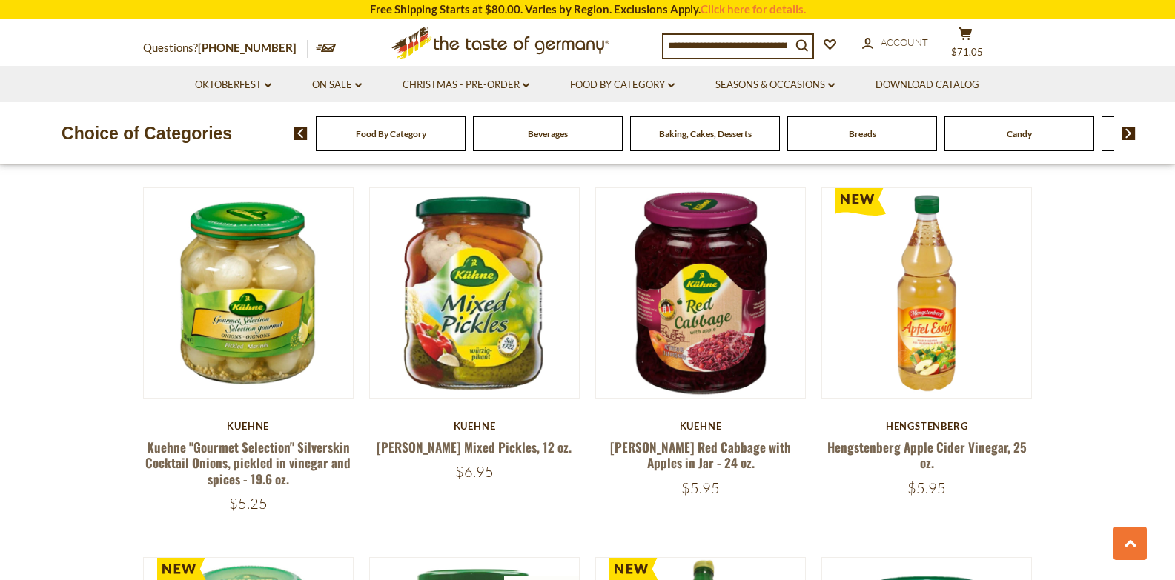
scroll to position [1492, 0]
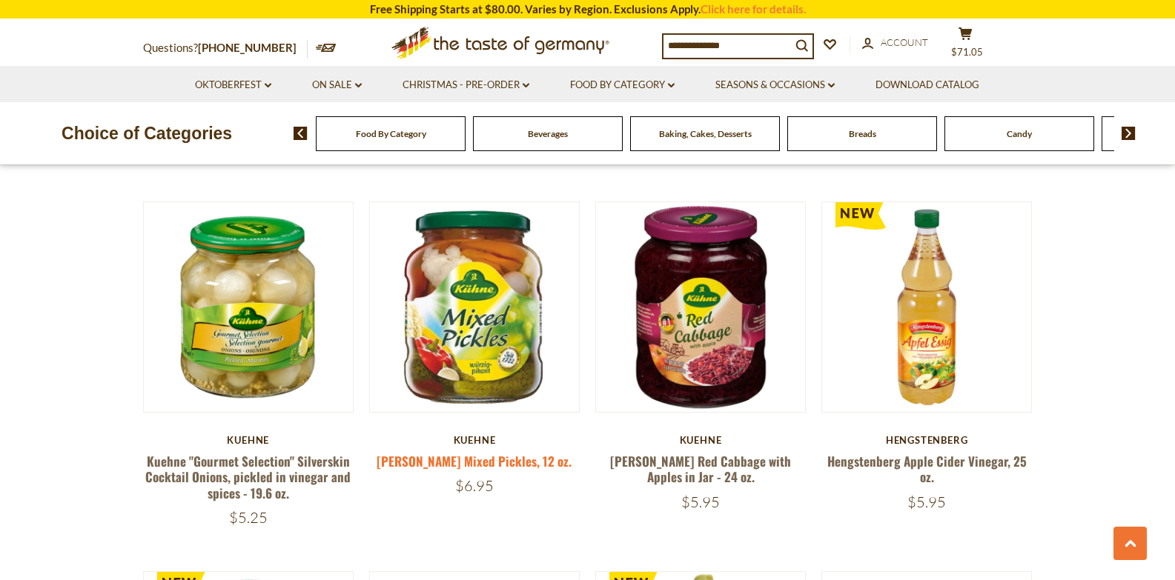
click at [477, 458] on link "[PERSON_NAME] Mixed Pickles, 12 oz." at bounding box center [474, 461] width 195 height 19
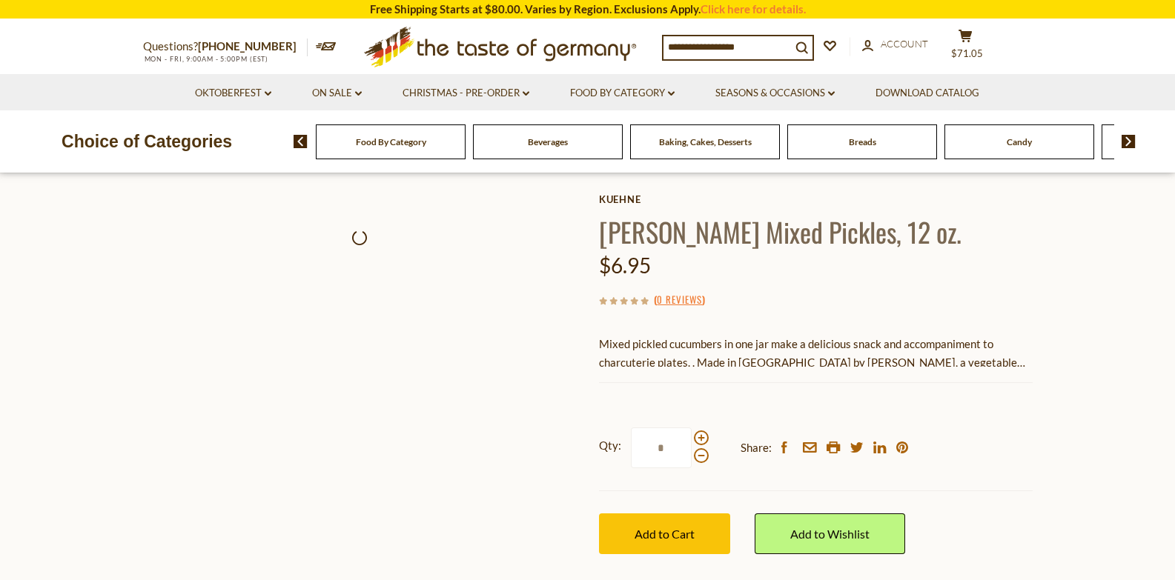
click at [629, 537] on button "Add to Cart" at bounding box center [664, 534] width 131 height 41
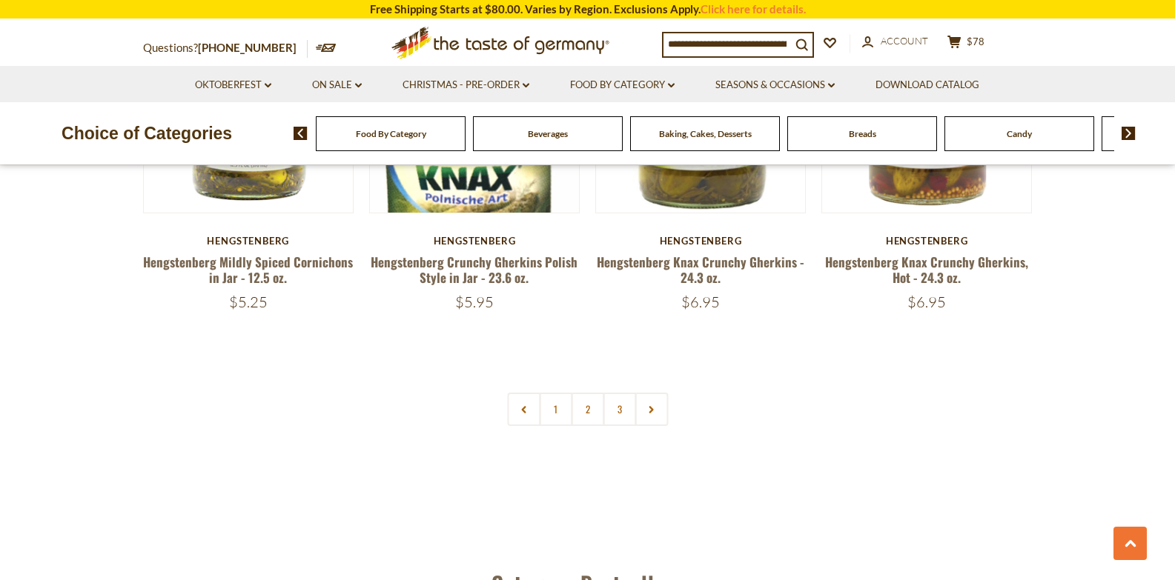
scroll to position [3503, 0]
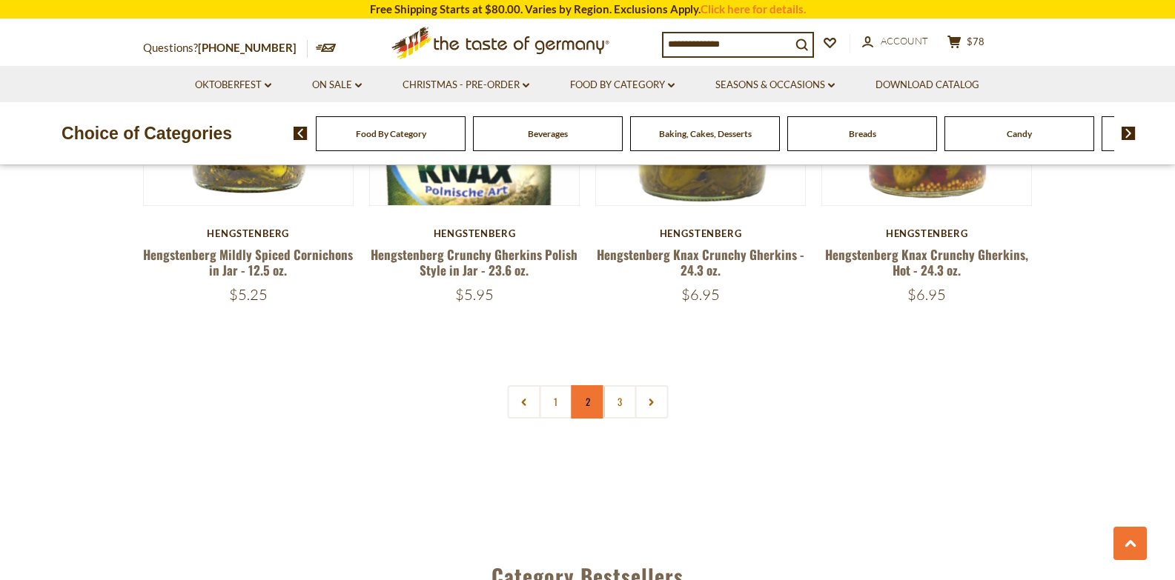
click at [589, 406] on link "2" at bounding box center [587, 401] width 33 height 33
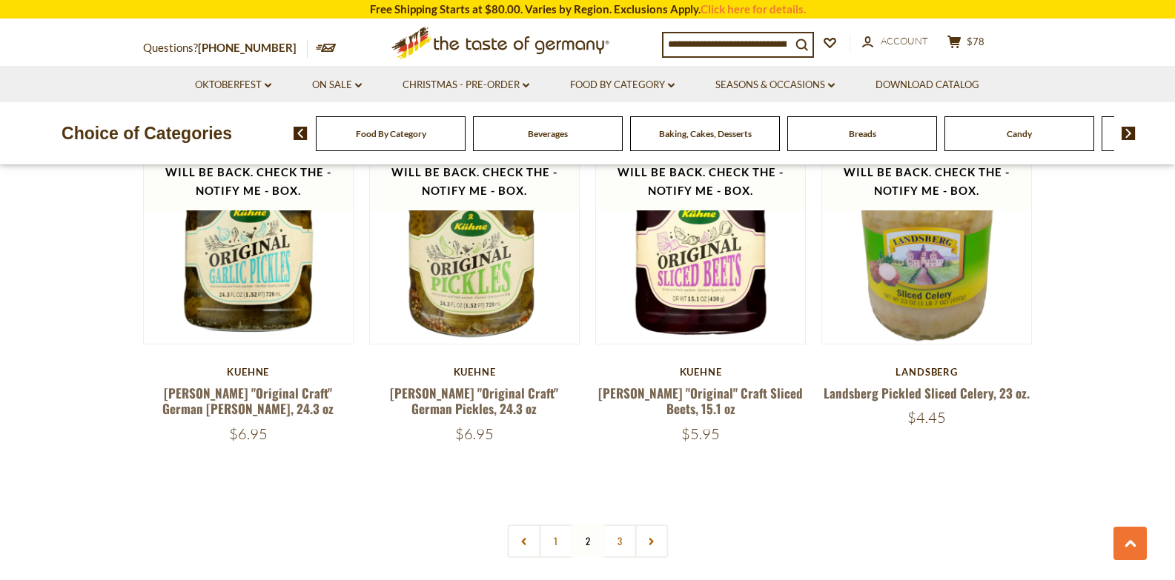
scroll to position [3375, 0]
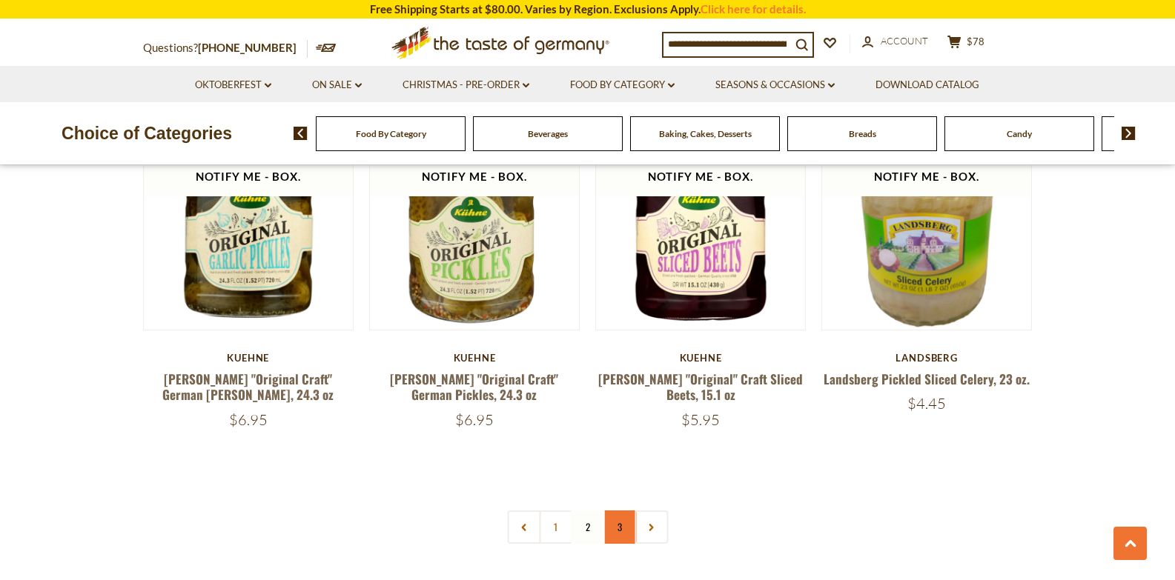
click at [617, 517] on link "3" at bounding box center [619, 527] width 33 height 33
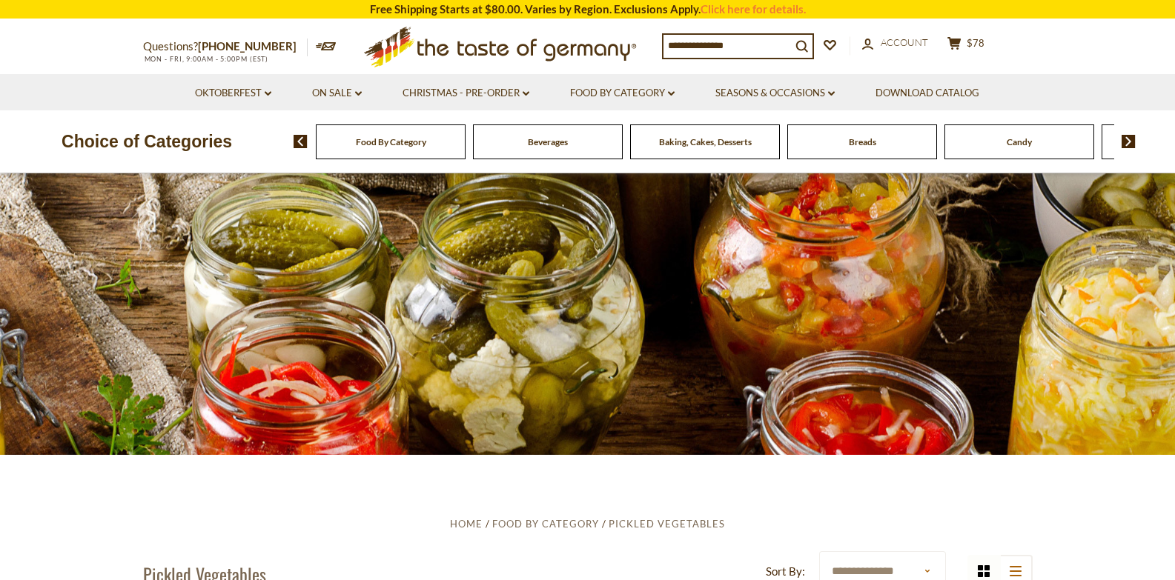
scroll to position [0, 0]
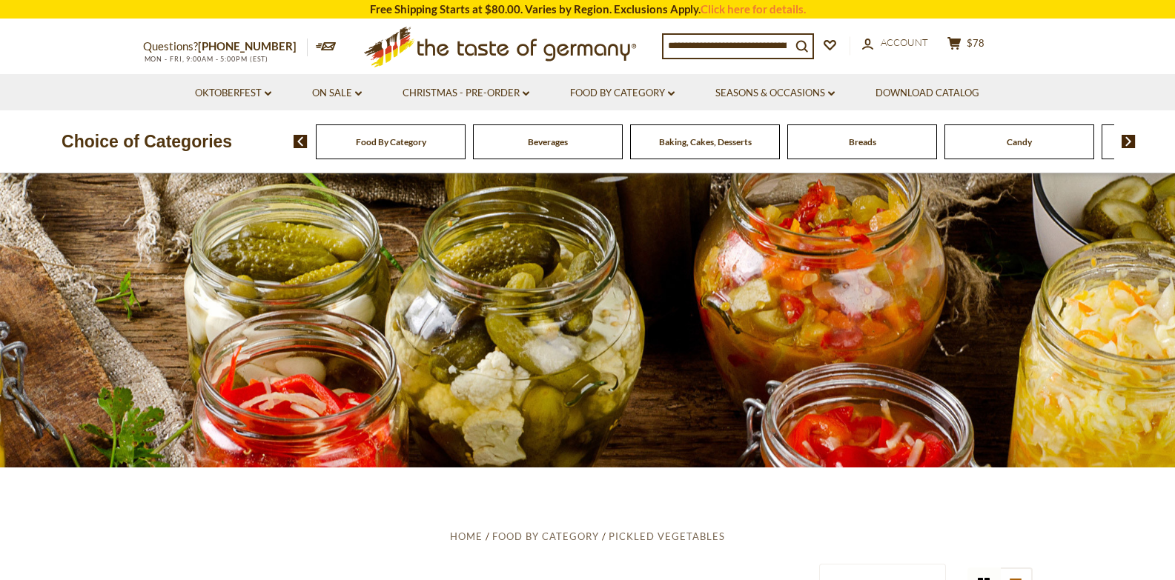
click at [394, 144] on span "Food By Category" at bounding box center [391, 141] width 70 height 11
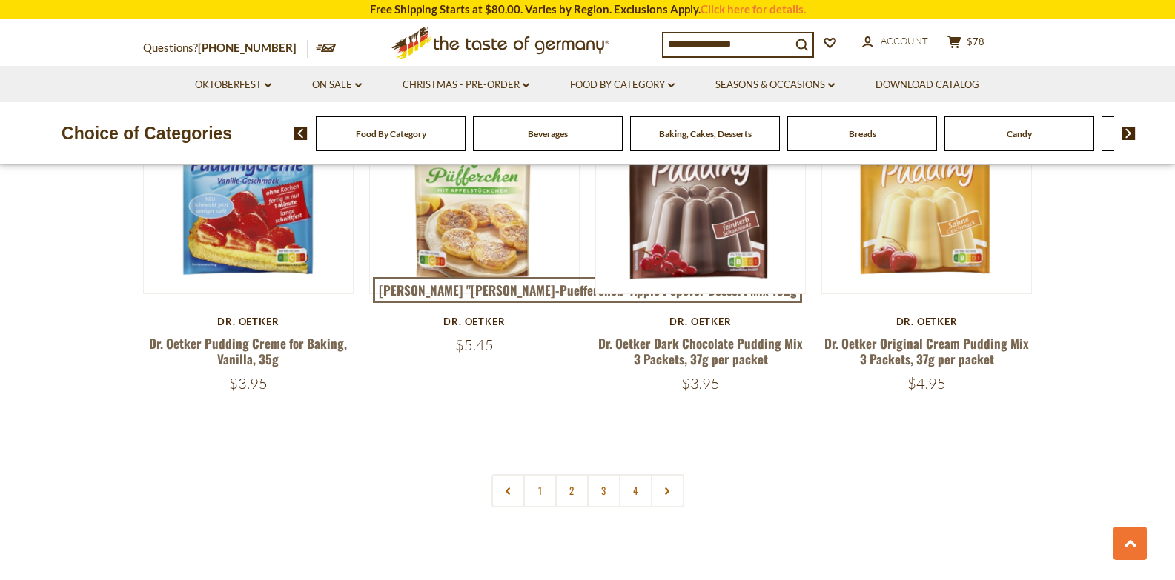
scroll to position [3207, 0]
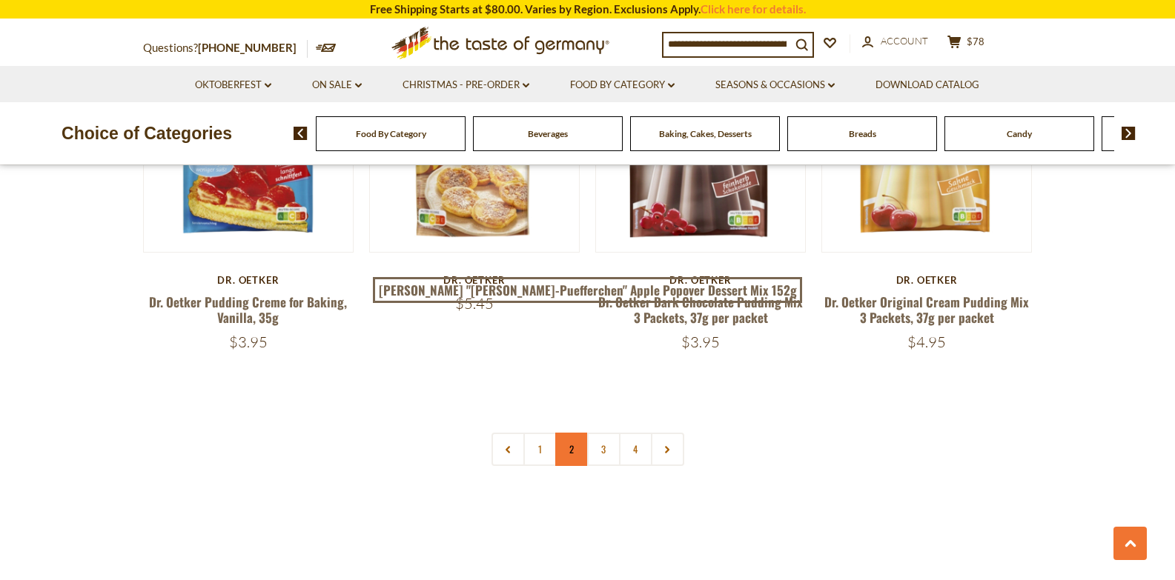
click at [574, 433] on link "2" at bounding box center [571, 449] width 33 height 33
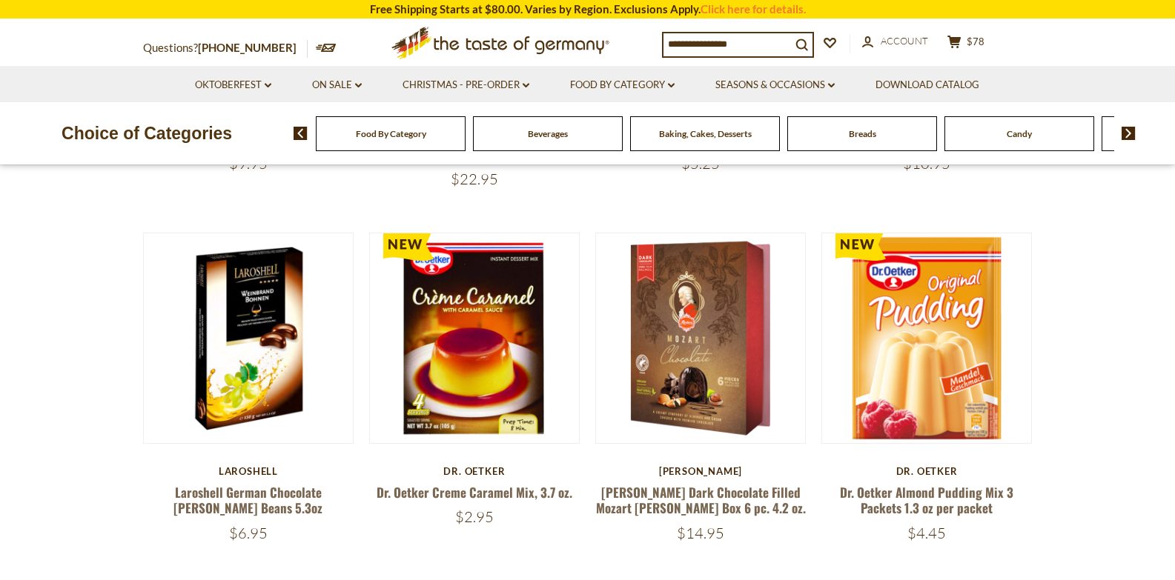
scroll to position [0, 0]
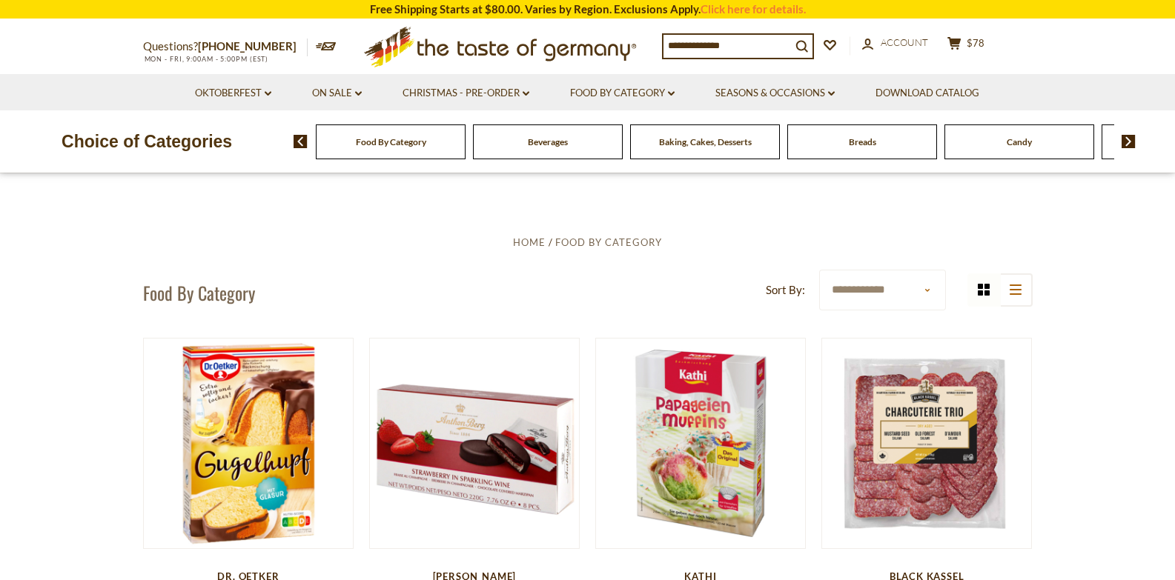
click at [465, 150] on div "Beverages" at bounding box center [391, 142] width 150 height 35
click at [465, 148] on div "Beverages" at bounding box center [390, 142] width 150 height 35
click at [465, 146] on div "Beverages" at bounding box center [390, 142] width 150 height 35
click at [500, 148] on span "Beverages" at bounding box center [493, 141] width 40 height 11
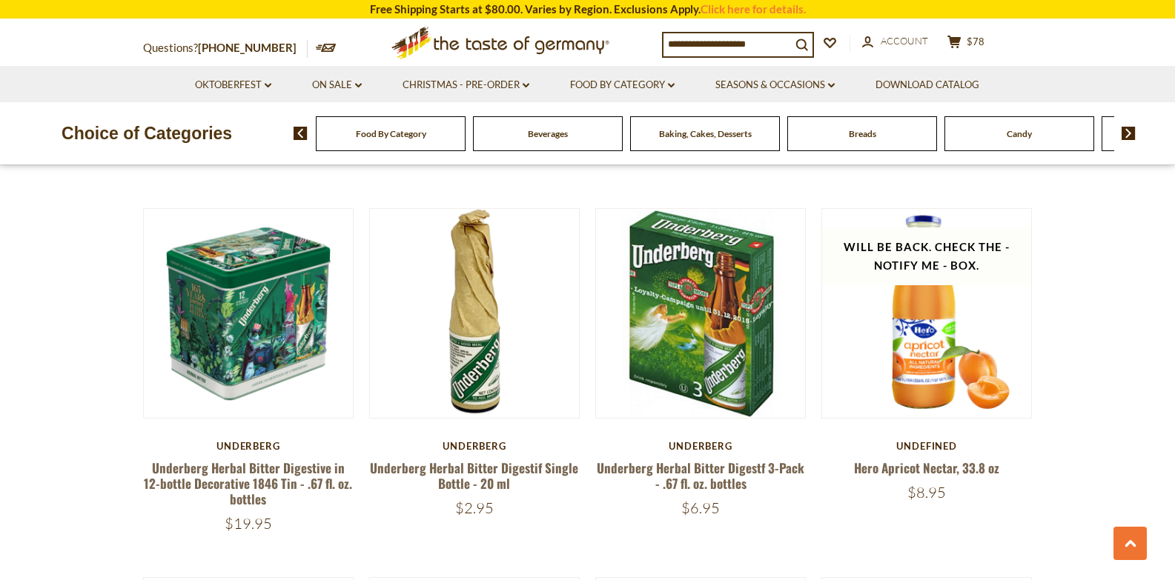
scroll to position [1846, 0]
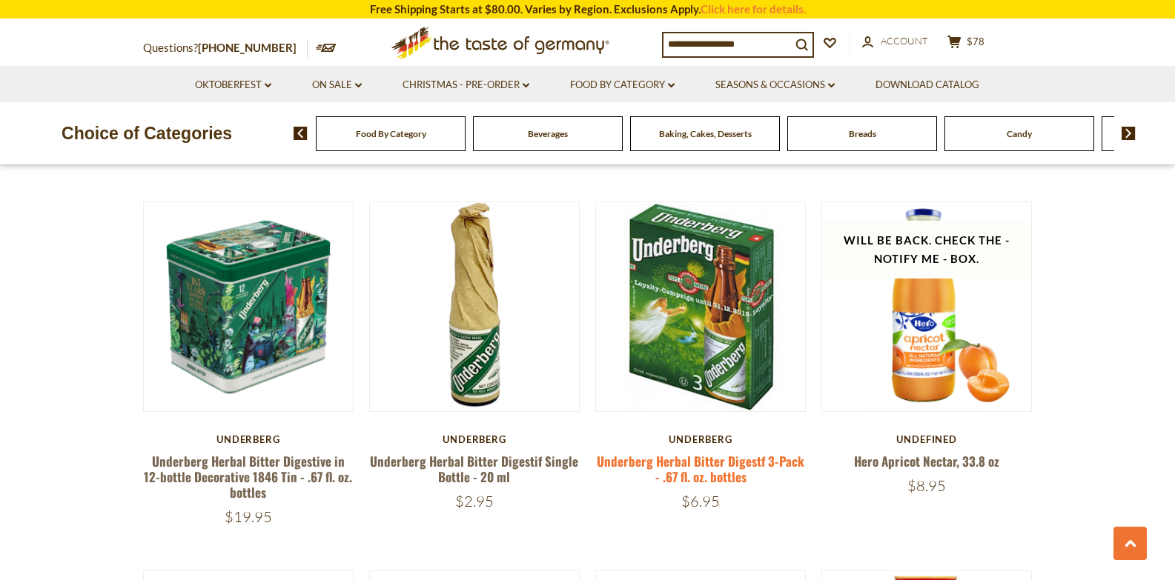
click at [698, 459] on link "Underberg Herbal Bitter Digestf 3-Pack - .67 fl. oz. bottles" at bounding box center [701, 469] width 208 height 34
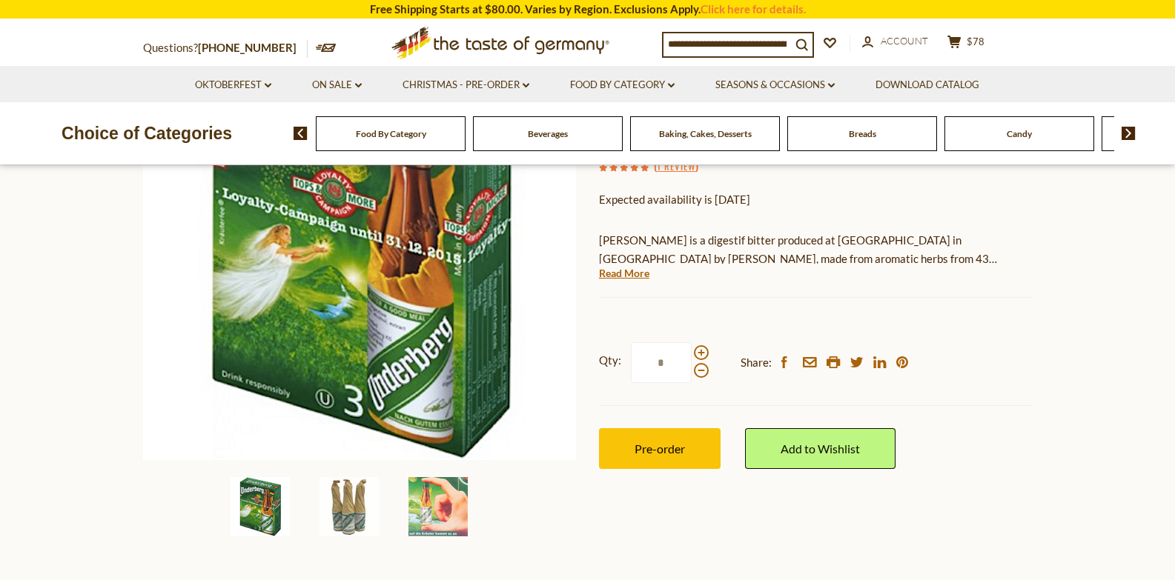
scroll to position [220, 0]
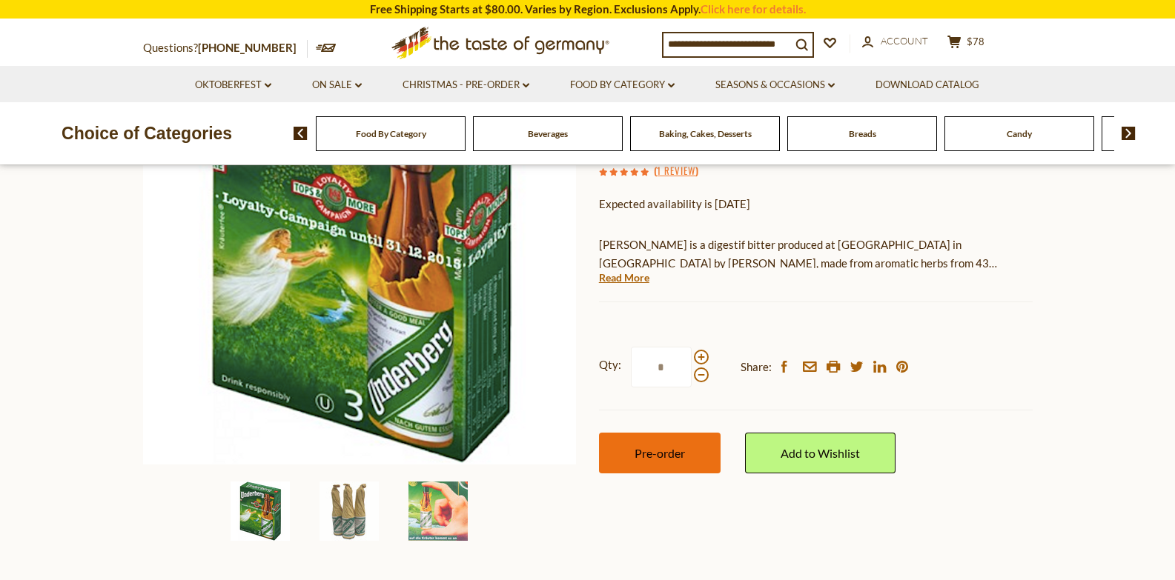
click at [668, 453] on span "Pre-order" at bounding box center [659, 453] width 50 height 14
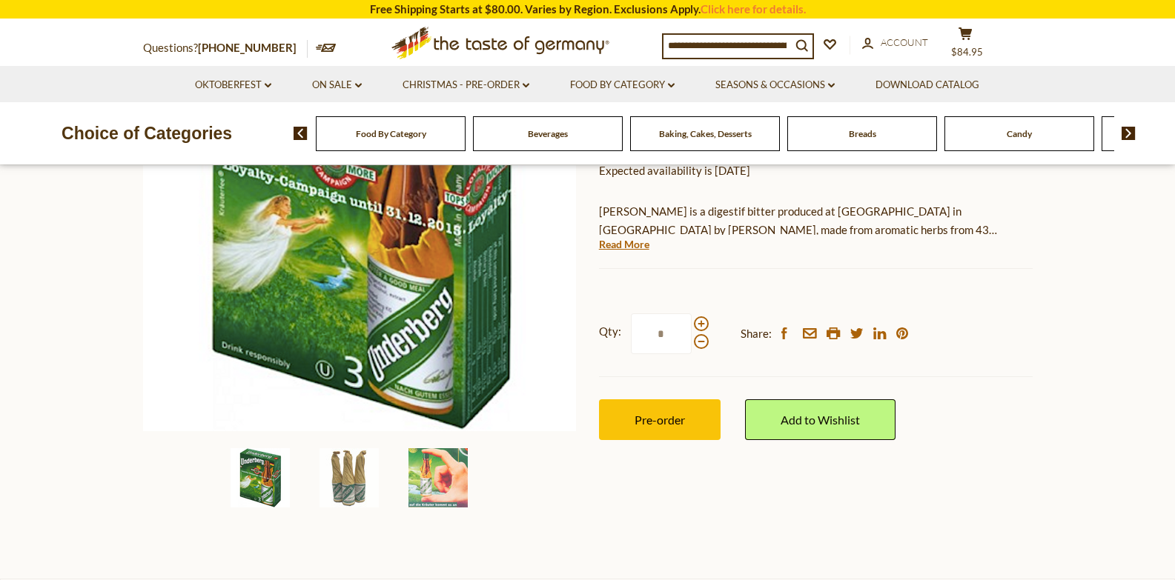
scroll to position [0, 0]
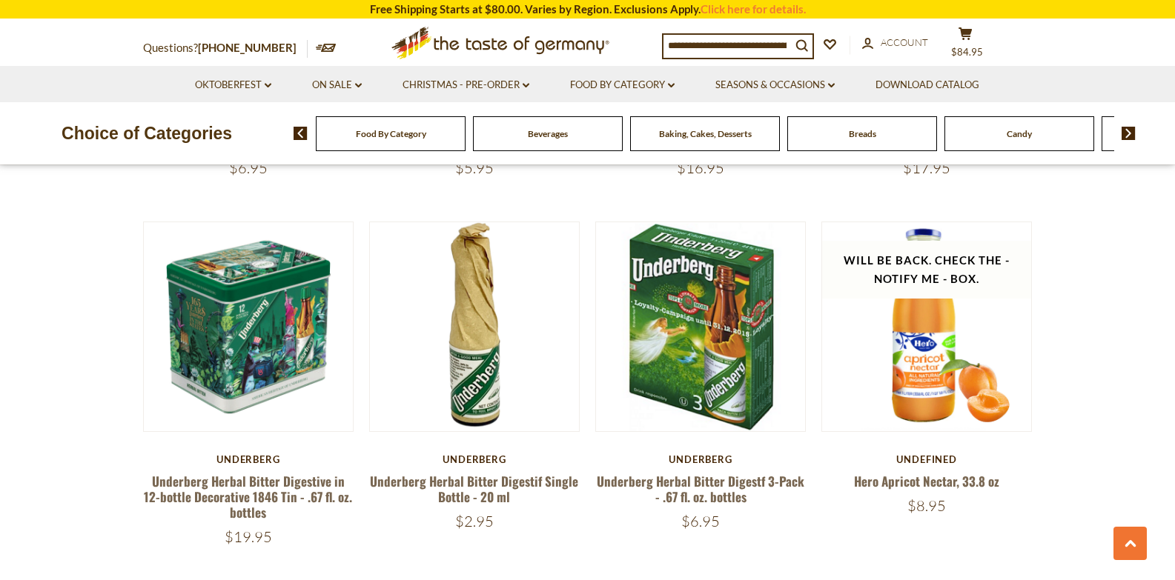
scroll to position [1833, 0]
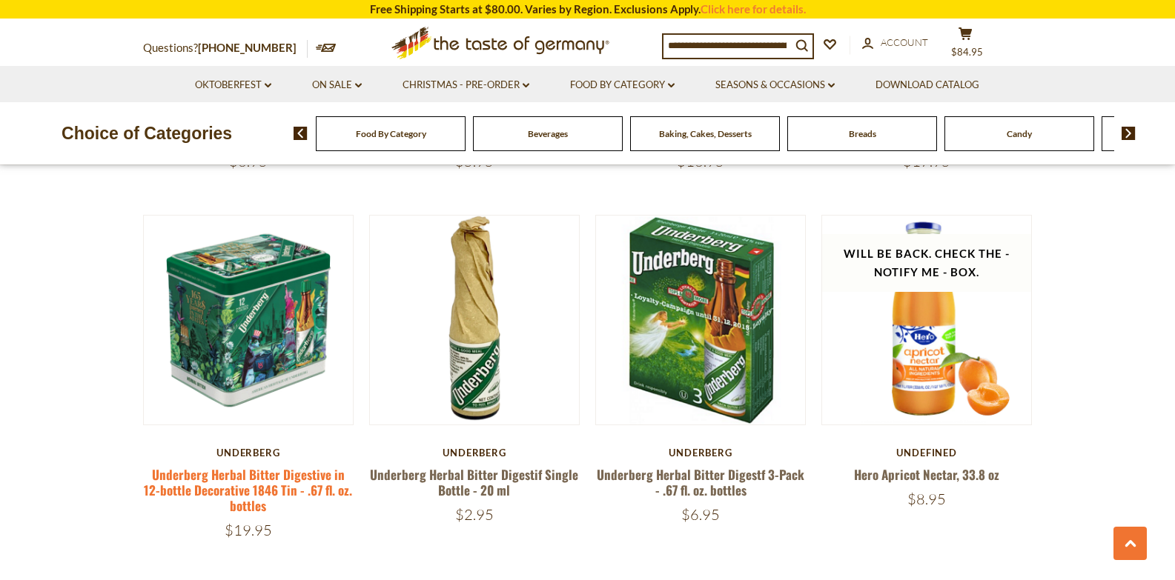
click at [253, 472] on link "Underberg Herbal Bitter Digestive in 12-bottle Decorative 1846 Tin - .67 fl. oz…" at bounding box center [248, 490] width 208 height 50
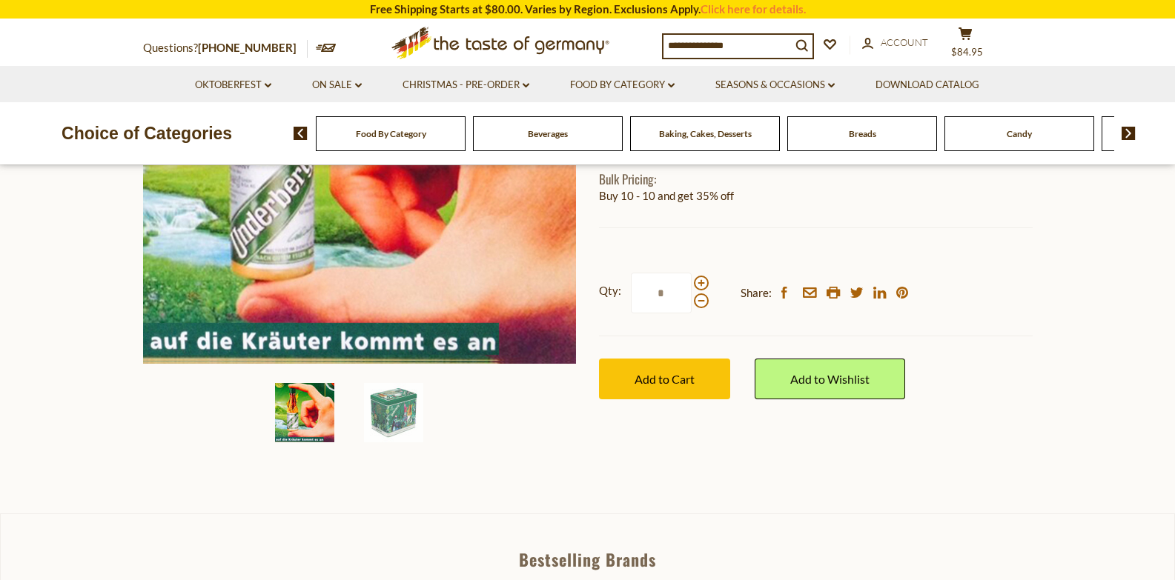
scroll to position [334, 0]
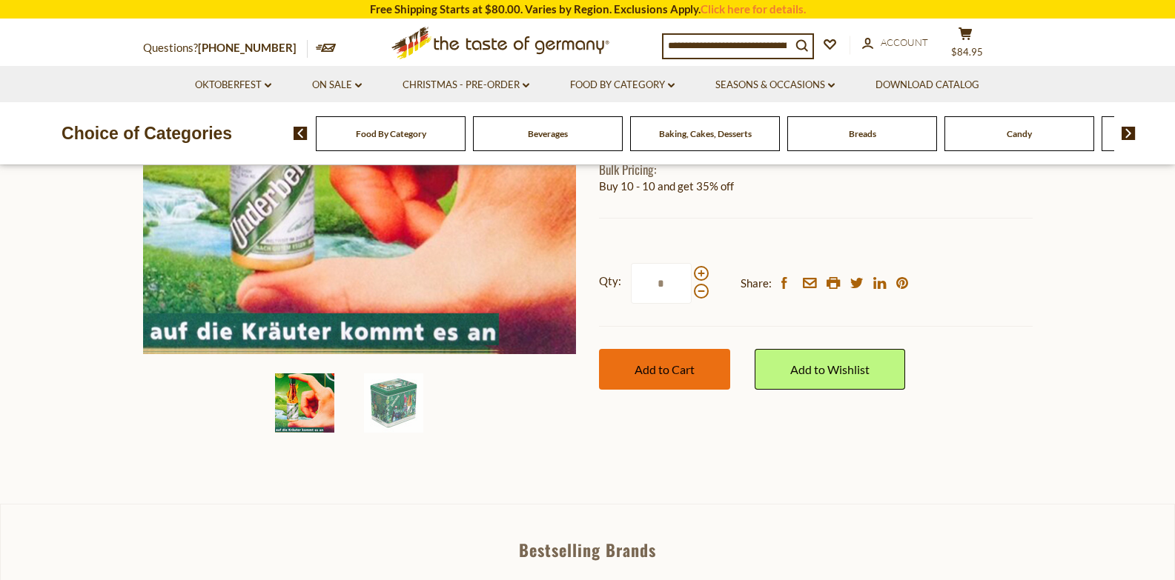
click at [659, 377] on span "Add to Cart" at bounding box center [664, 369] width 60 height 14
click at [972, 38] on icon "cart" at bounding box center [965, 33] width 14 height 13
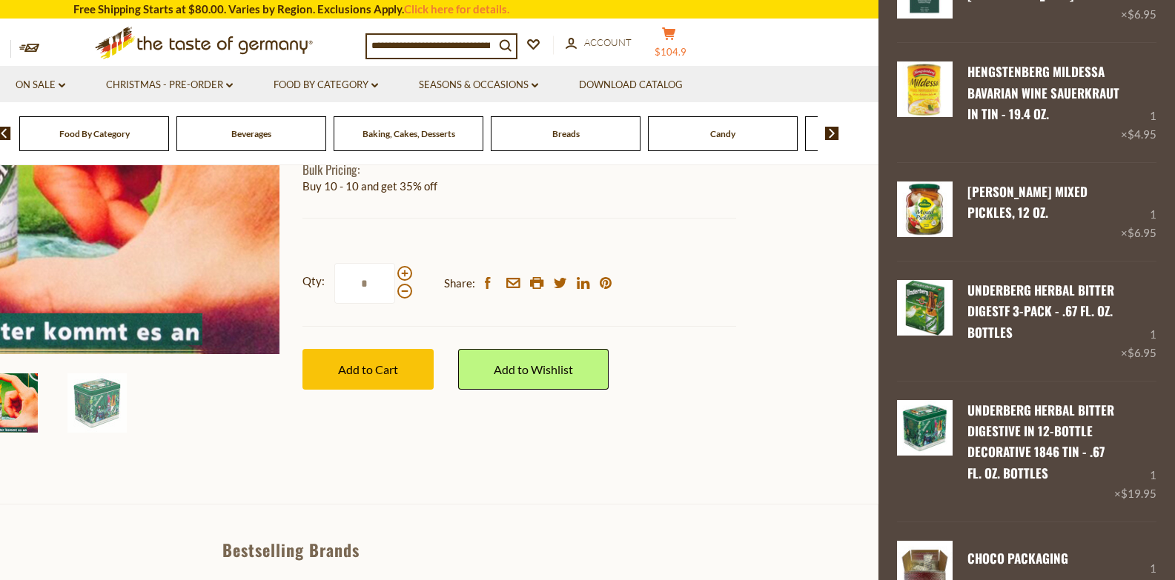
scroll to position [998, 0]
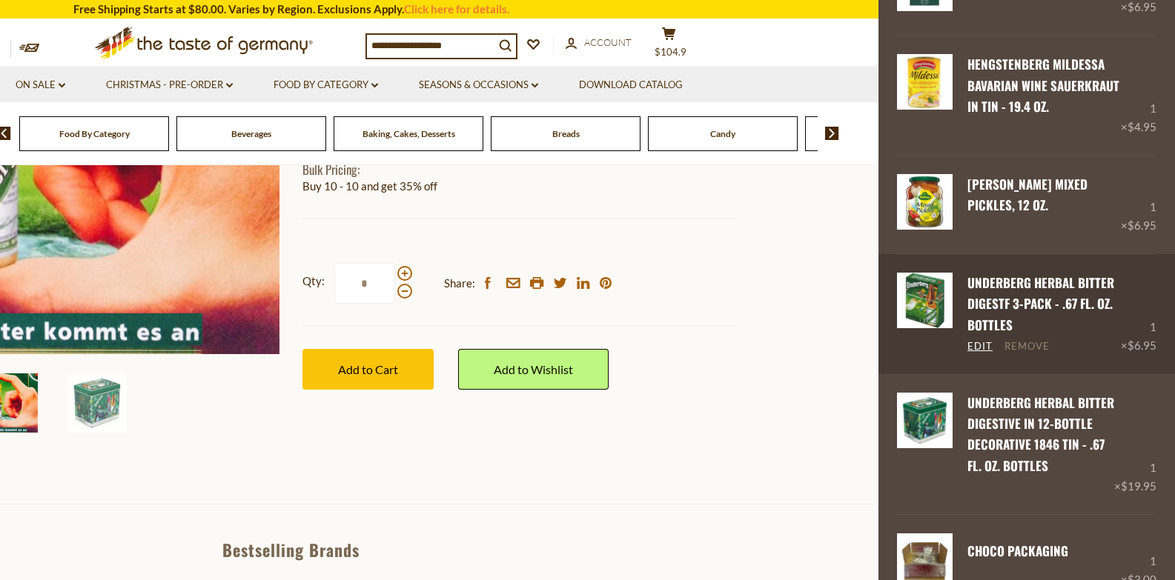
click at [1037, 354] on link "Remove" at bounding box center [1026, 346] width 45 height 13
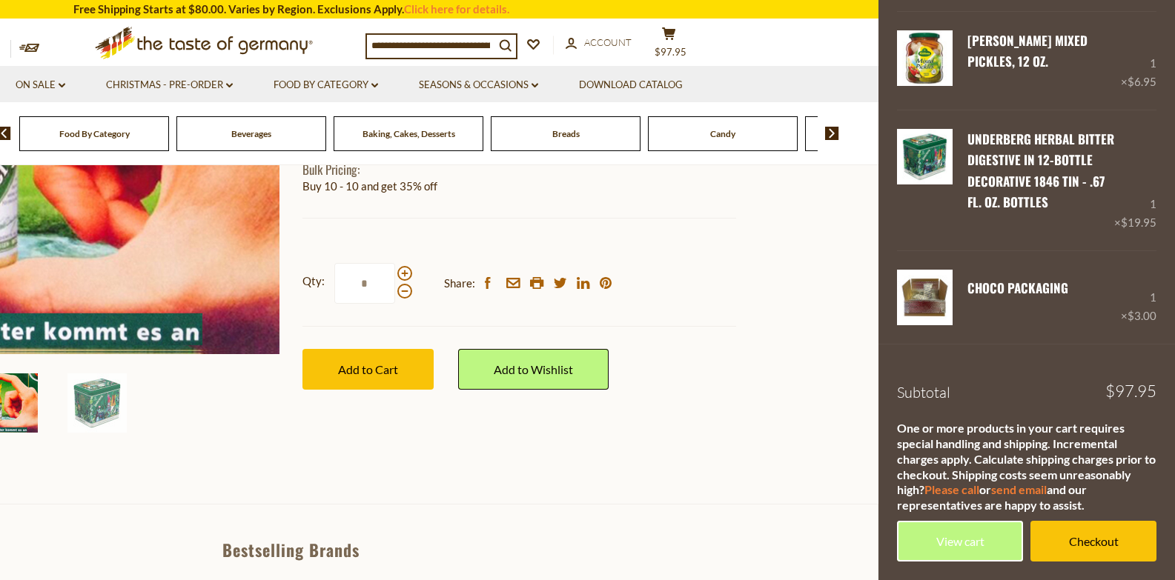
scroll to position [1184, 0]
click at [952, 546] on link "View cart" at bounding box center [960, 541] width 126 height 41
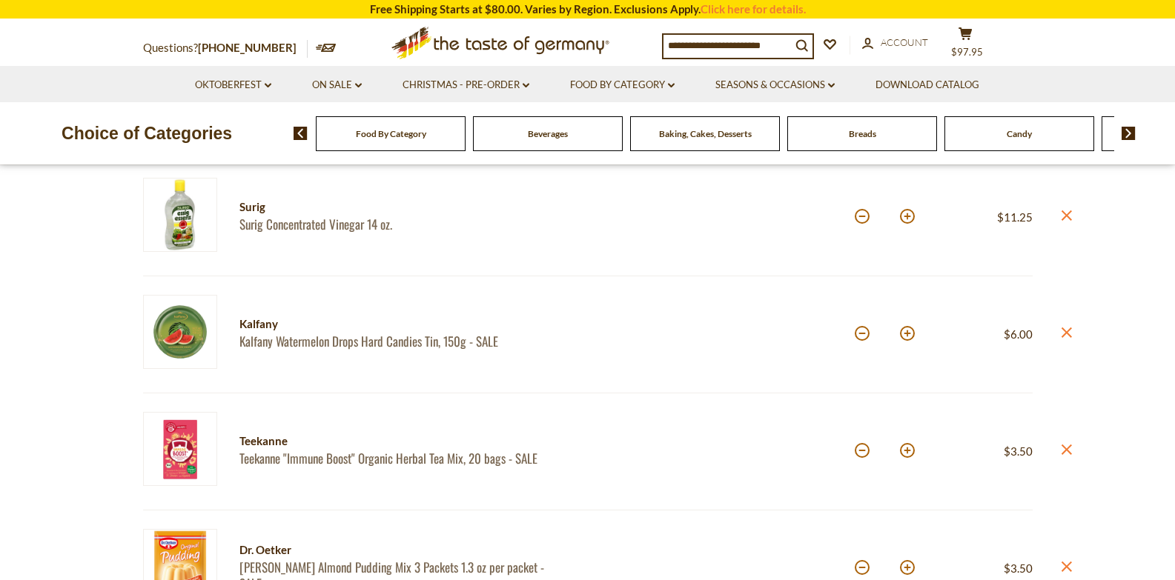
scroll to position [211, 0]
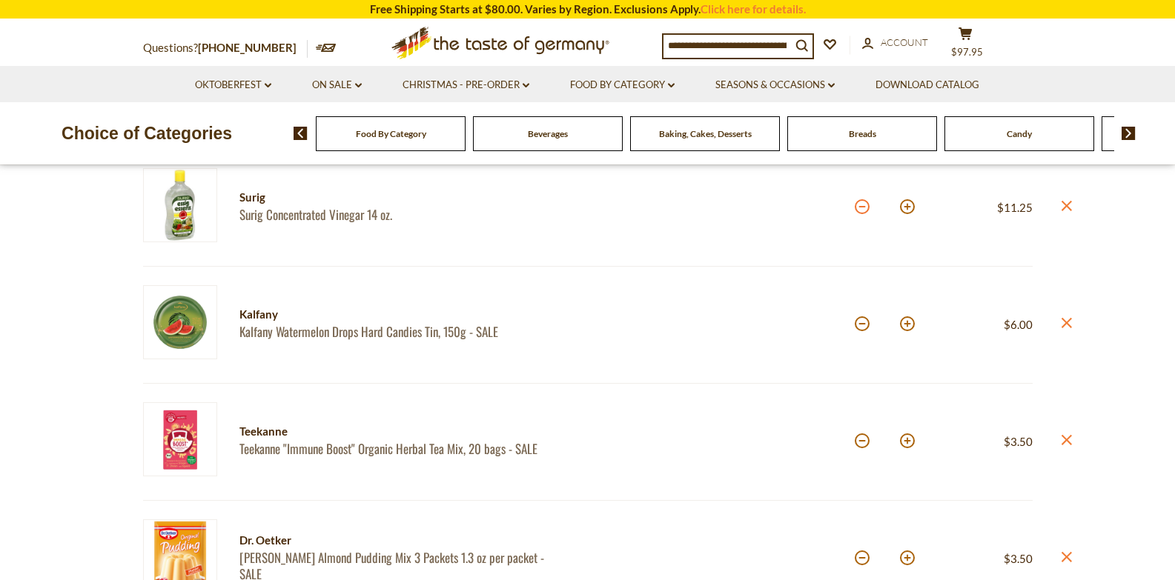
click at [863, 207] on button at bounding box center [862, 206] width 15 height 15
type input "*"
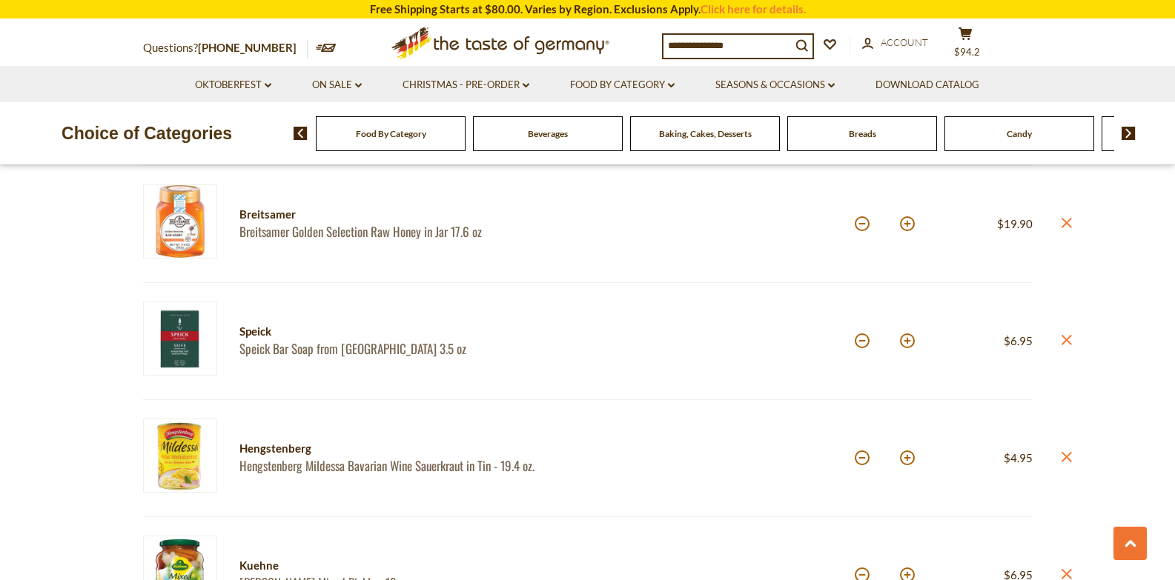
scroll to position [901, 0]
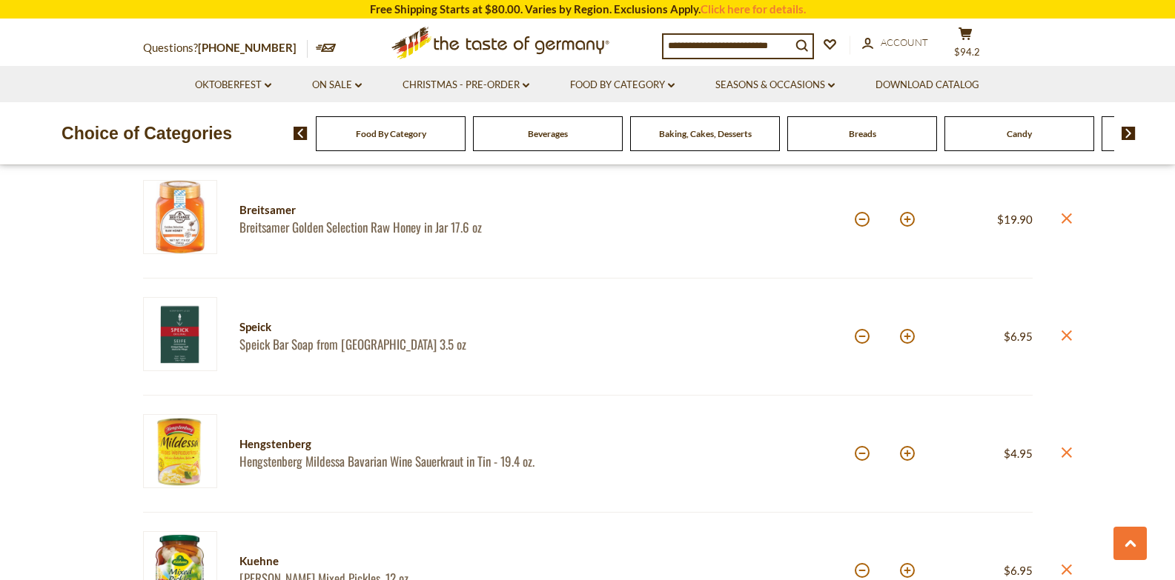
click at [1164, 226] on section "Product Info Options Quantity Price Surig Surig Concentrated Vinegar 14 oz. Qua…" at bounding box center [587, 448] width 1175 height 2166
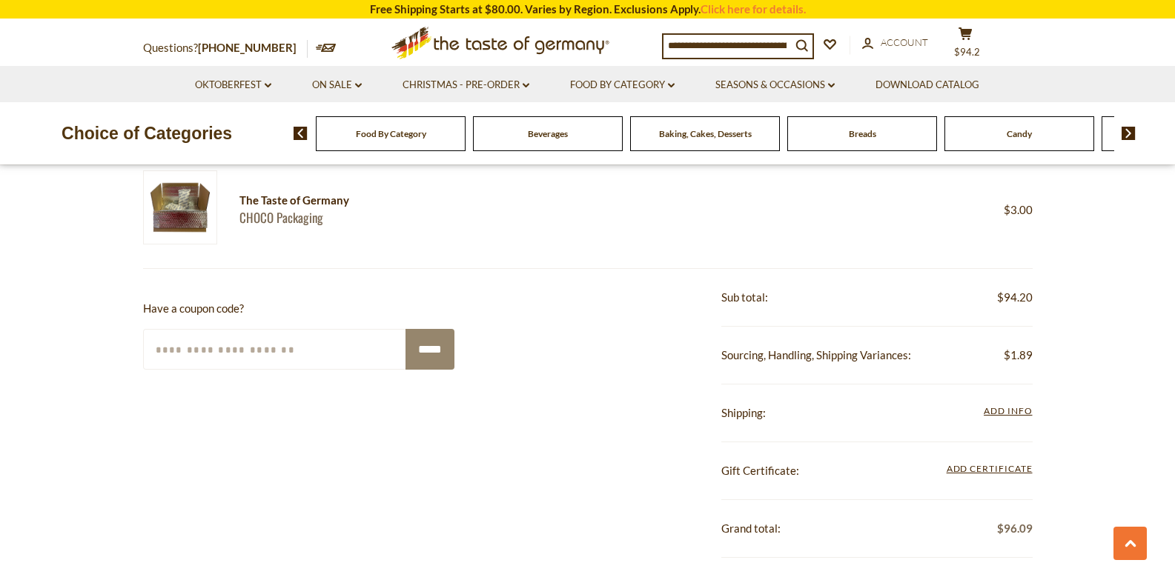
scroll to position [1502, 0]
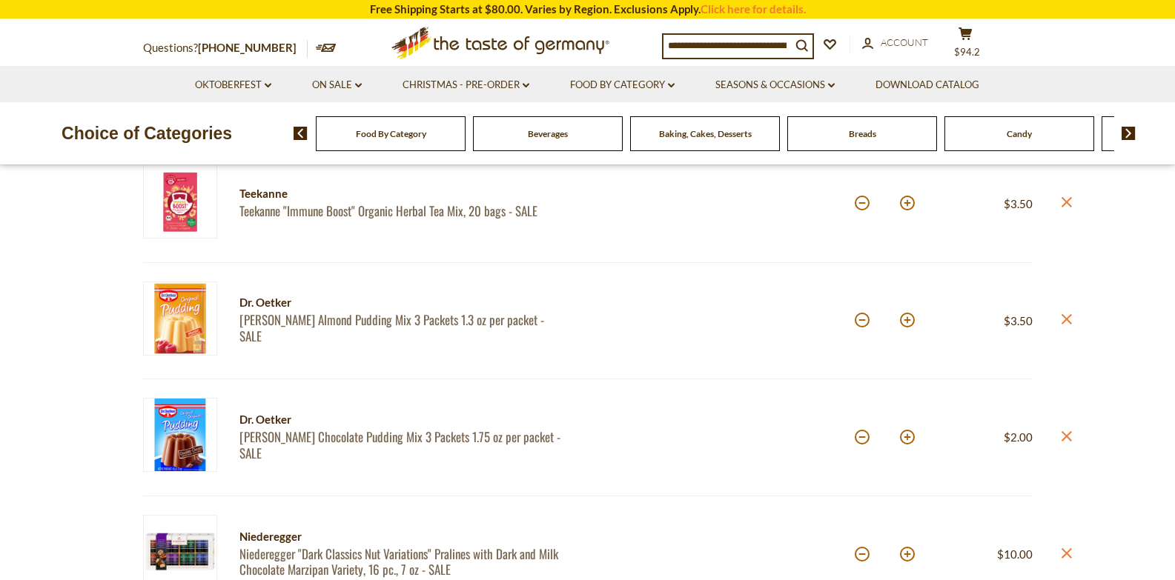
scroll to position [403, 0]
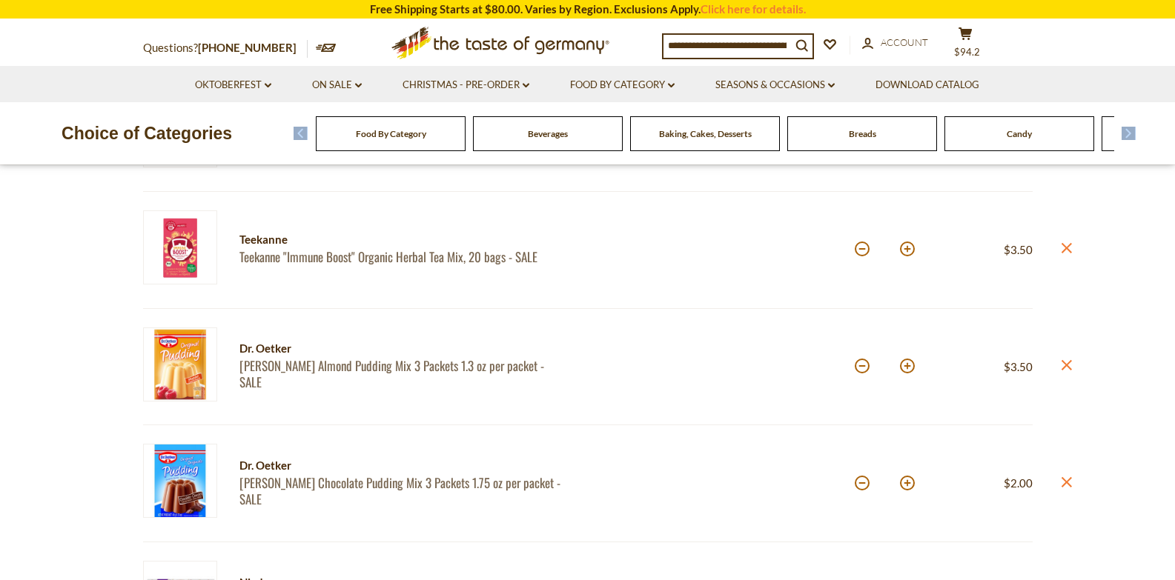
drag, startPoint x: 1174, startPoint y: 132, endPoint x: 1156, endPoint y: -3, distance: 136.2
